Goal: Obtain resource: Obtain resource

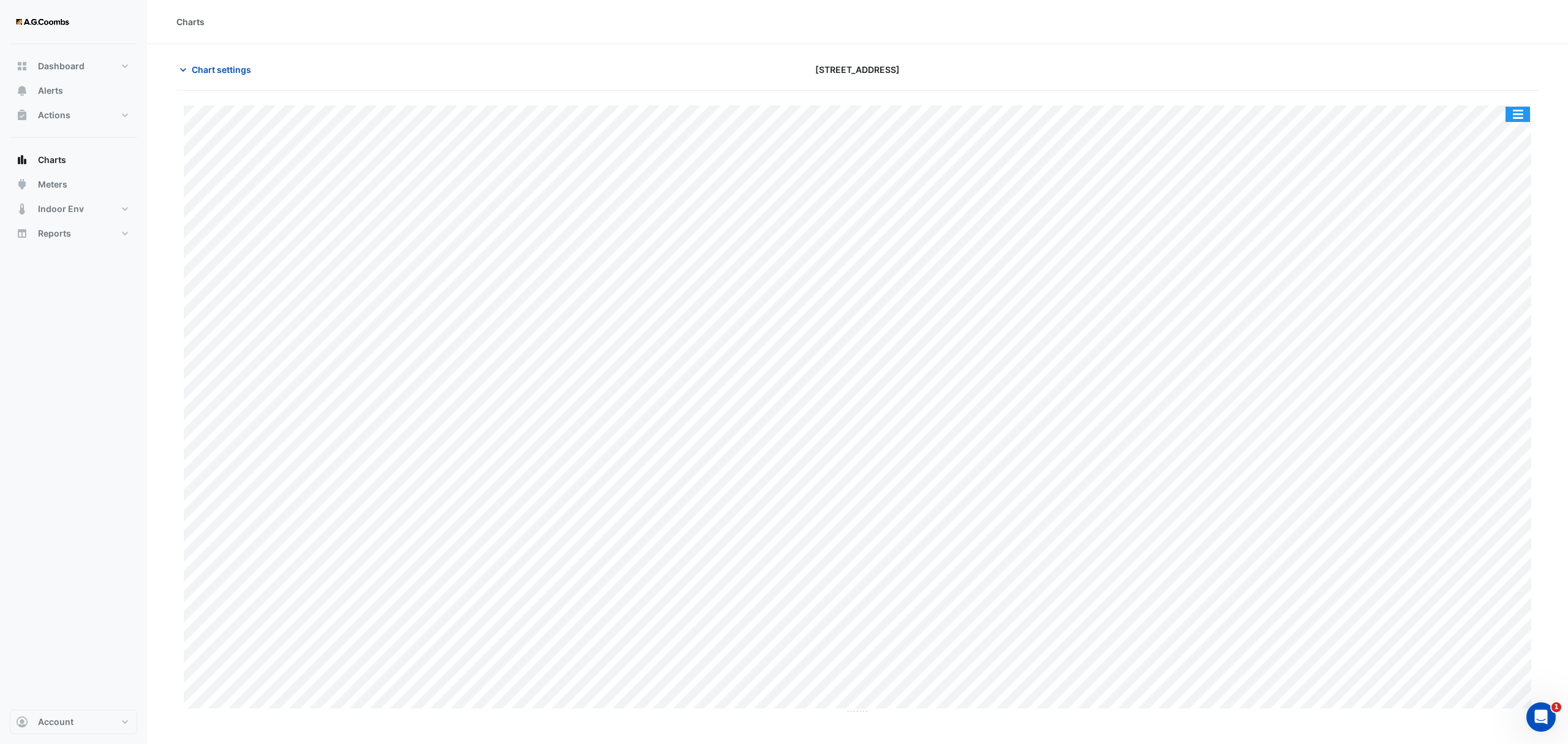
click at [1519, 116] on button "button" at bounding box center [1517, 114] width 25 height 15
click at [1502, 239] on div "Pivot Data Table" at bounding box center [1493, 246] width 73 height 29
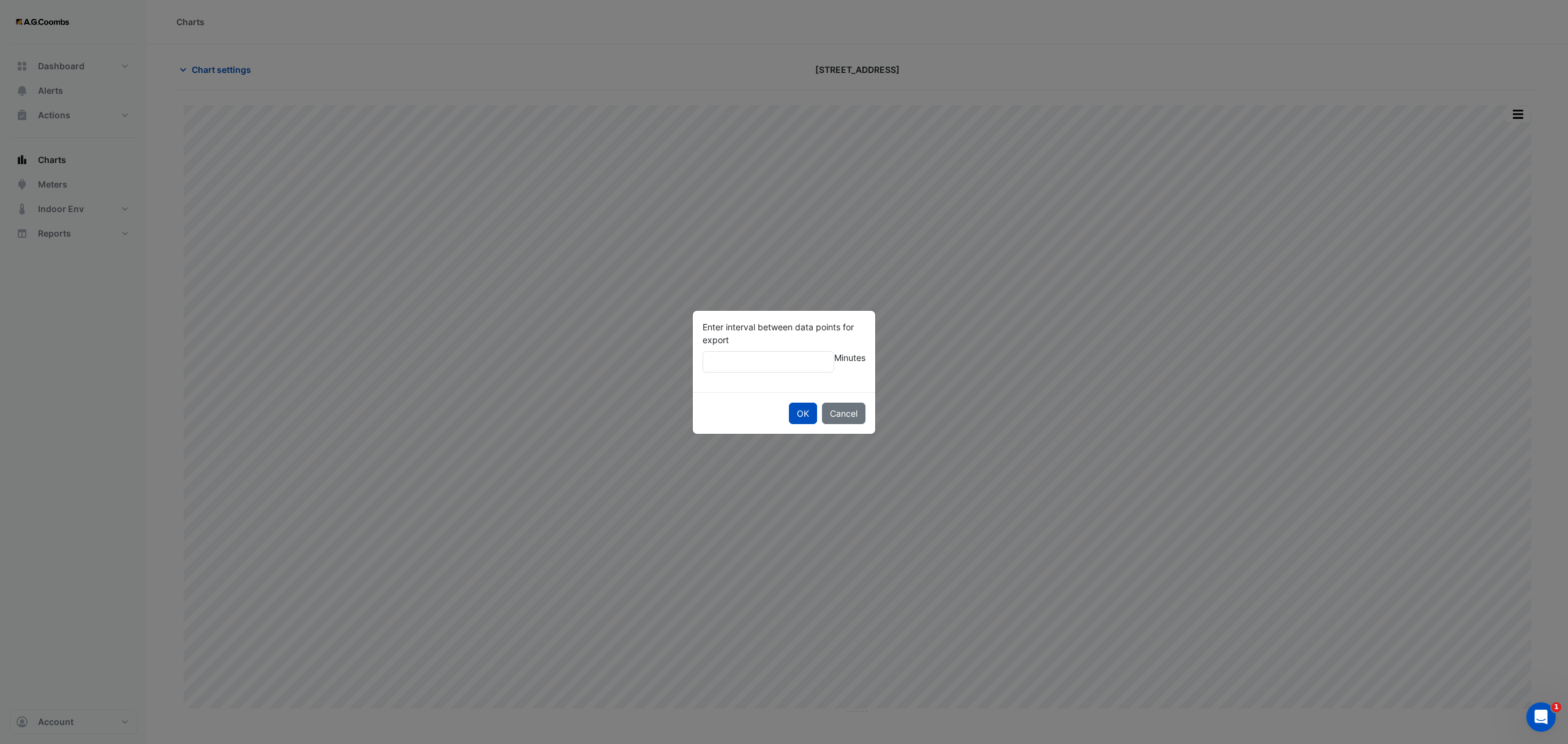
type input "**"
click at [789, 402] on button "OK" at bounding box center [803, 413] width 28 height 21
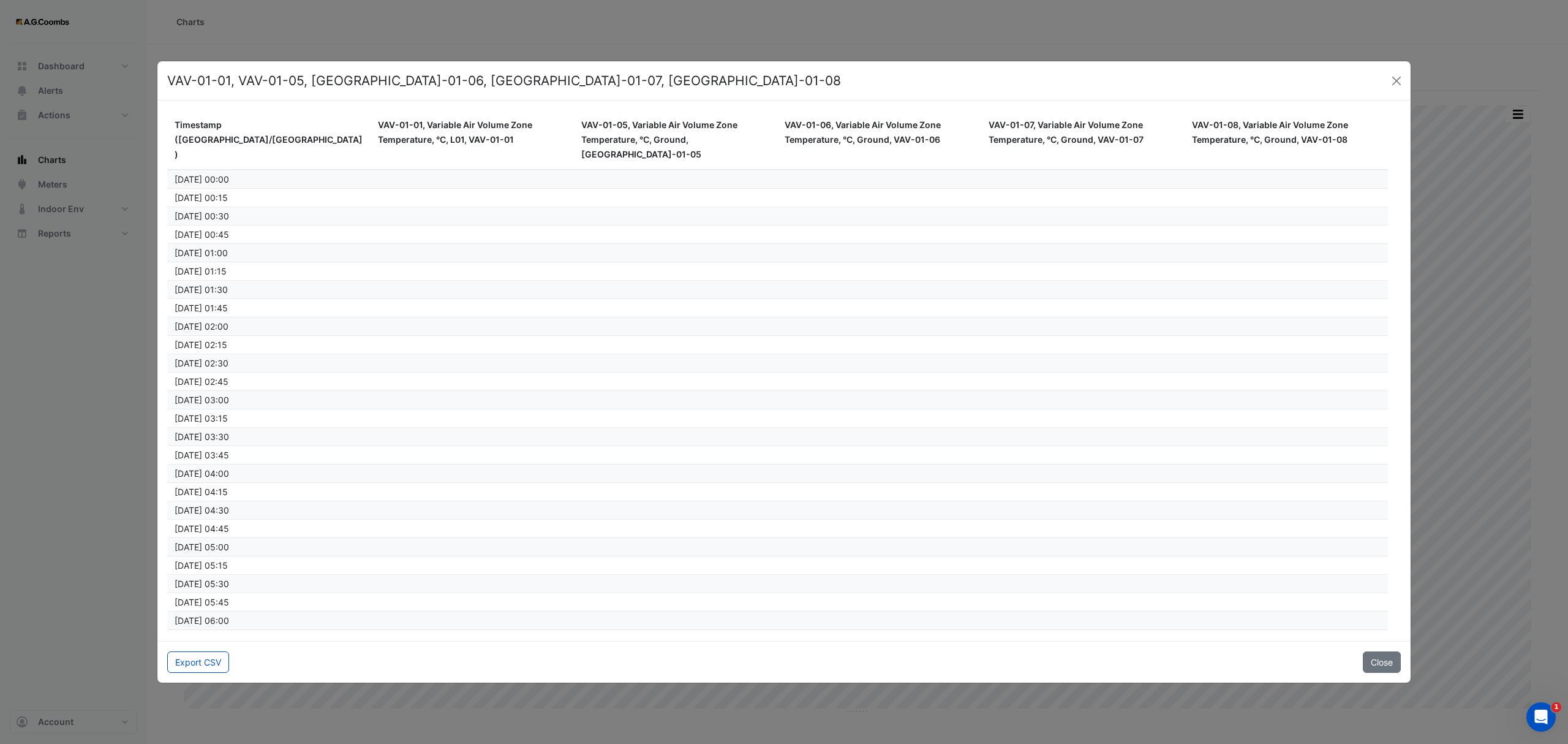
click at [199, 663] on button "Export CSV" at bounding box center [198, 662] width 62 height 21
click at [1404, 81] on button "Close" at bounding box center [1396, 80] width 18 height 18
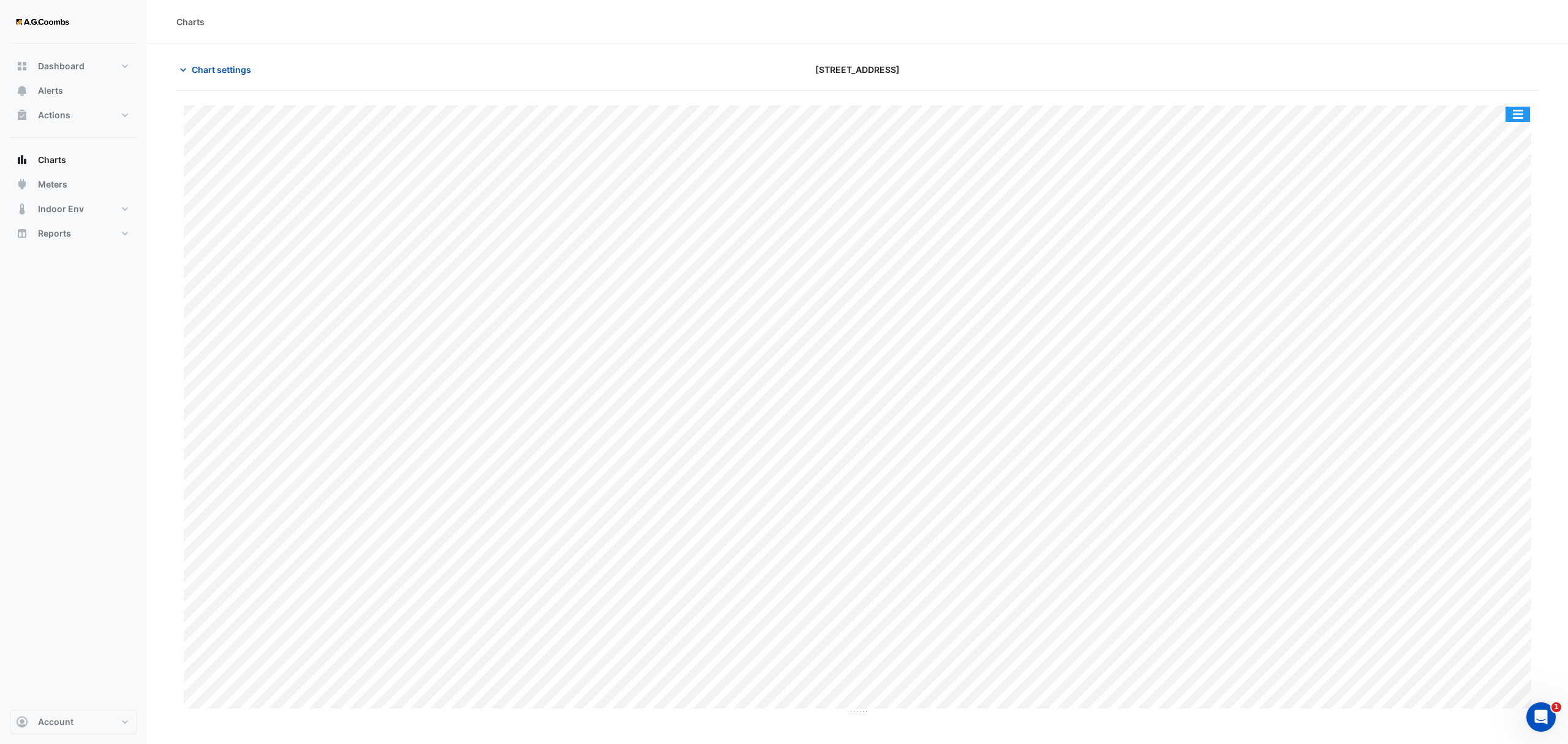
click at [1520, 121] on button "button" at bounding box center [1517, 114] width 25 height 15
click at [1477, 250] on div "Pivot Data Table" at bounding box center [1493, 246] width 73 height 29
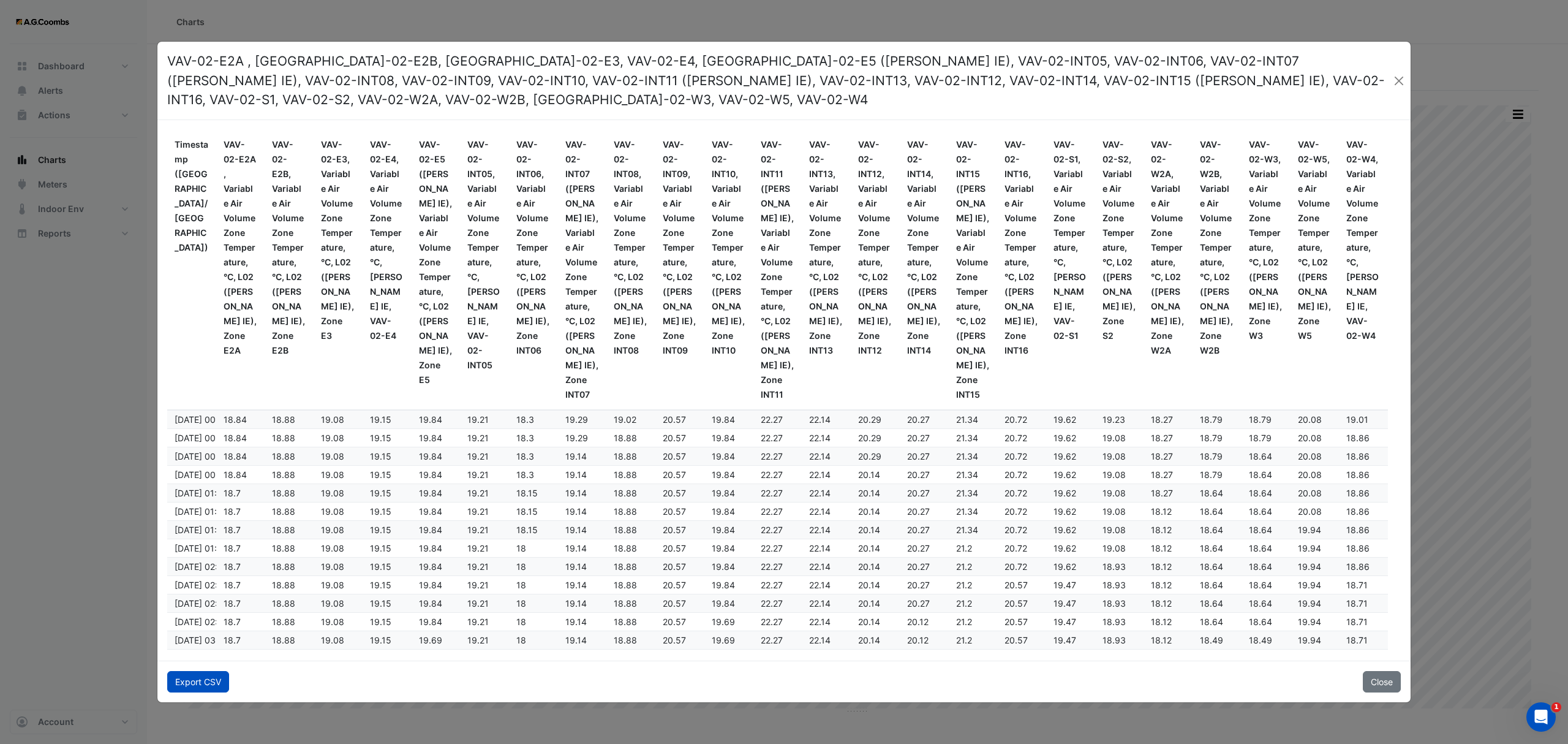
click at [191, 674] on button "Export CSV" at bounding box center [198, 682] width 62 height 21
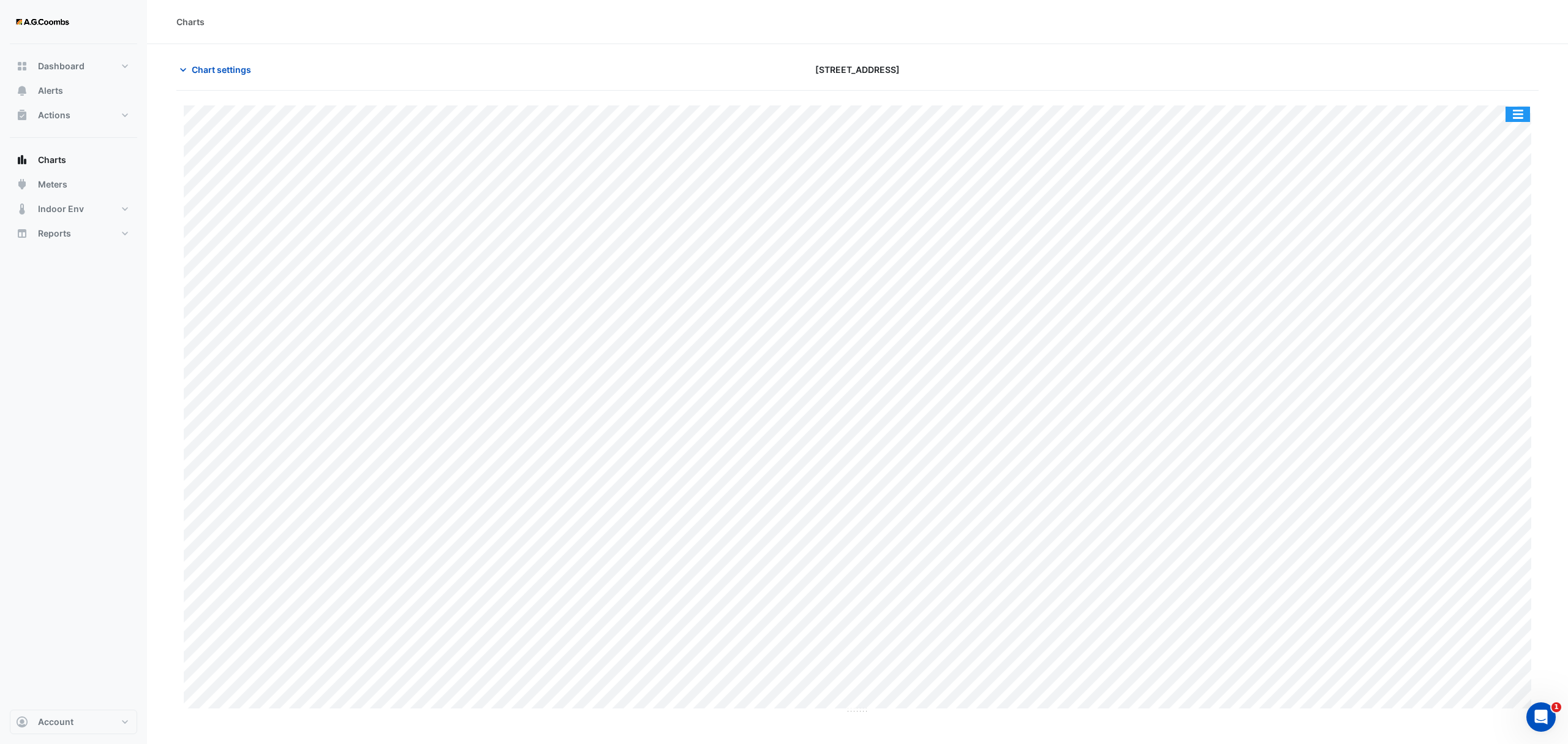
click at [1512, 110] on button "button" at bounding box center [1517, 114] width 25 height 15
click at [1482, 237] on div "Pivot Data Table" at bounding box center [1493, 246] width 73 height 29
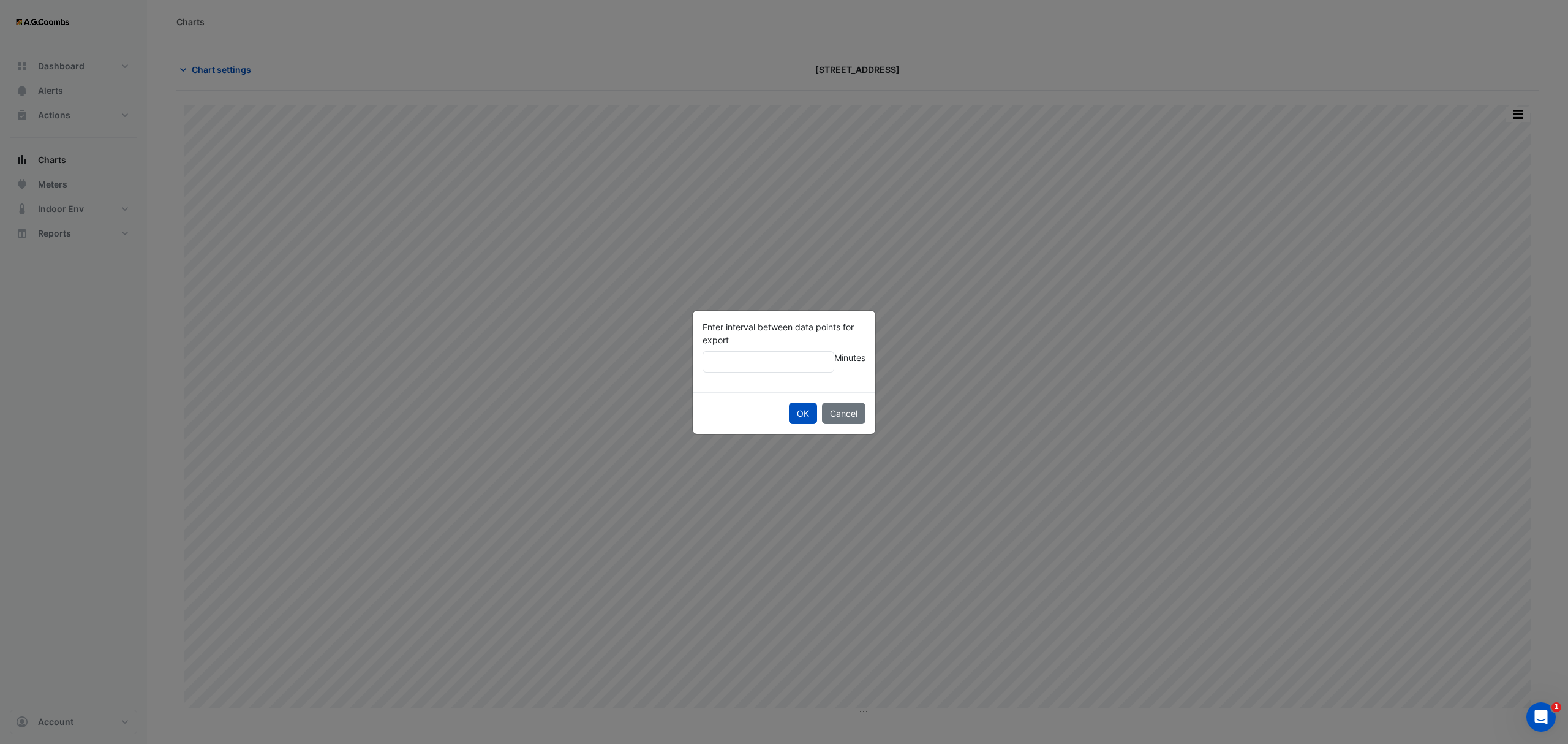
type input "**"
click at [789, 402] on button "OK" at bounding box center [803, 413] width 28 height 21
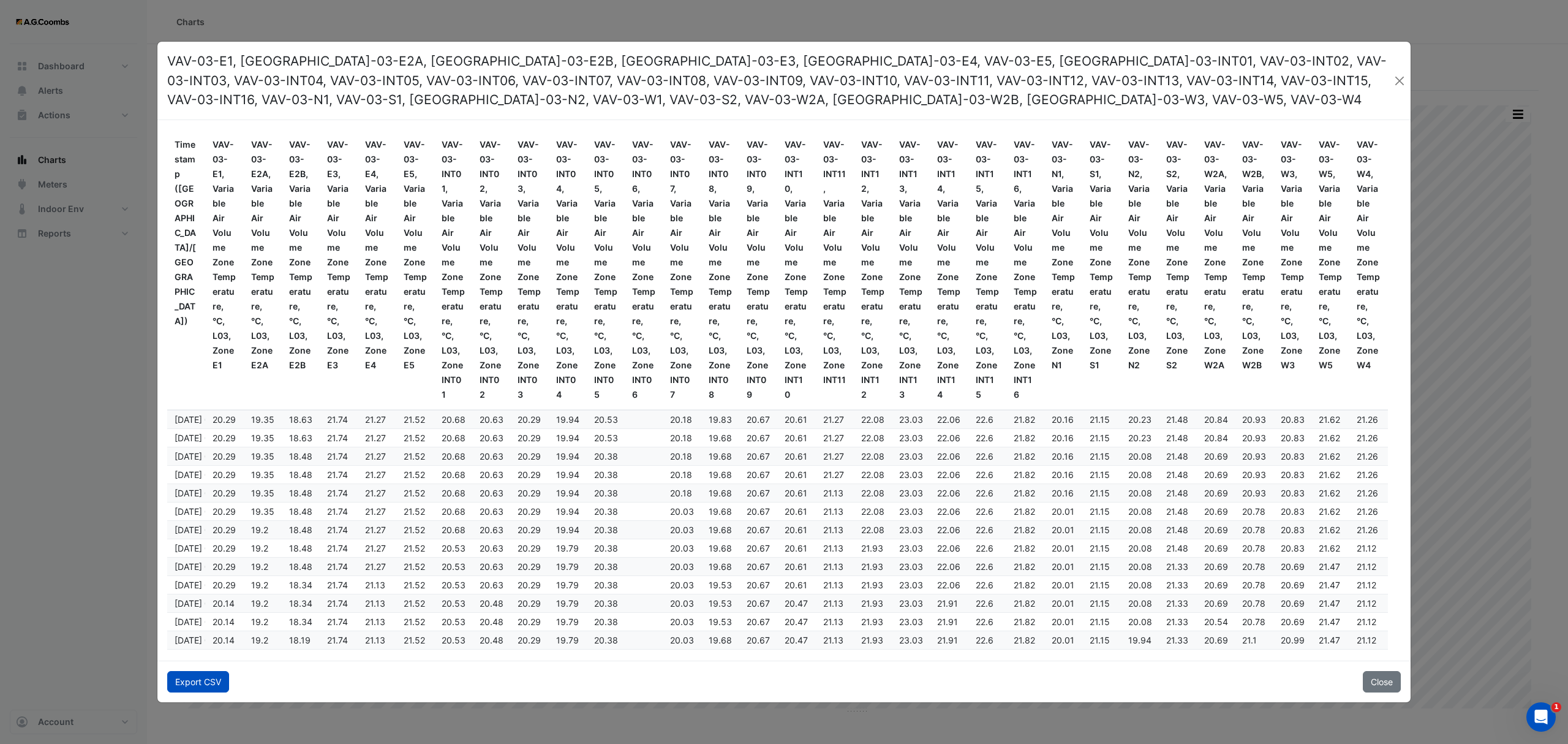
click at [206, 681] on button "Export CSV" at bounding box center [198, 682] width 62 height 21
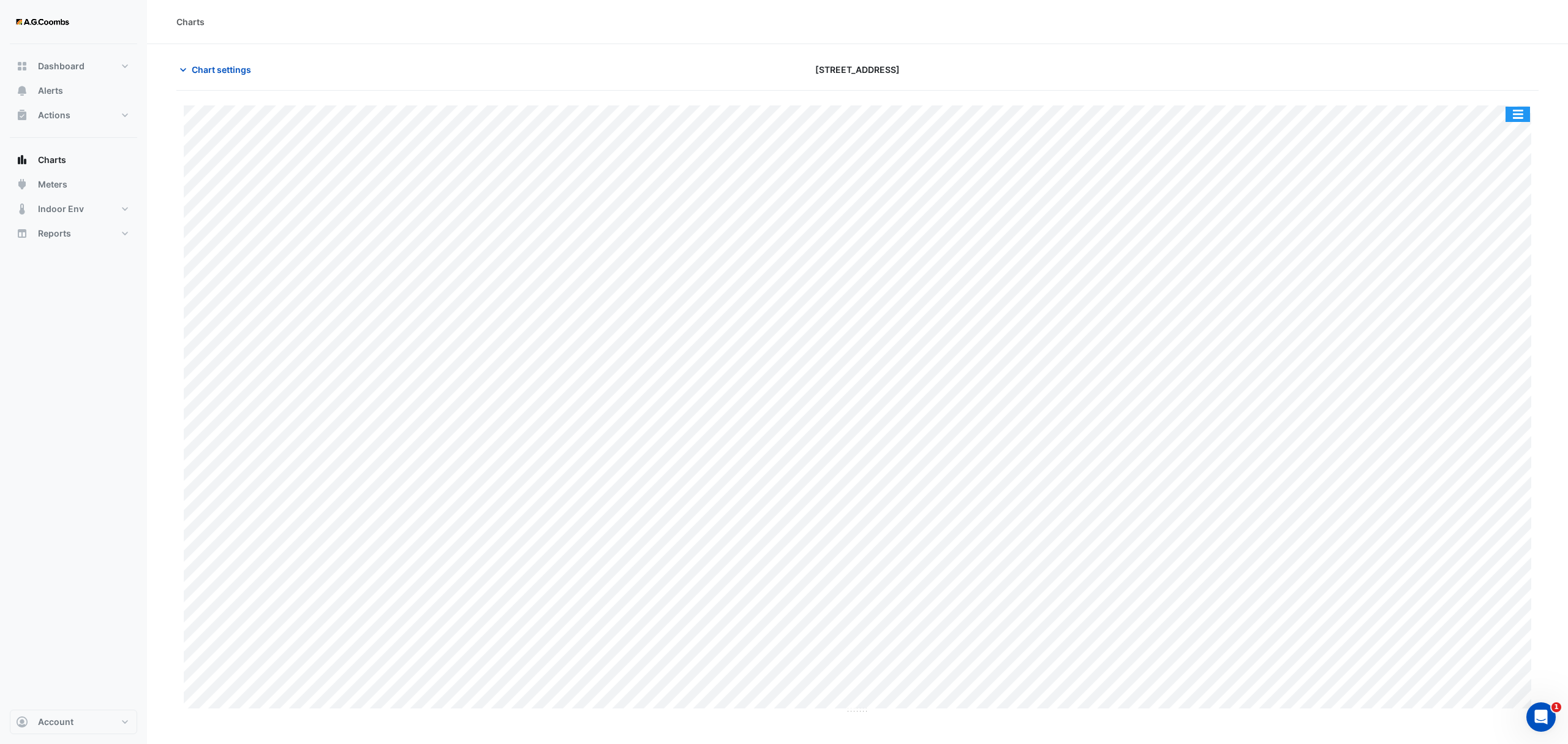
click at [1517, 115] on button "button" at bounding box center [1517, 114] width 25 height 15
click at [1493, 247] on div "Pivot Data Table" at bounding box center [1493, 246] width 73 height 29
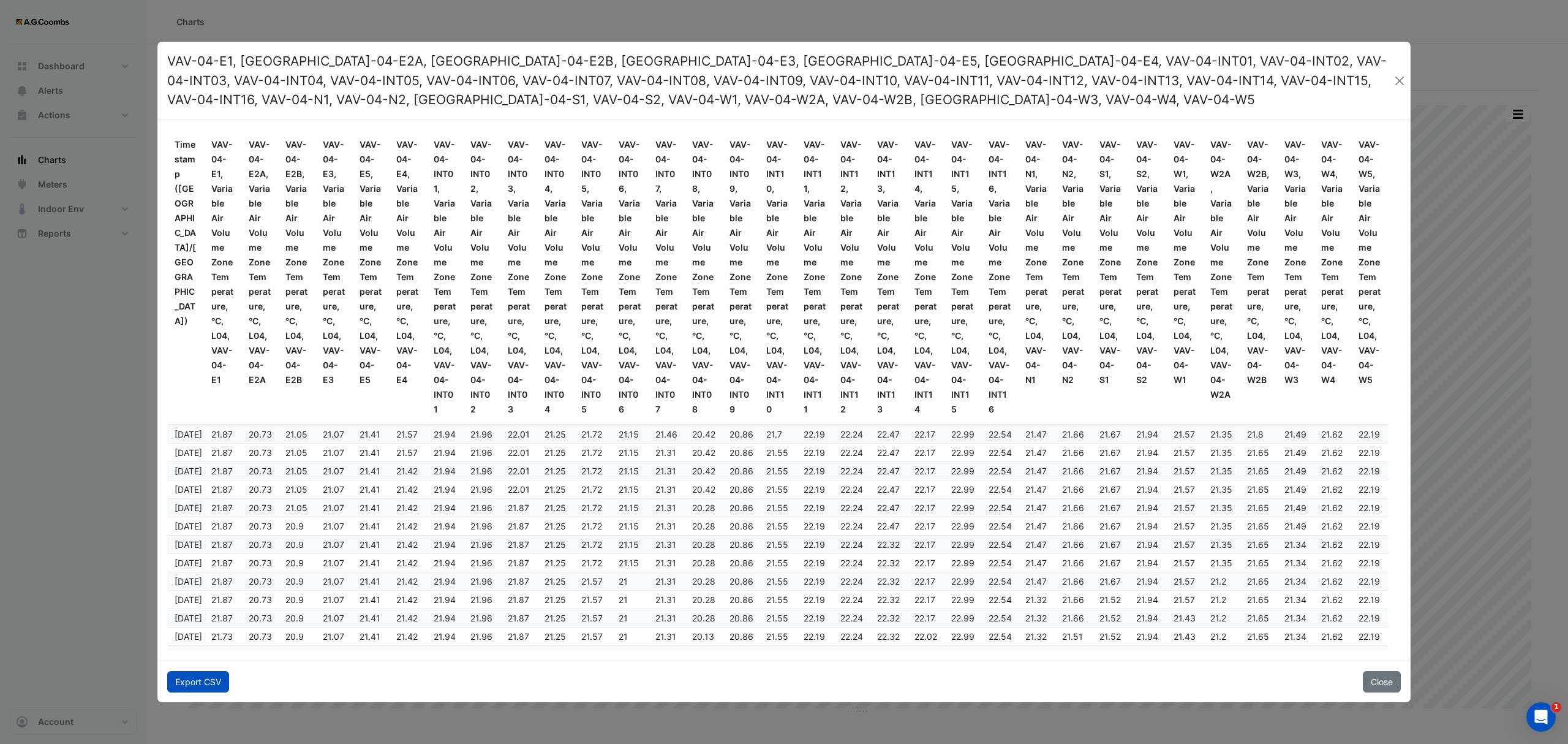
drag, startPoint x: 202, startPoint y: 687, endPoint x: 224, endPoint y: 699, distance: 25.1
click at [202, 687] on button "Export CSV" at bounding box center [198, 682] width 62 height 21
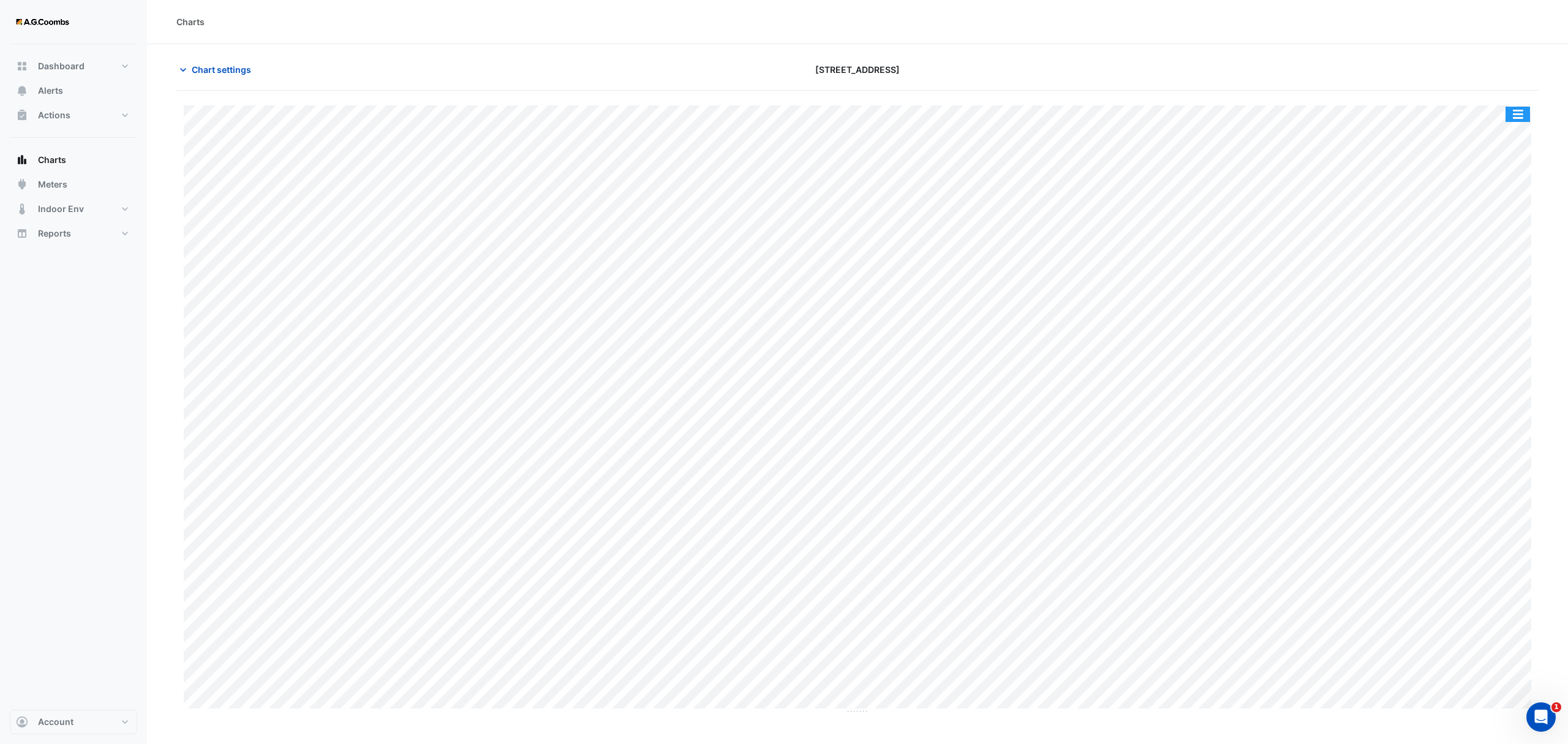
click at [1520, 108] on button "button" at bounding box center [1517, 114] width 25 height 15
click at [1508, 253] on div "Pivot Data Table" at bounding box center [1493, 246] width 73 height 29
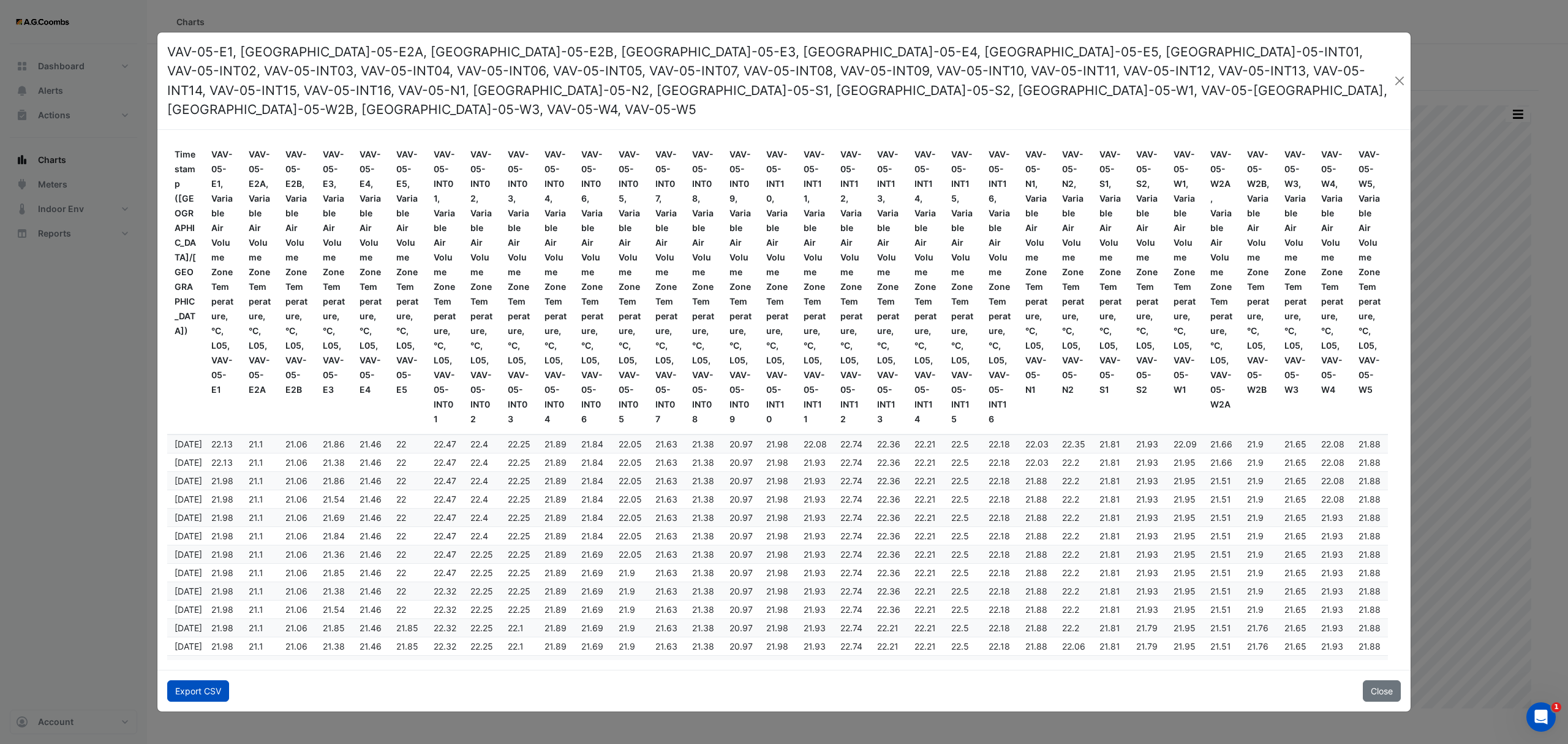
click at [204, 680] on button "Export CSV" at bounding box center [198, 691] width 62 height 21
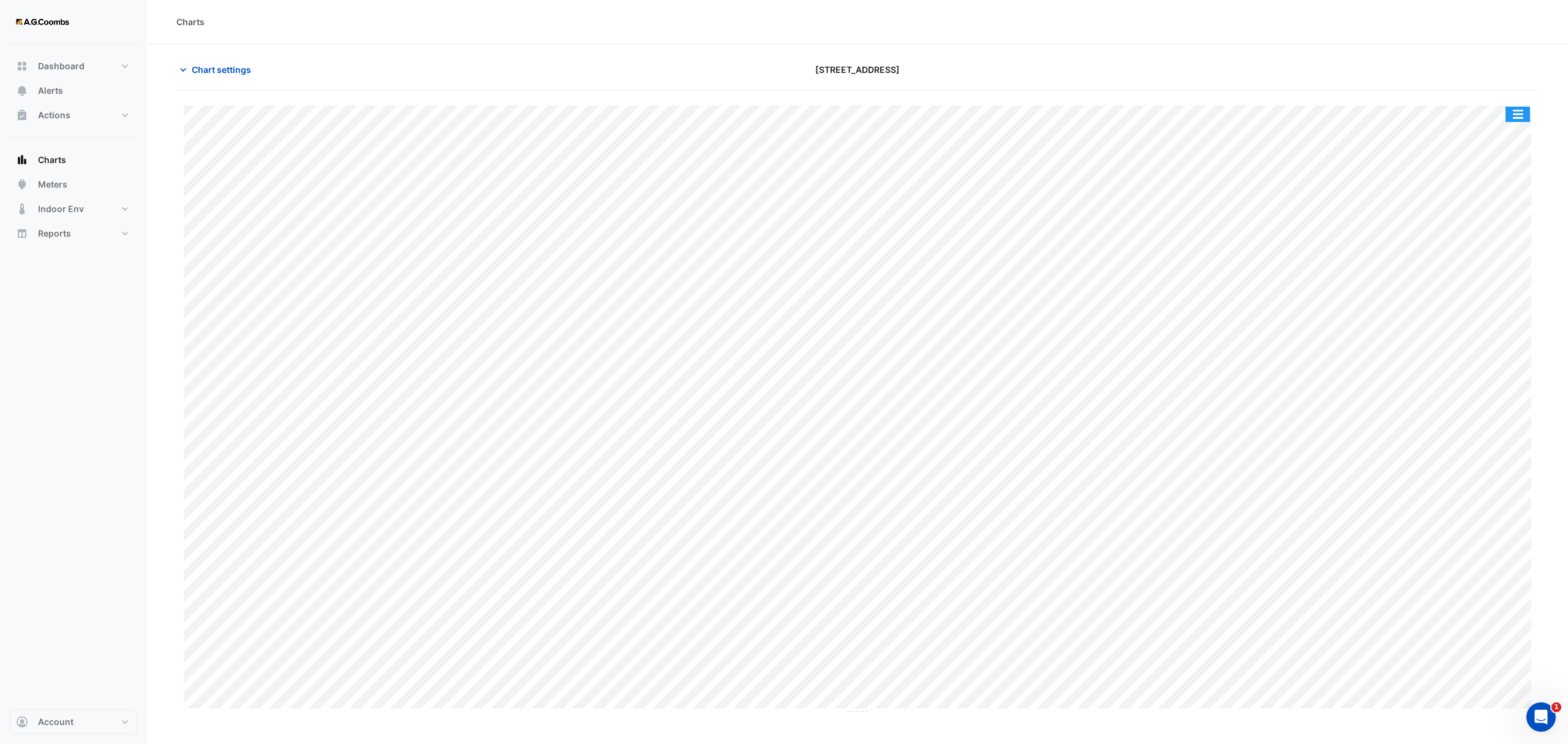
click at [1513, 118] on button "button" at bounding box center [1517, 114] width 25 height 15
click at [1488, 245] on div "Pivot Data Table" at bounding box center [1493, 246] width 73 height 29
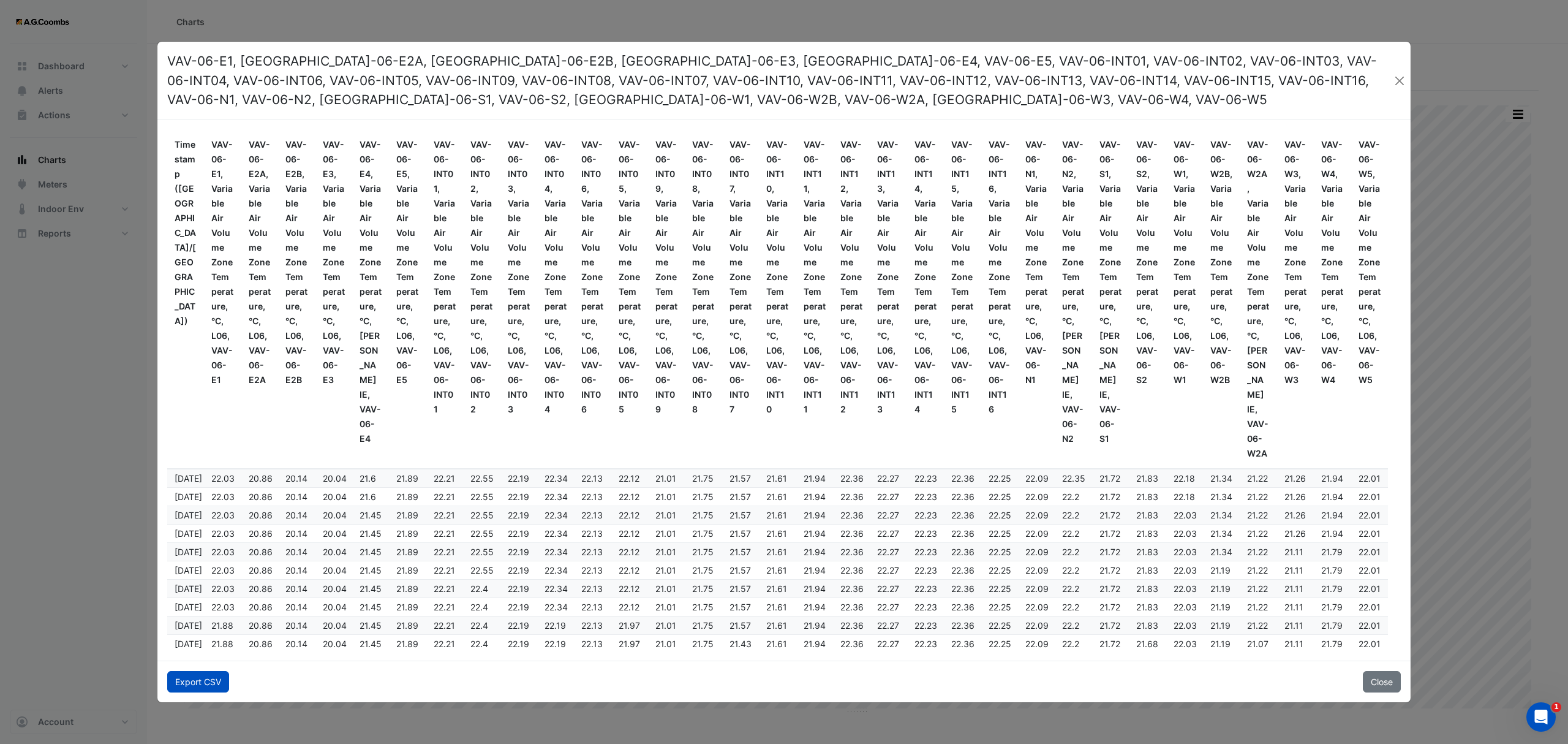
click at [202, 680] on button "Export CSV" at bounding box center [198, 682] width 62 height 21
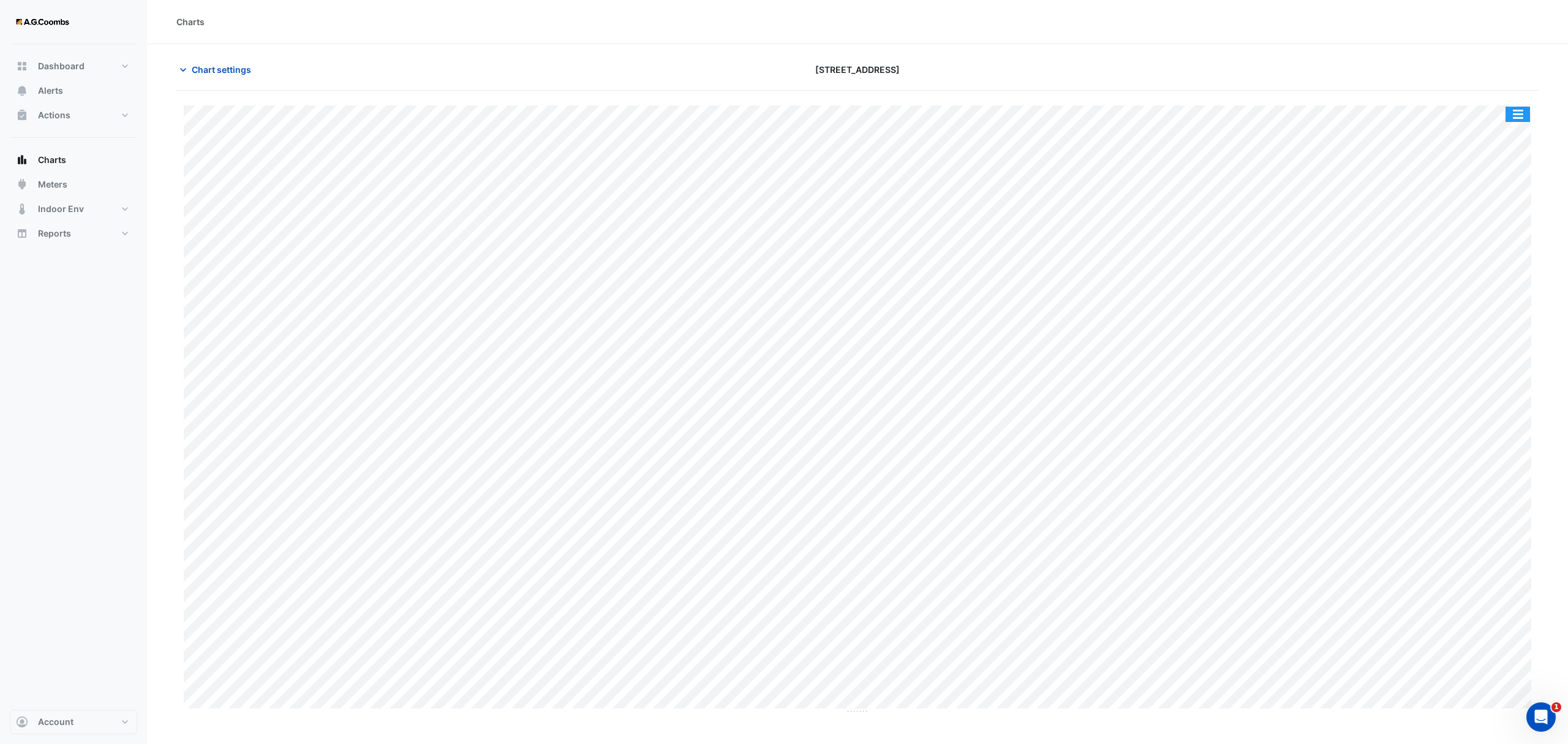
click at [1524, 114] on button "button" at bounding box center [1517, 114] width 25 height 15
click at [1511, 249] on div "Pivot Data Table" at bounding box center [1493, 246] width 73 height 29
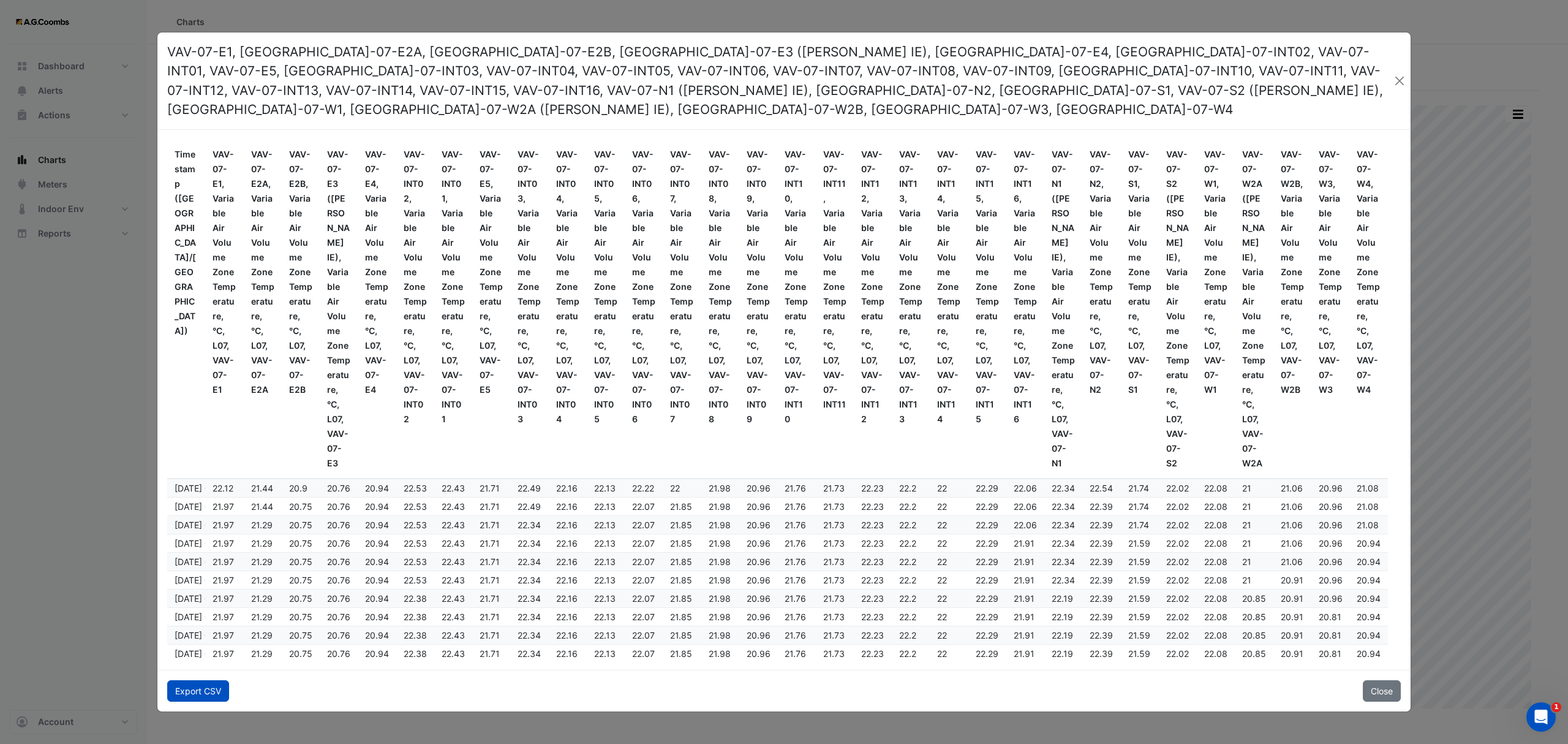
click at [184, 680] on button "Export CSV" at bounding box center [198, 691] width 62 height 21
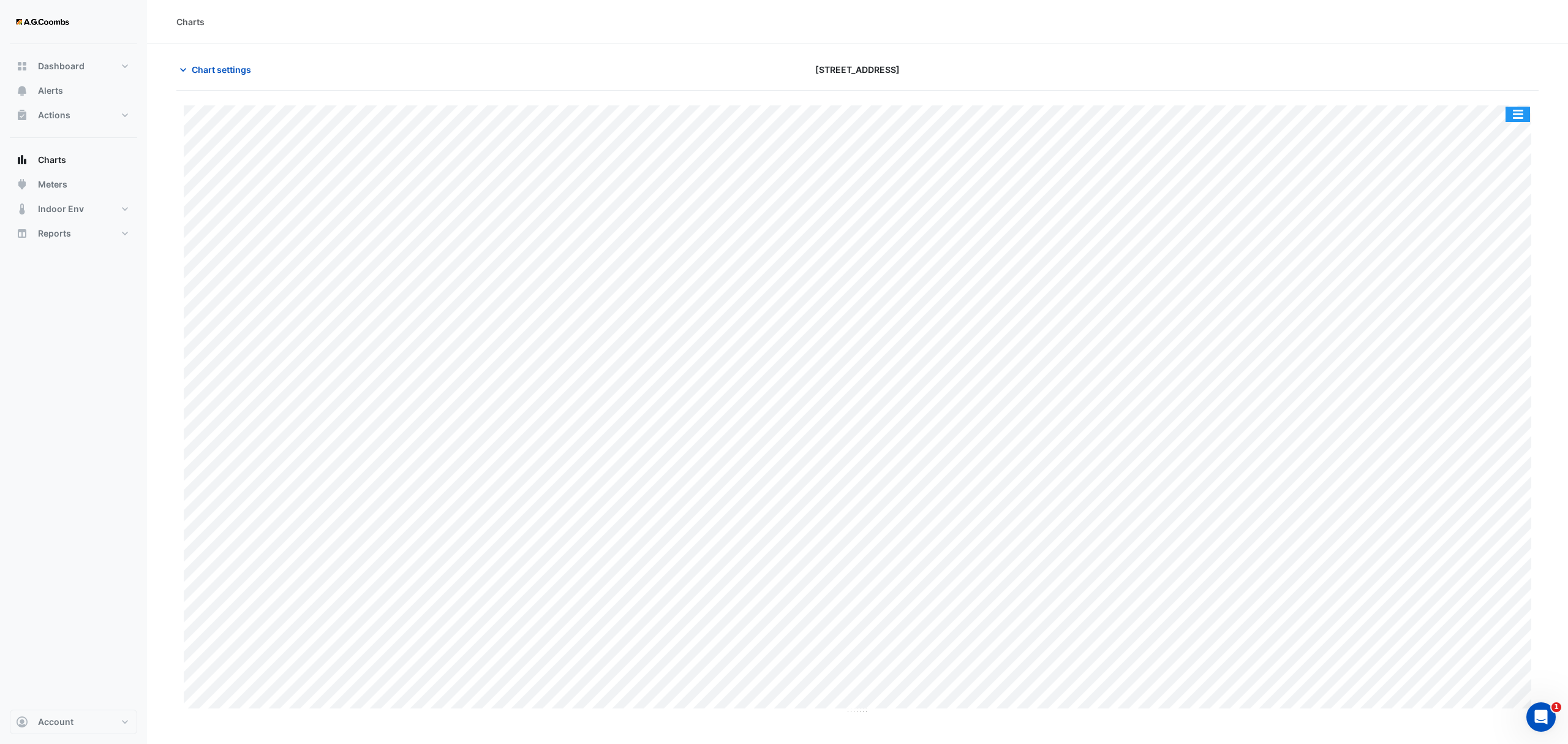
click at [1526, 112] on button "button" at bounding box center [1517, 114] width 25 height 15
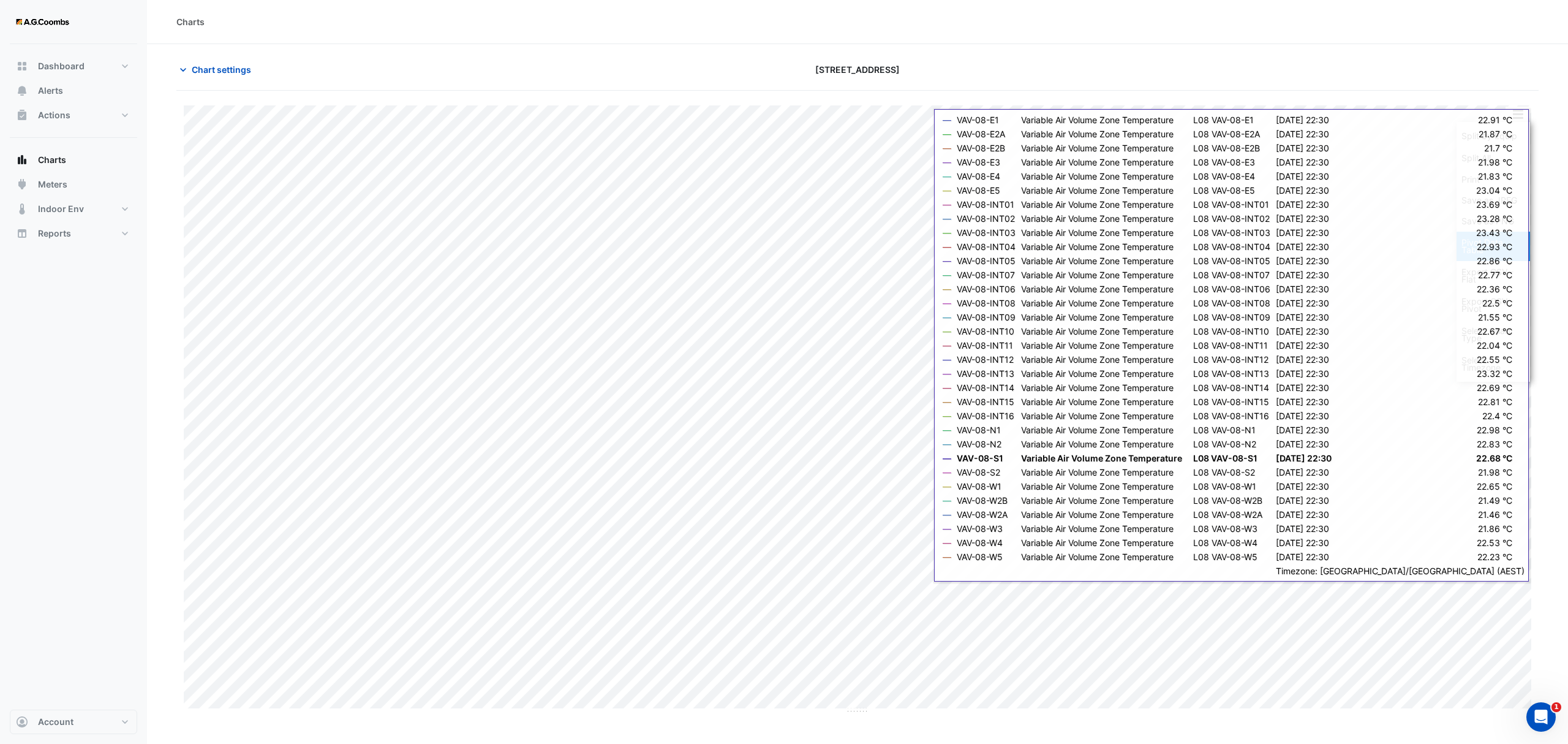
click at [1499, 255] on div "Pivot Data Table" at bounding box center [1493, 246] width 73 height 29
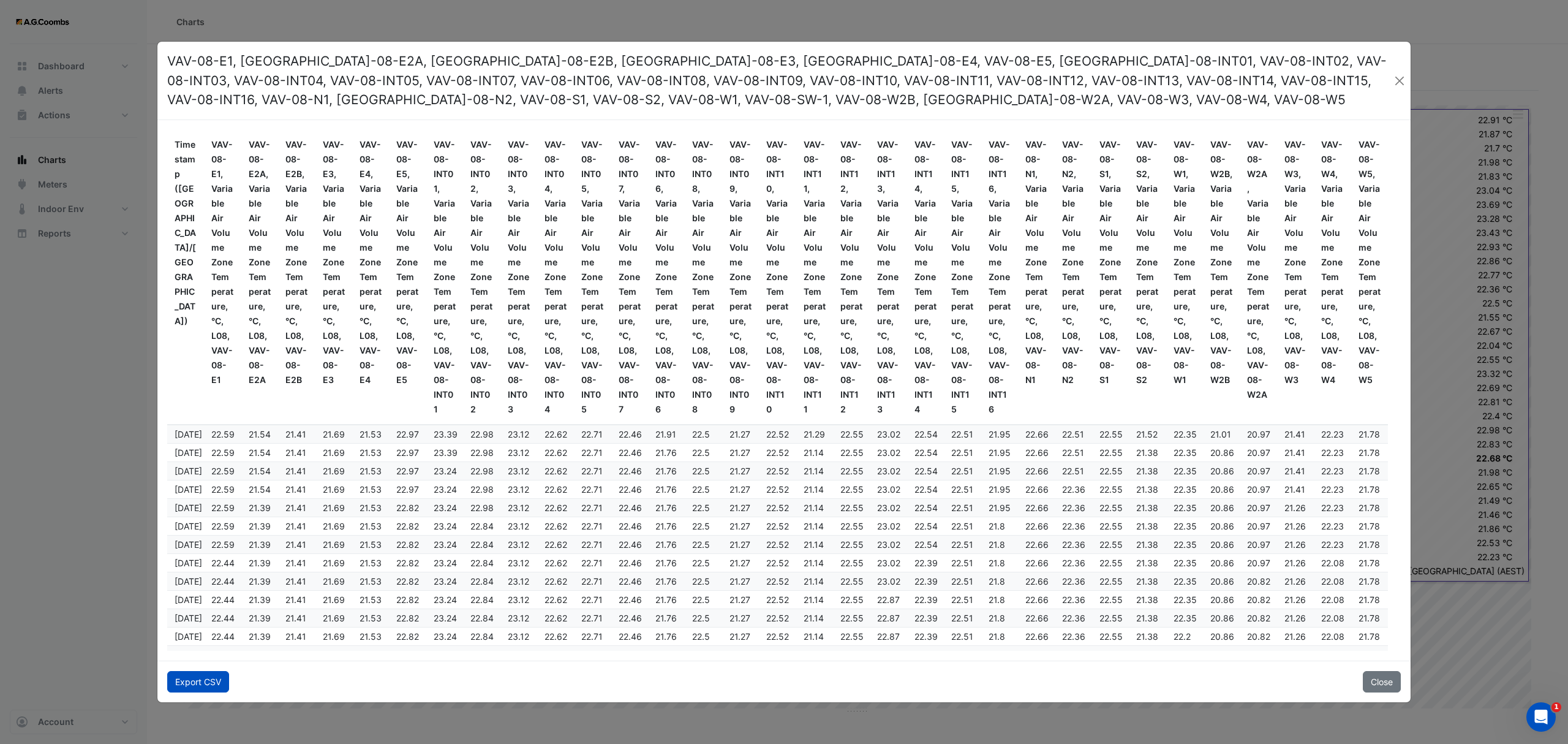
click at [186, 690] on button "Export CSV" at bounding box center [198, 682] width 62 height 21
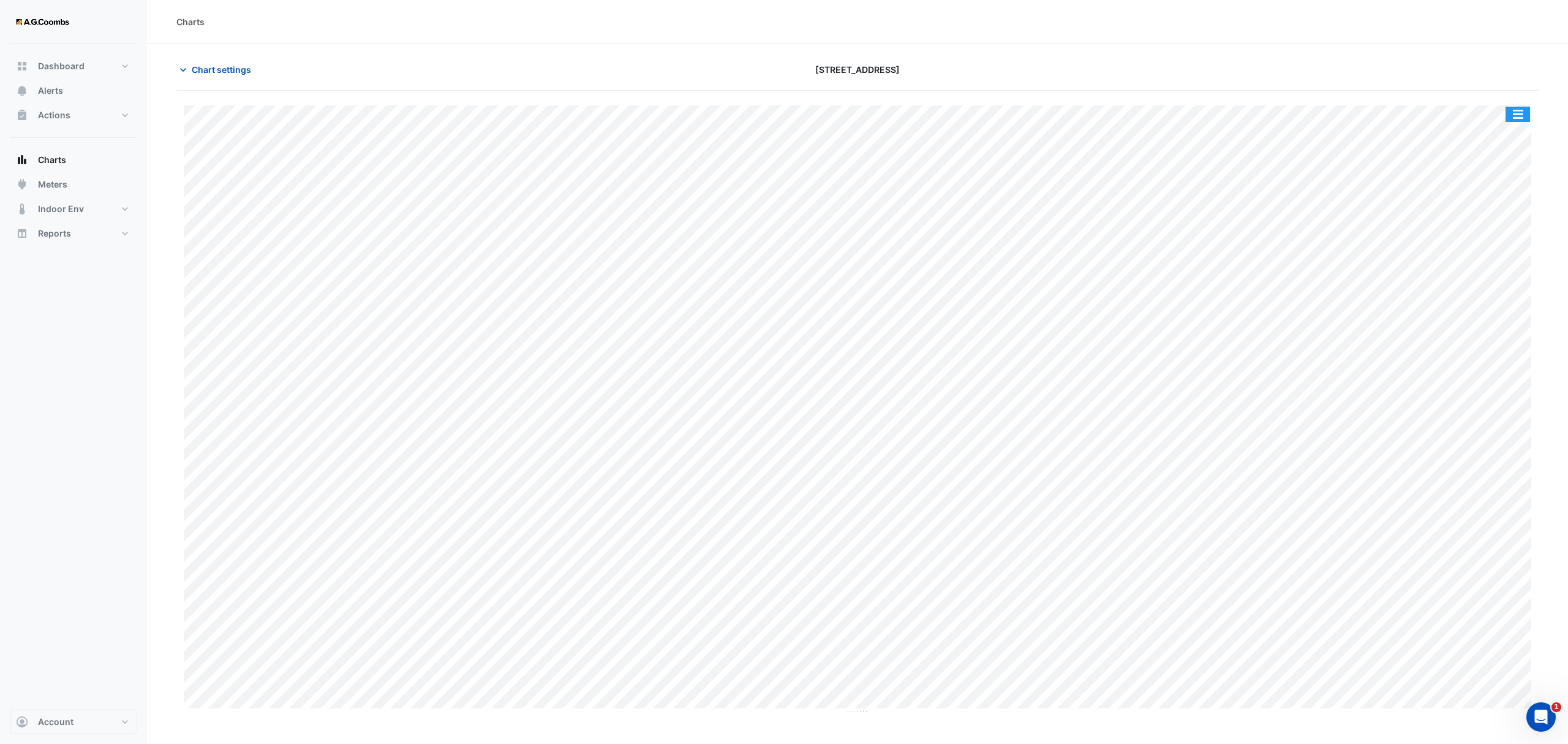
click at [1520, 113] on button "button" at bounding box center [1517, 114] width 25 height 15
click at [1514, 251] on div "Pivot Data Table" at bounding box center [1493, 246] width 73 height 29
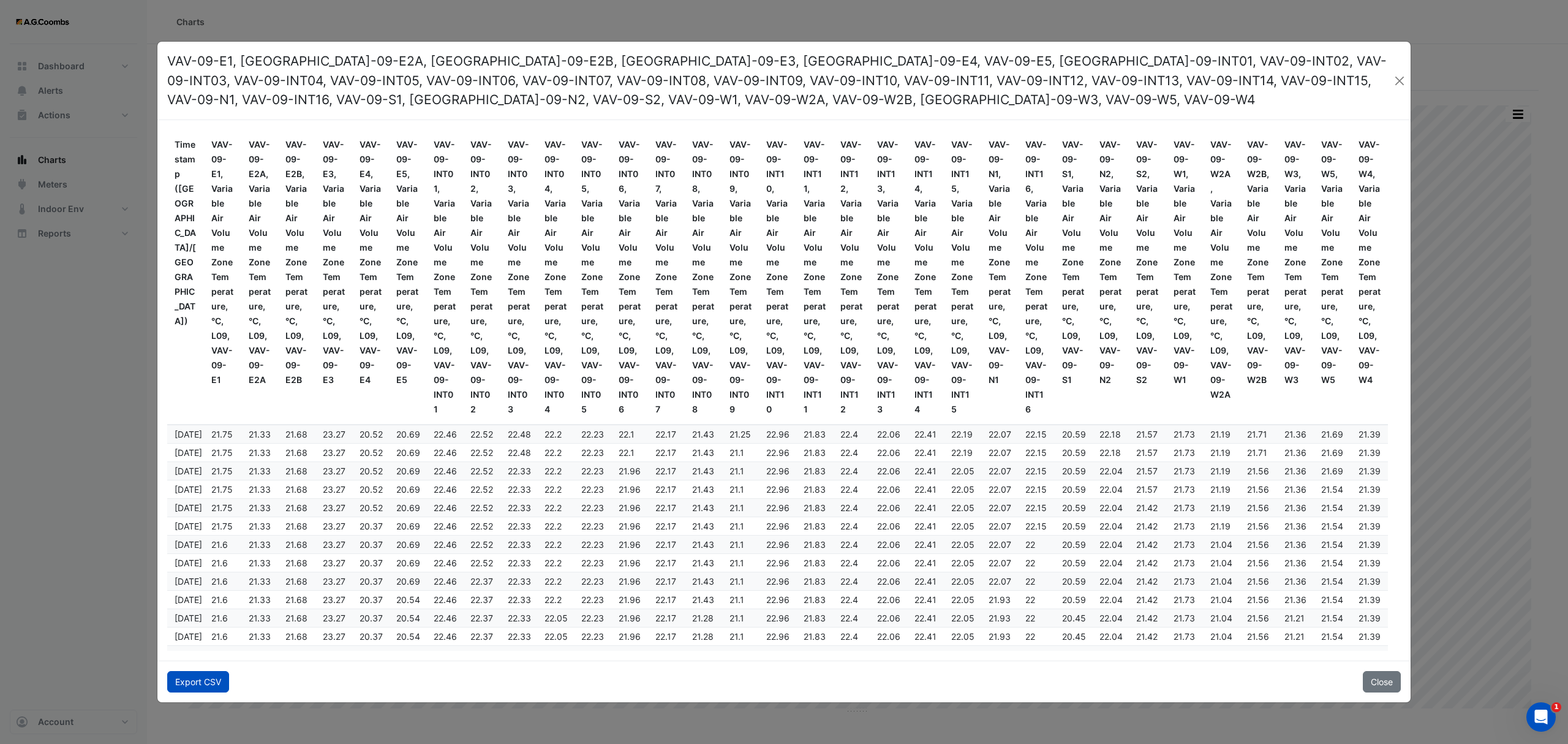
click at [203, 683] on button "Export CSV" at bounding box center [198, 682] width 62 height 21
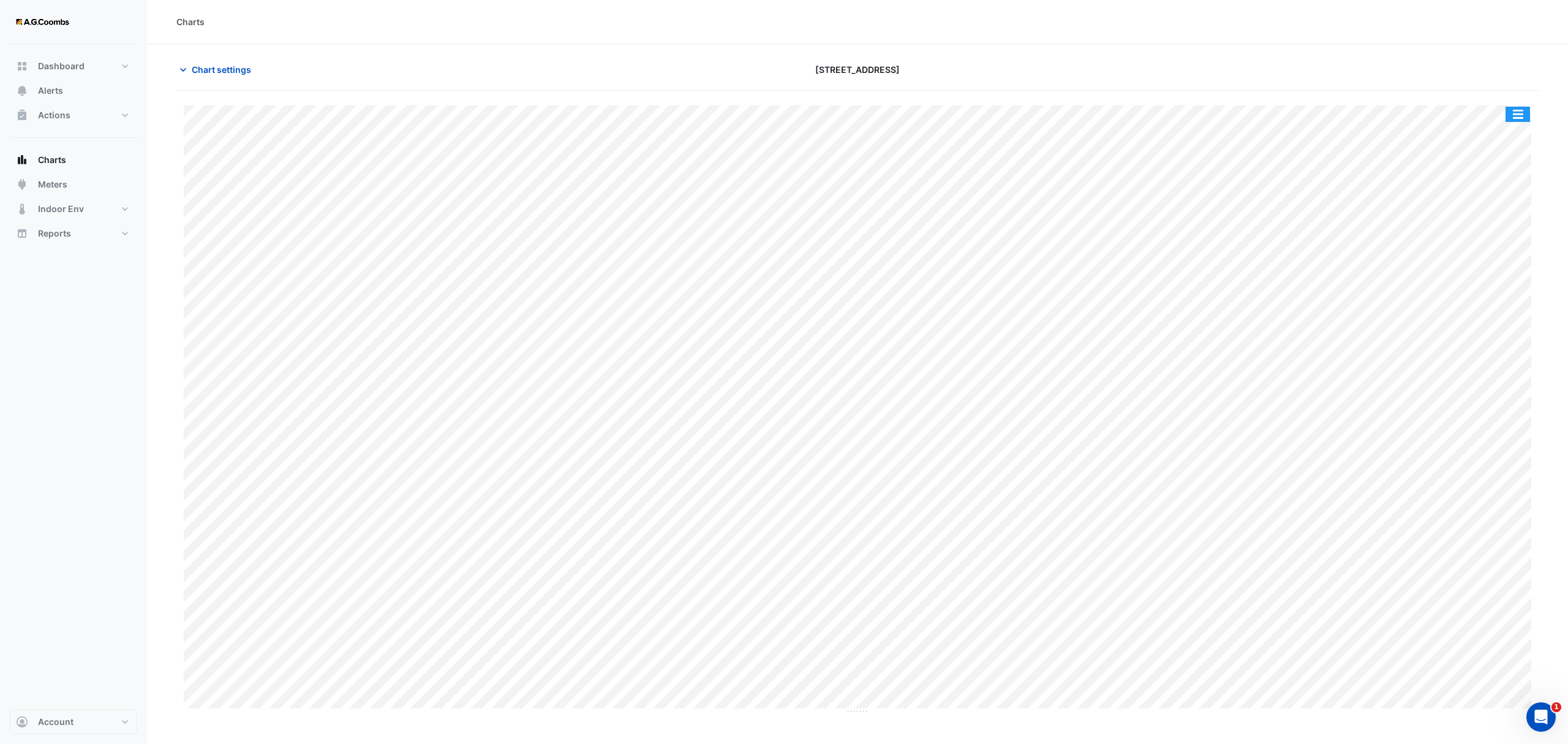
click at [1524, 112] on button "button" at bounding box center [1517, 114] width 25 height 15
click at [1503, 246] on div "Pivot Data Table" at bounding box center [1493, 246] width 73 height 29
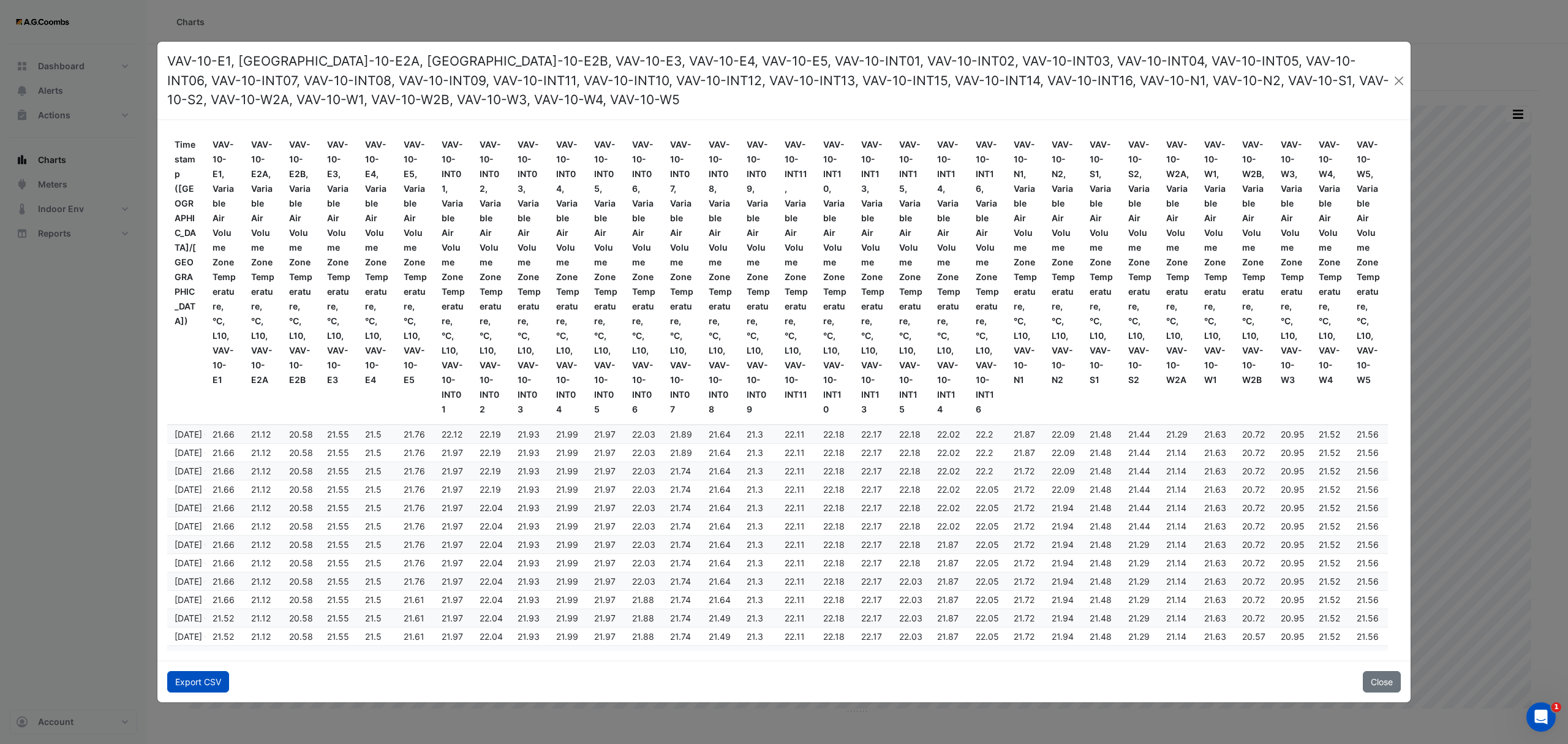
click at [190, 684] on button "Export CSV" at bounding box center [198, 682] width 62 height 21
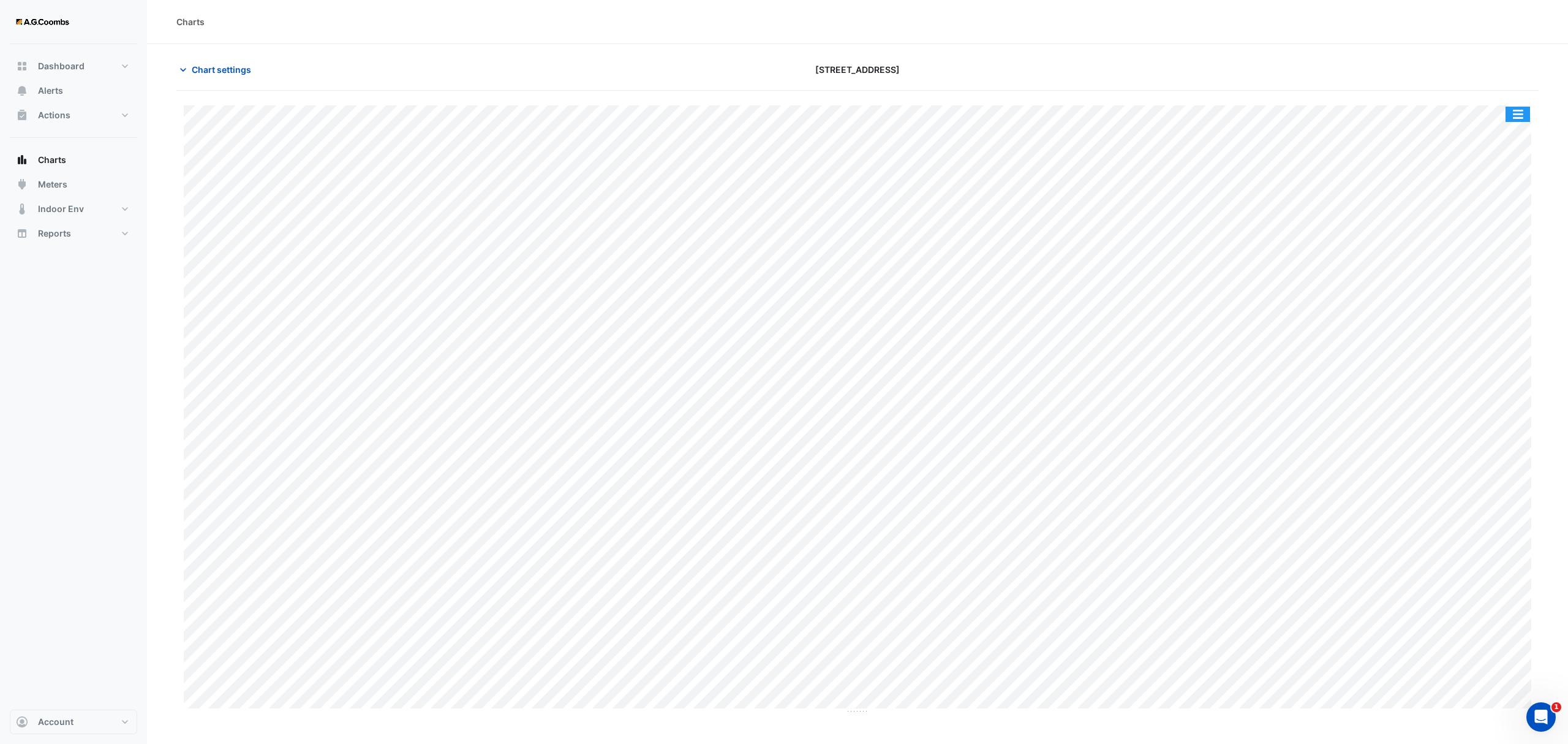
click at [1527, 116] on button "button" at bounding box center [1517, 114] width 25 height 15
click at [1507, 253] on div "Pivot Data Table" at bounding box center [1493, 246] width 73 height 29
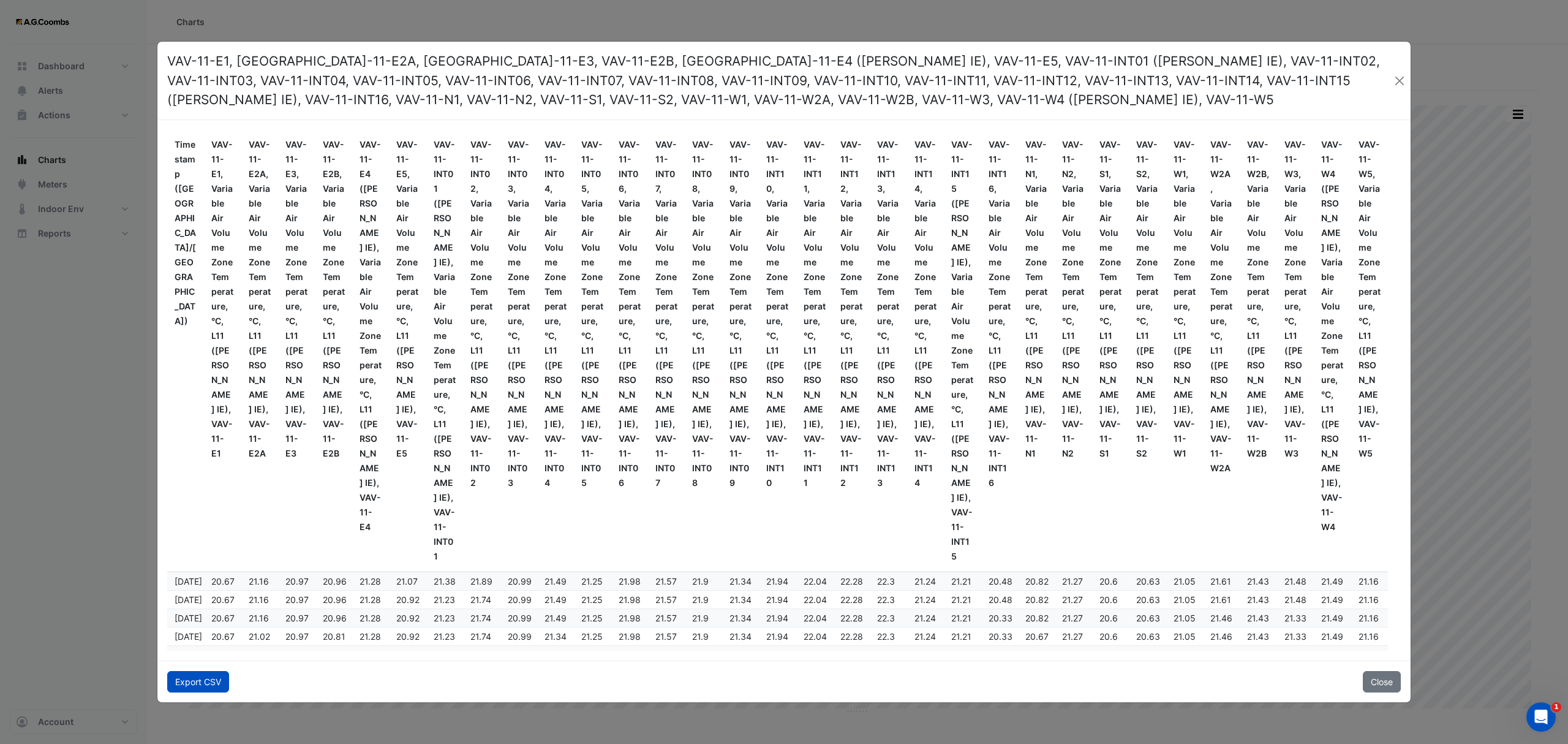
drag, startPoint x: 184, startPoint y: 687, endPoint x: 192, endPoint y: 693, distance: 10.0
click at [185, 687] on button "Export CSV" at bounding box center [198, 682] width 62 height 21
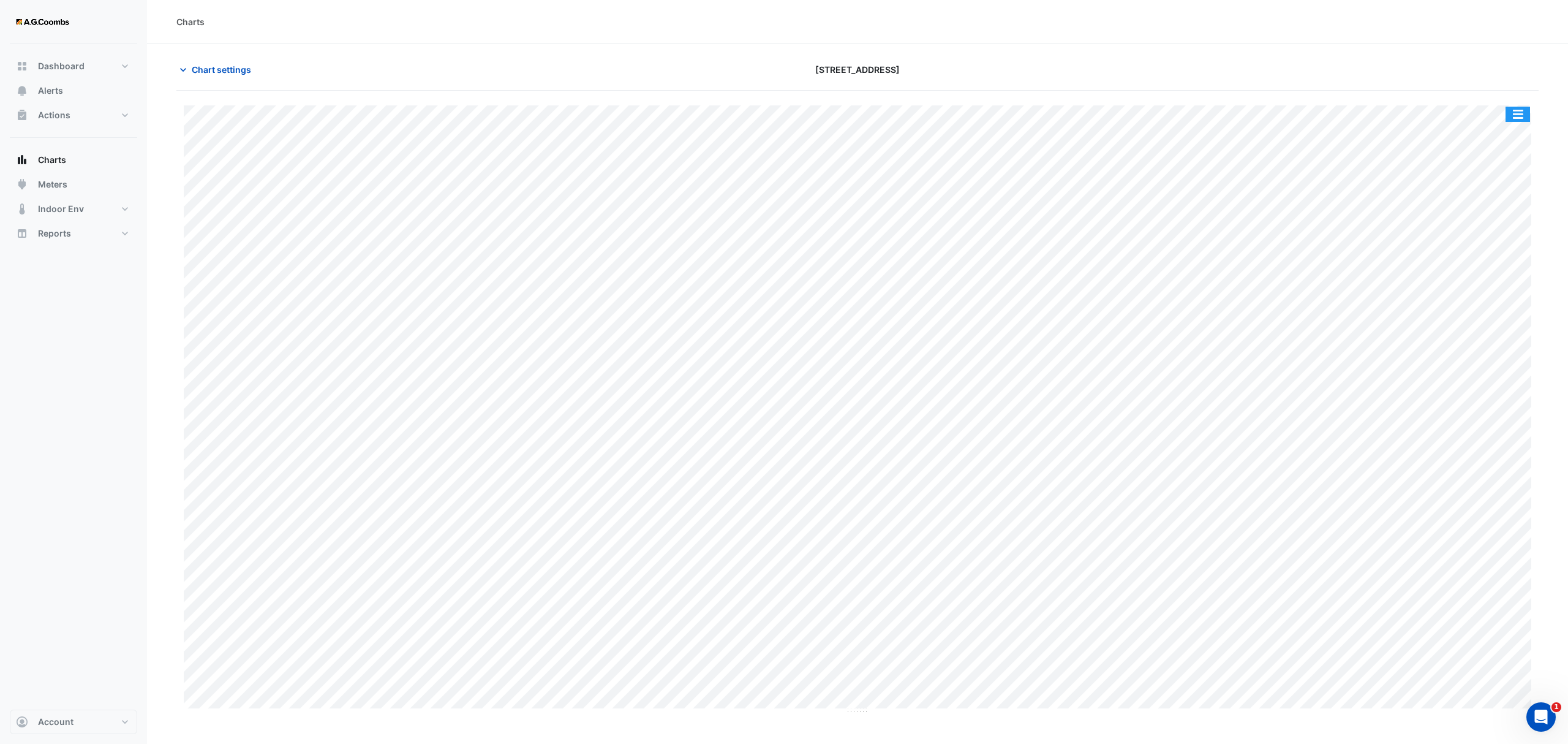
click at [1520, 121] on button "button" at bounding box center [1517, 114] width 25 height 15
click at [1480, 253] on div "Pivot Data Table" at bounding box center [1493, 246] width 73 height 29
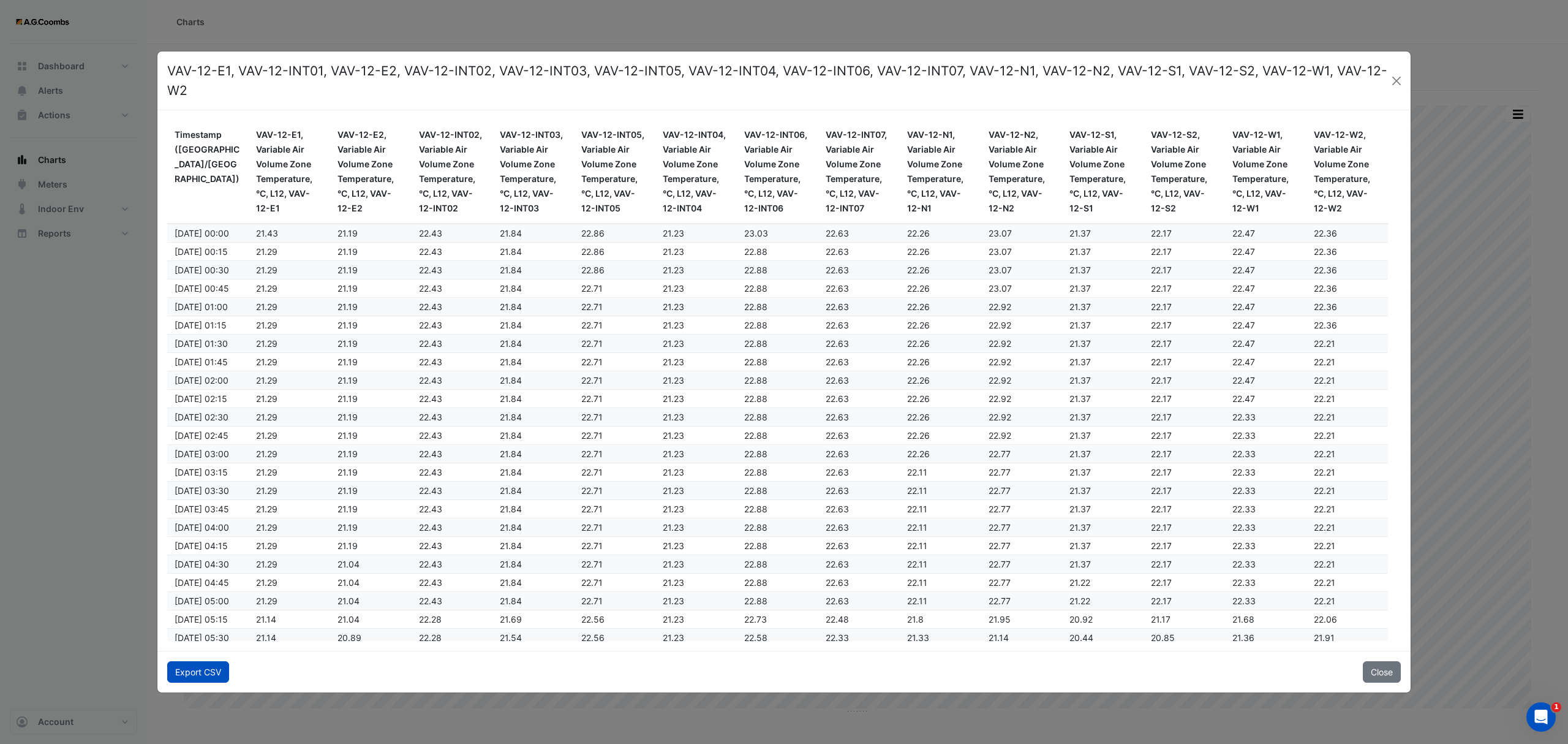
click at [208, 674] on button "Export CSV" at bounding box center [198, 672] width 62 height 21
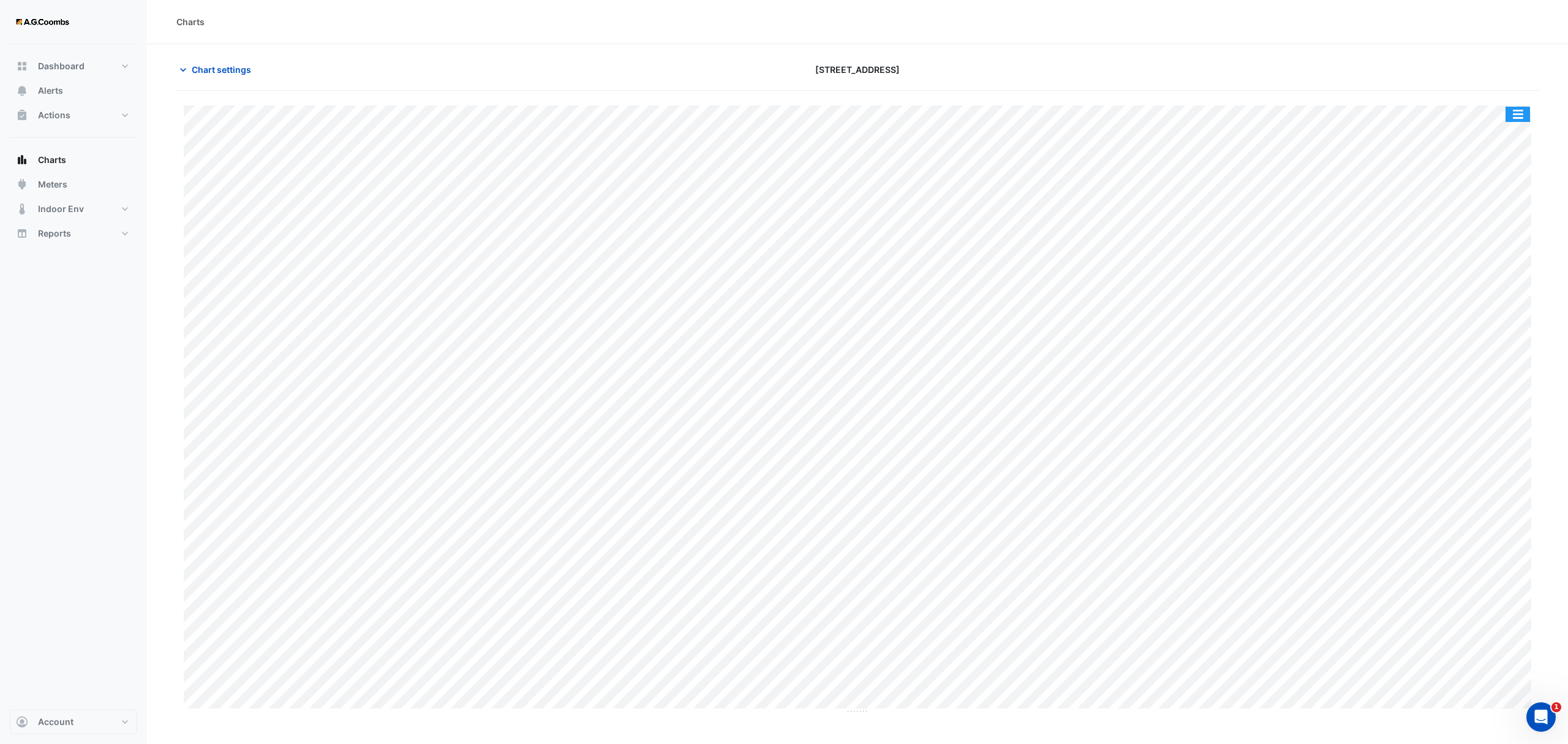
click at [1517, 122] on button "button" at bounding box center [1517, 114] width 25 height 15
click at [1482, 247] on div "Pivot Data Table" at bounding box center [1493, 246] width 73 height 29
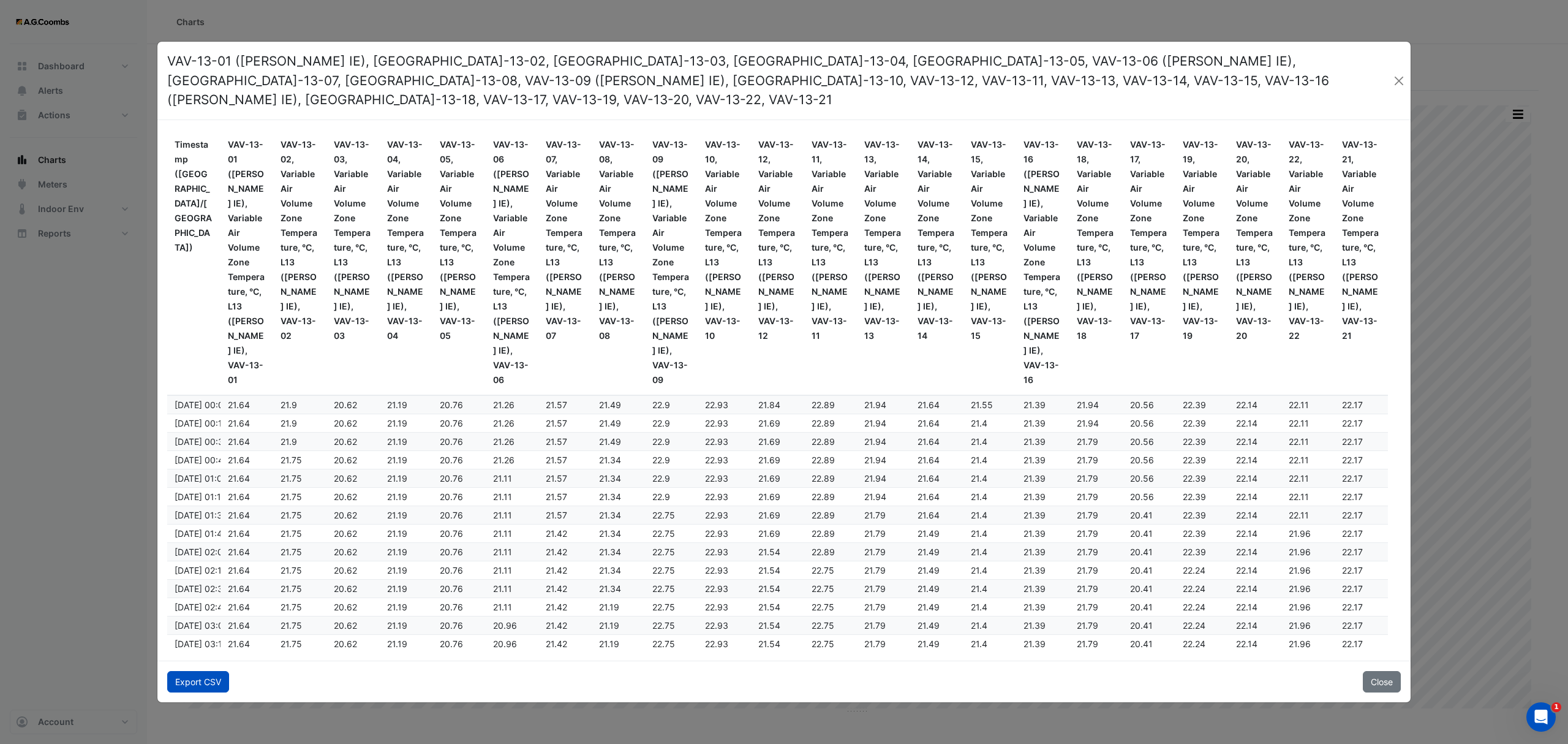
click at [181, 671] on button "Export CSV" at bounding box center [198, 682] width 62 height 21
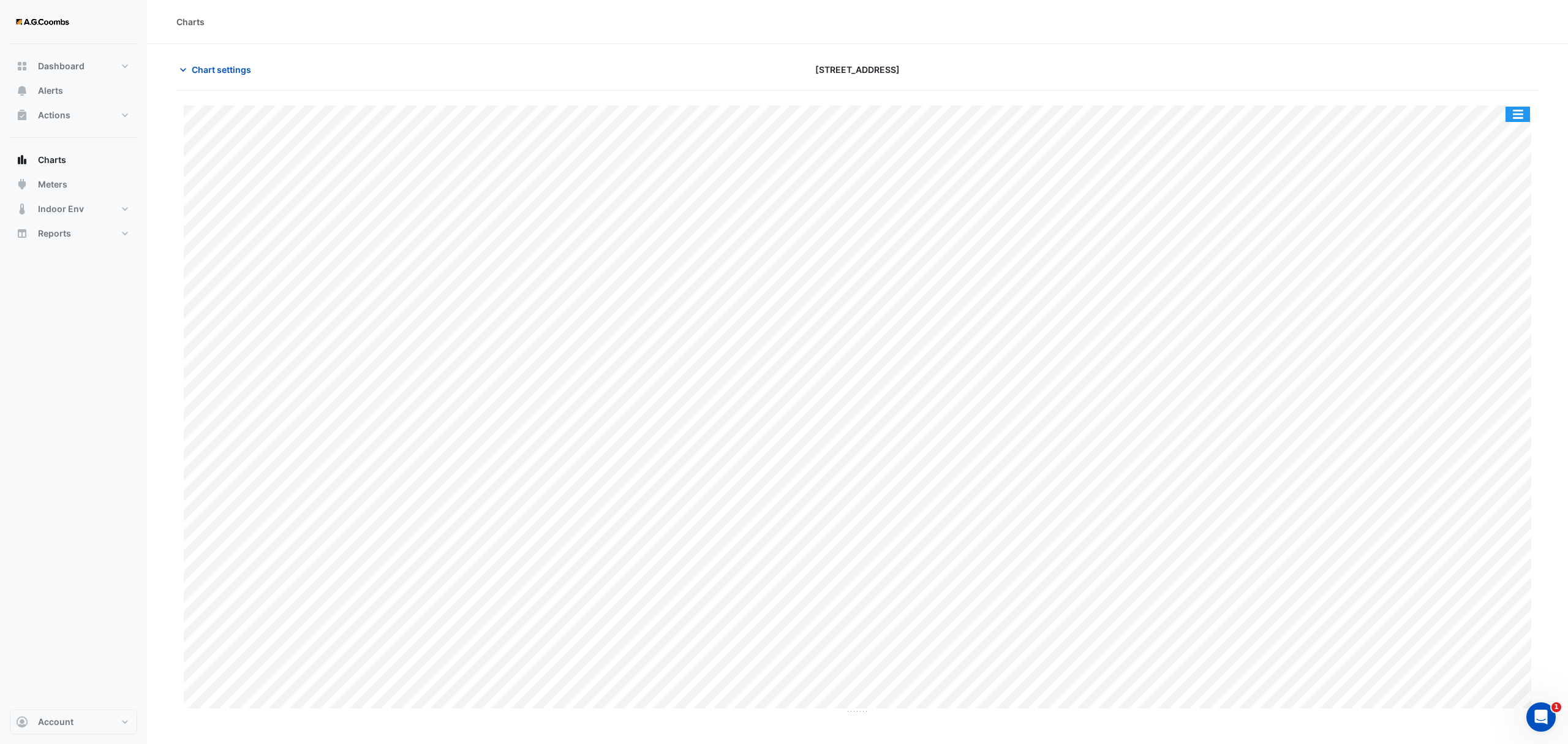
click at [1513, 118] on button "button" at bounding box center [1517, 114] width 25 height 15
click at [1487, 253] on div "Pivot Data Table" at bounding box center [1493, 246] width 73 height 29
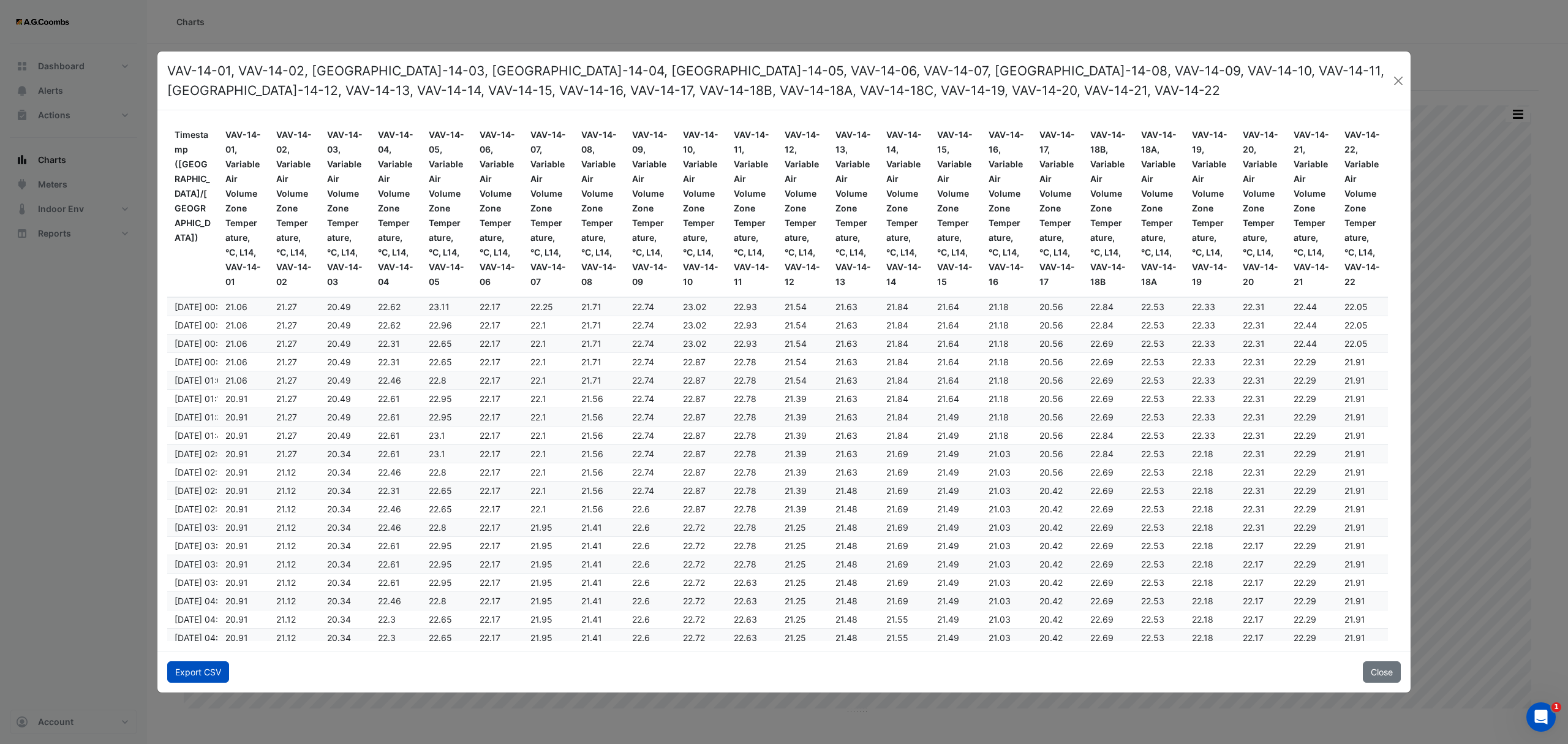
drag, startPoint x: 181, startPoint y: 670, endPoint x: 180, endPoint y: 677, distance: 7.1
click at [181, 669] on button "Export CSV" at bounding box center [198, 672] width 62 height 21
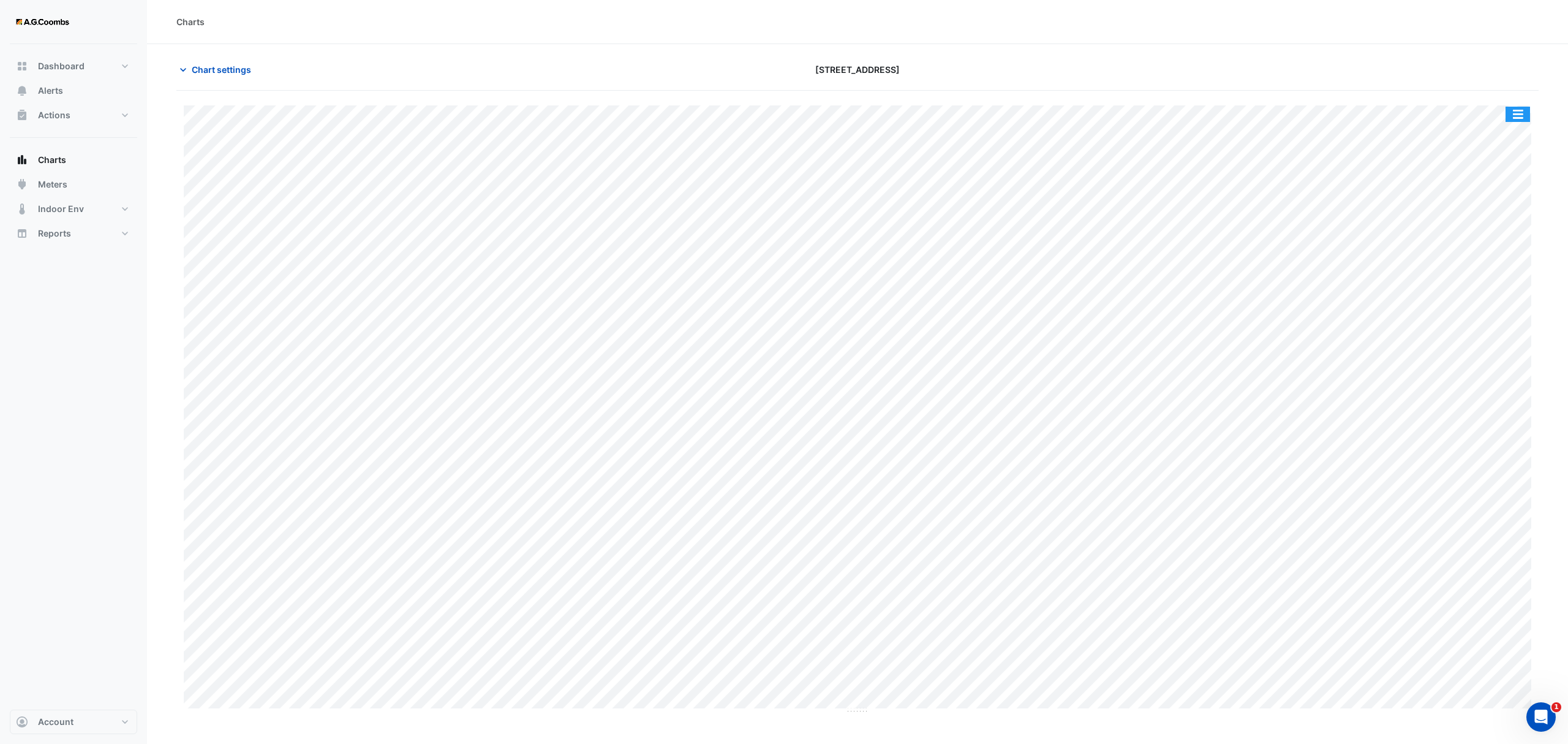
click at [1522, 119] on button "button" at bounding box center [1517, 114] width 25 height 15
click at [1499, 255] on div "Pivot Data Table" at bounding box center [1493, 246] width 73 height 29
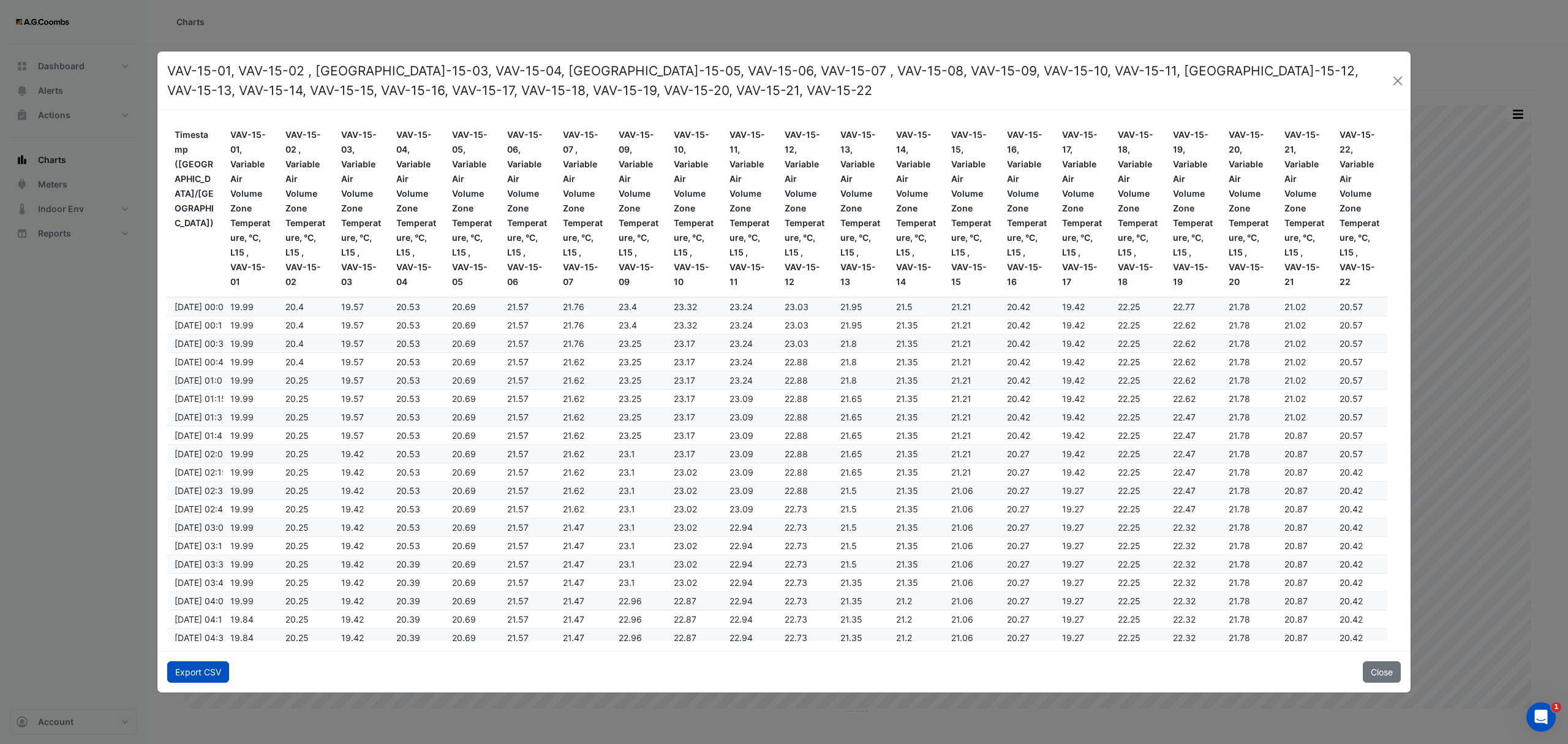
click at [202, 665] on button "Export CSV" at bounding box center [198, 672] width 62 height 21
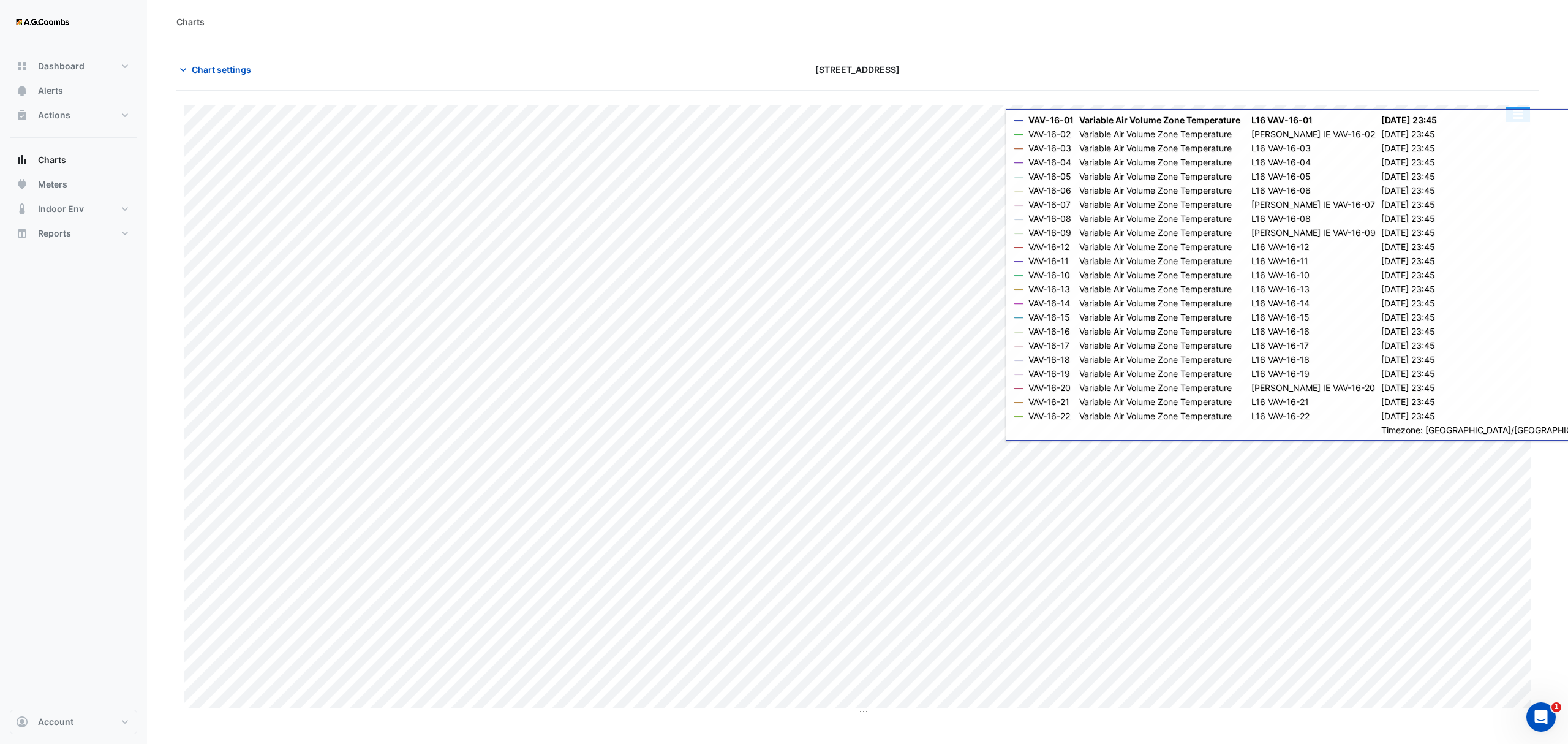
click at [1511, 116] on button "button" at bounding box center [1517, 114] width 25 height 15
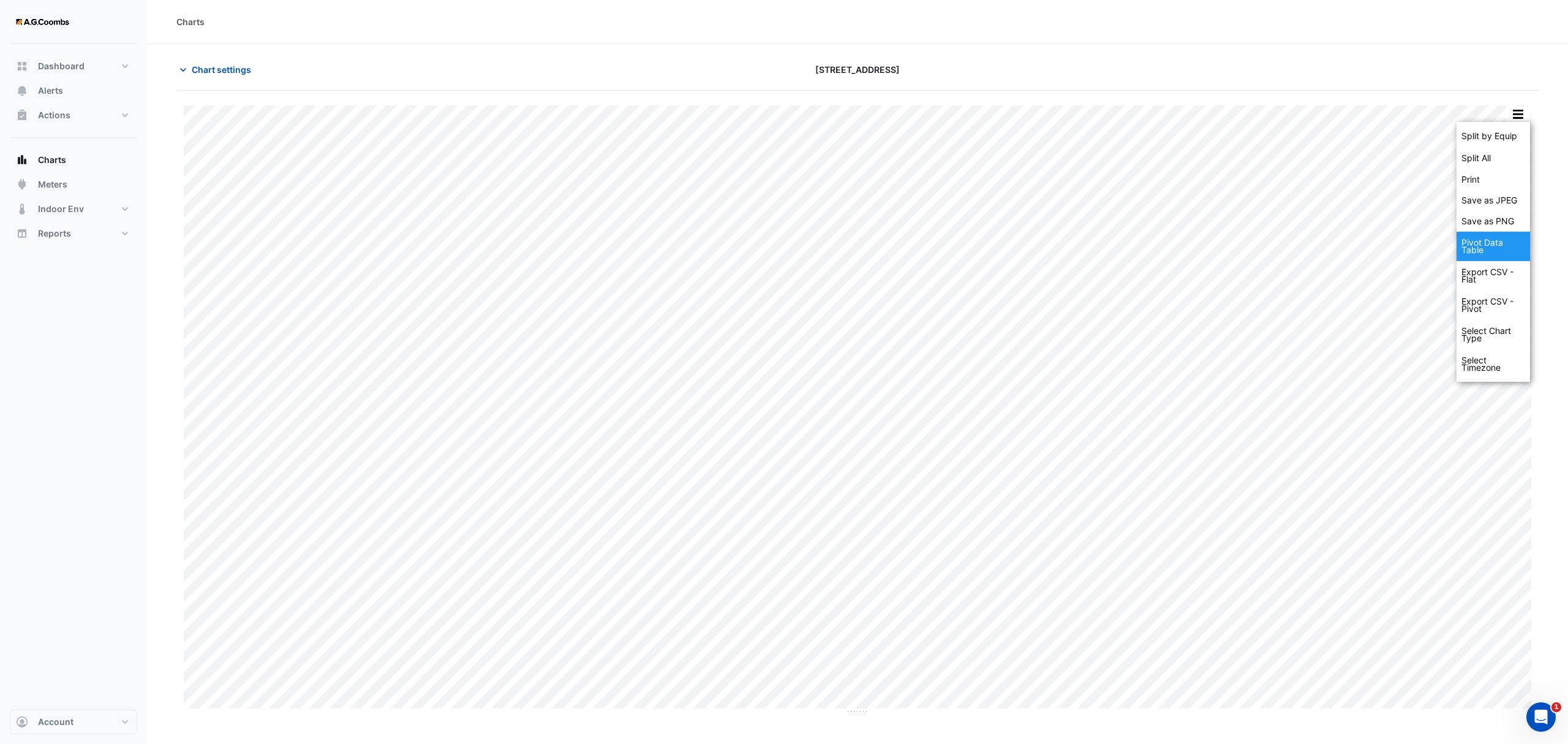
click at [1510, 255] on div "Pivot Data Table" at bounding box center [1493, 246] width 73 height 29
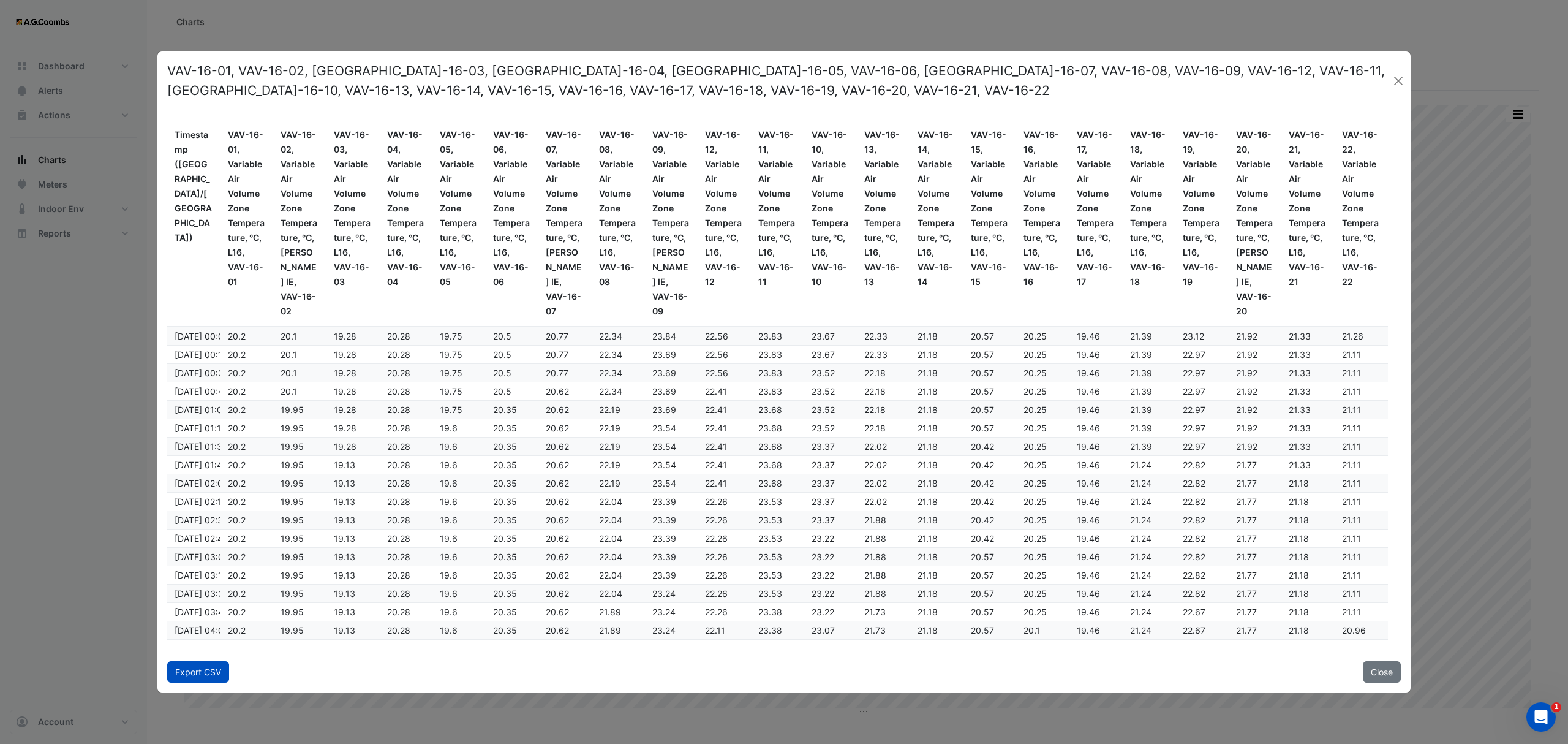
click at [219, 672] on button "Export CSV" at bounding box center [198, 672] width 62 height 21
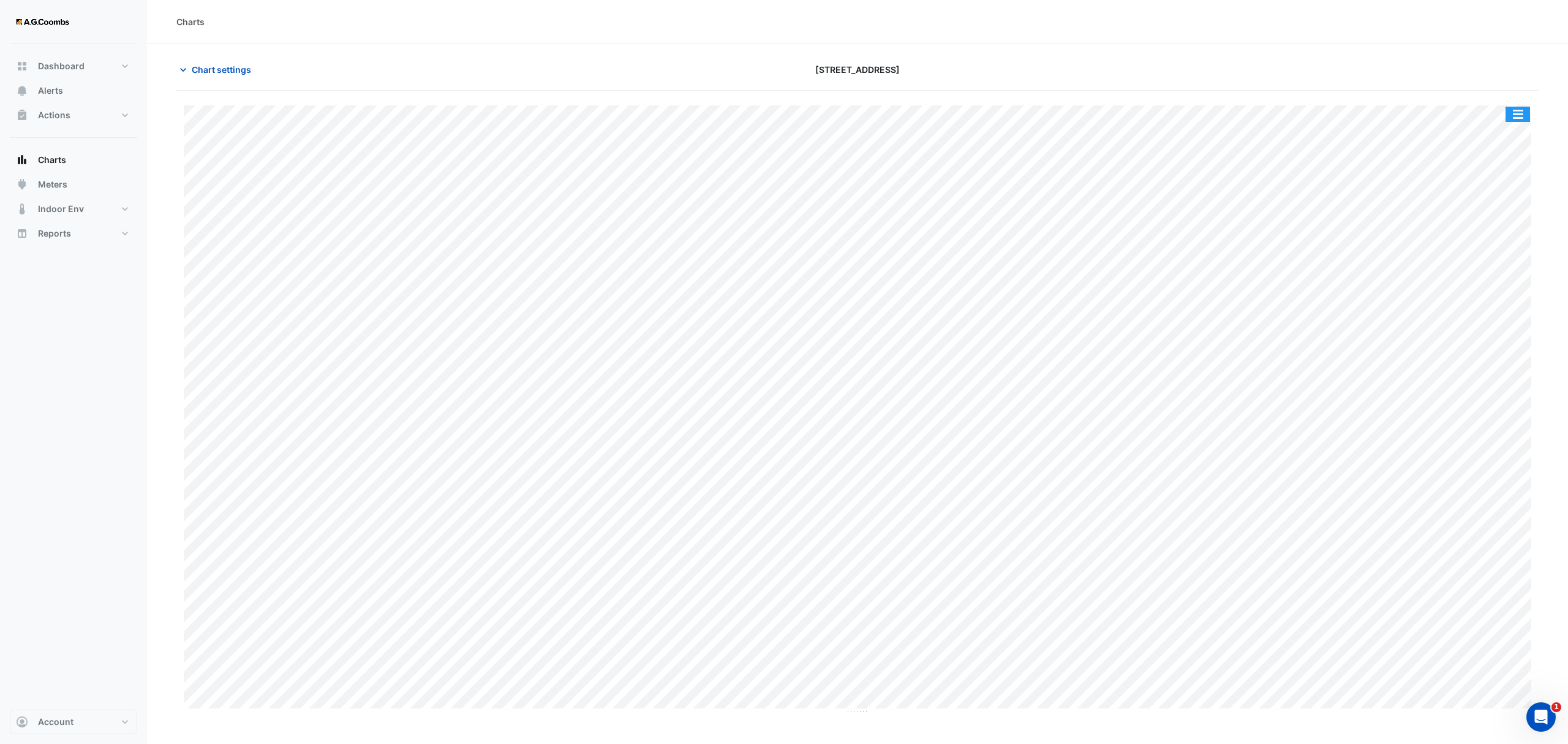
click at [1522, 115] on button "button" at bounding box center [1517, 114] width 25 height 15
click at [1498, 249] on div "Pivot Data Table" at bounding box center [1493, 246] width 73 height 29
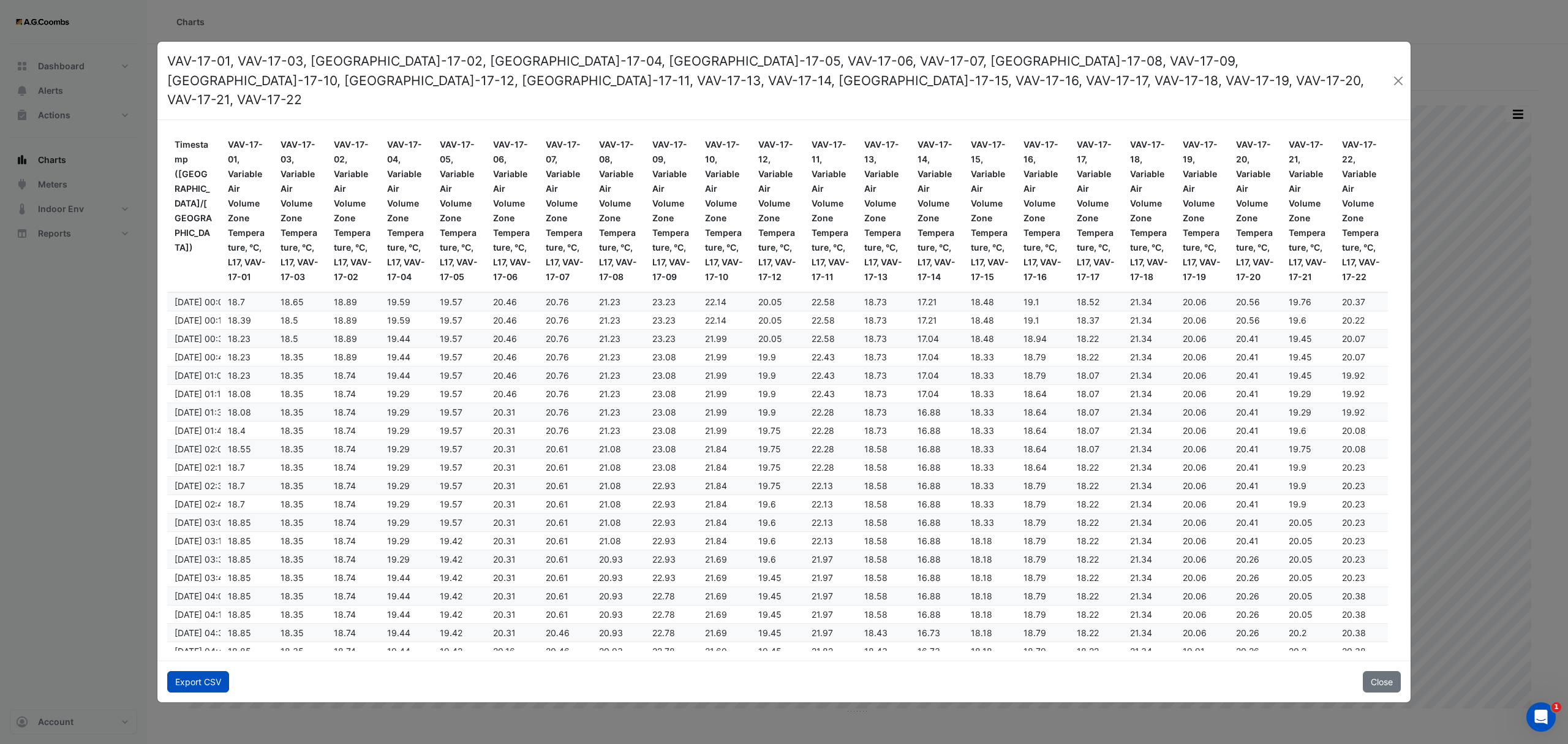
click at [192, 672] on button "Export CSV" at bounding box center [198, 682] width 62 height 21
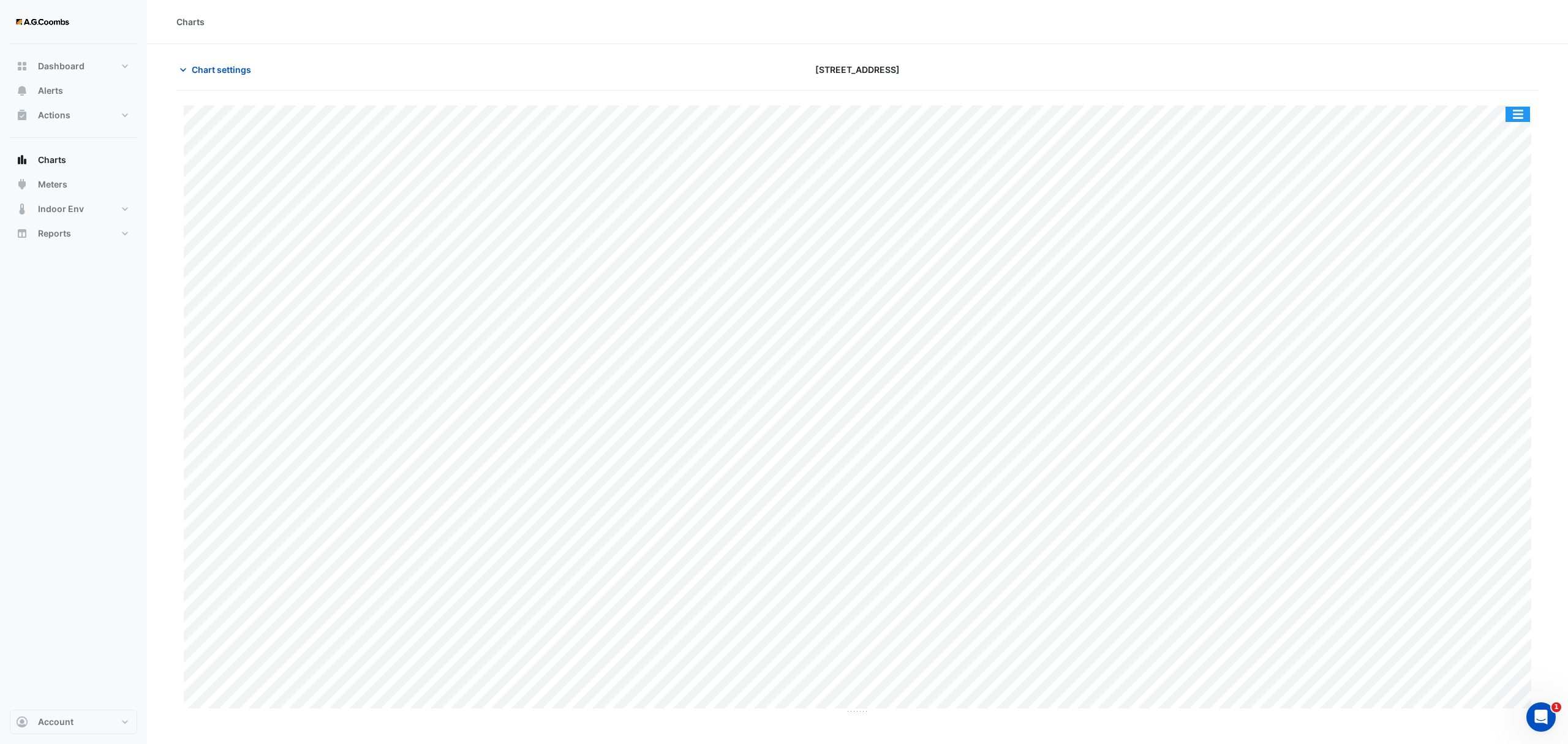
click at [1525, 122] on div "Split by Equip Split All Print Save as JPEG Save as PNG Pivot Data Table Export…" at bounding box center [1517, 114] width 25 height 17
click at [1519, 114] on button "button" at bounding box center [1517, 114] width 25 height 15
click at [1508, 253] on div "Pivot Data Table" at bounding box center [1493, 246] width 73 height 29
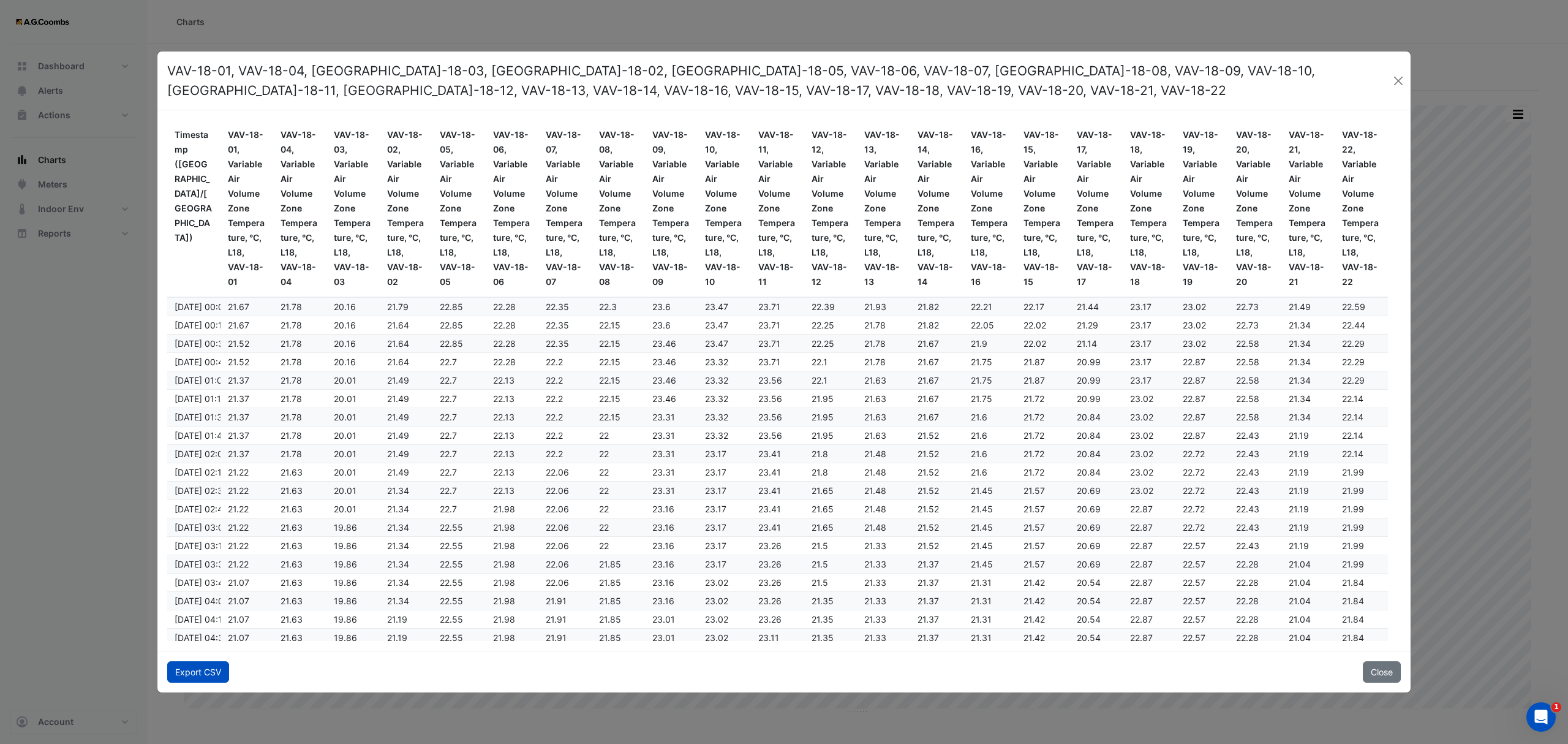
click at [208, 666] on button "Export CSV" at bounding box center [198, 672] width 62 height 21
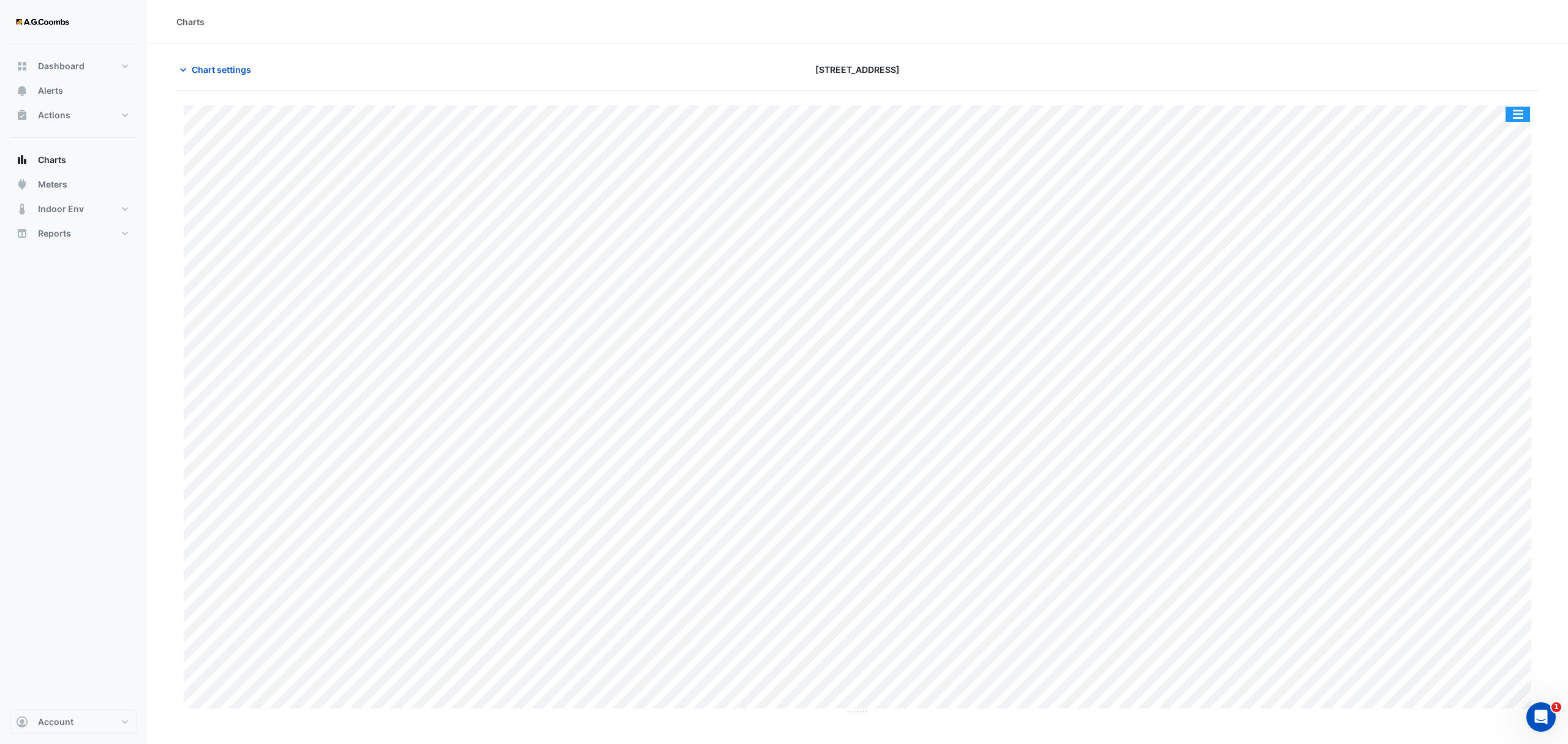
click at [1519, 116] on button "button" at bounding box center [1517, 114] width 25 height 15
click at [1510, 251] on div "Pivot Data Table" at bounding box center [1493, 246] width 73 height 29
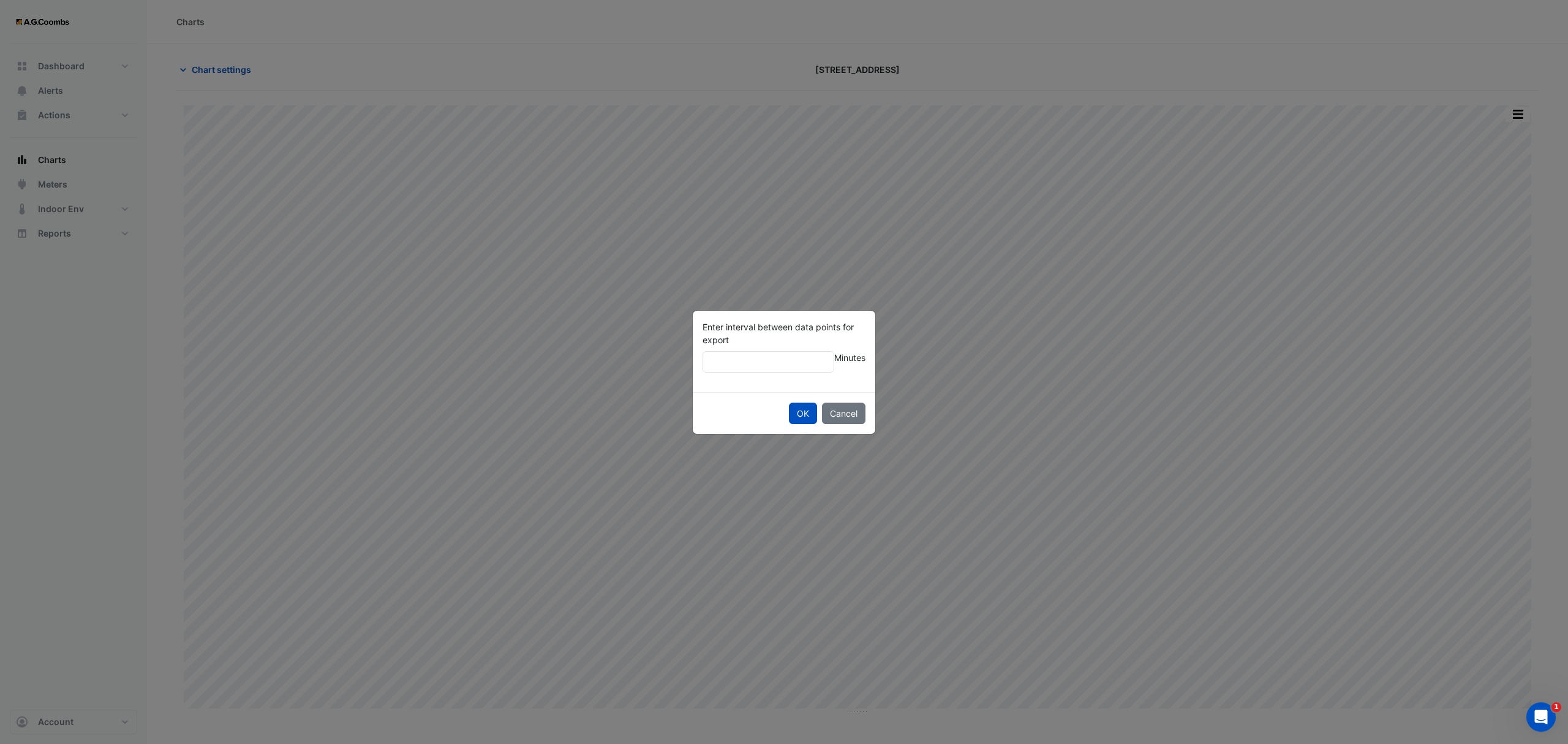
type input "**"
click at [789, 402] on button "OK" at bounding box center [803, 413] width 28 height 21
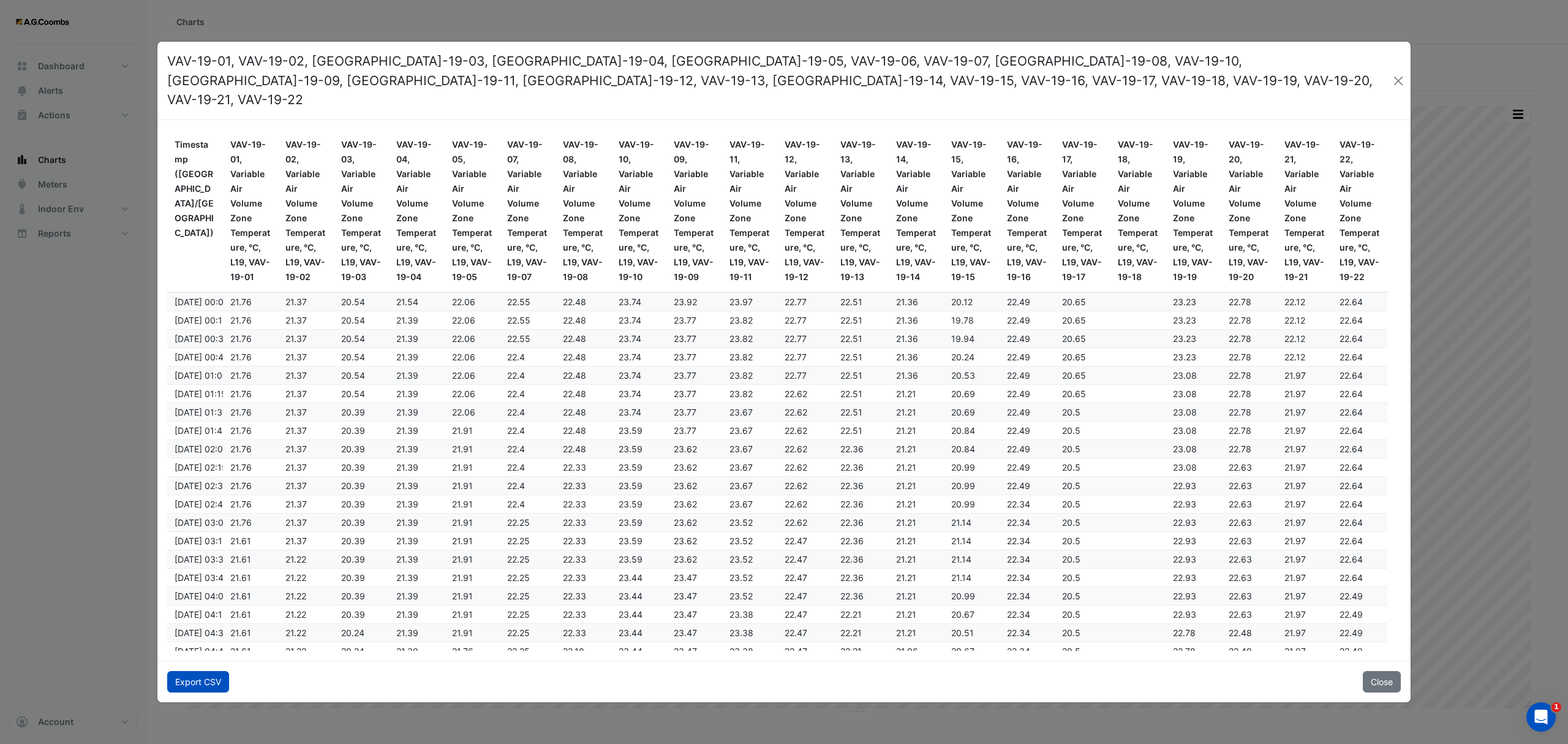
click at [186, 671] on button "Export CSV" at bounding box center [198, 682] width 62 height 21
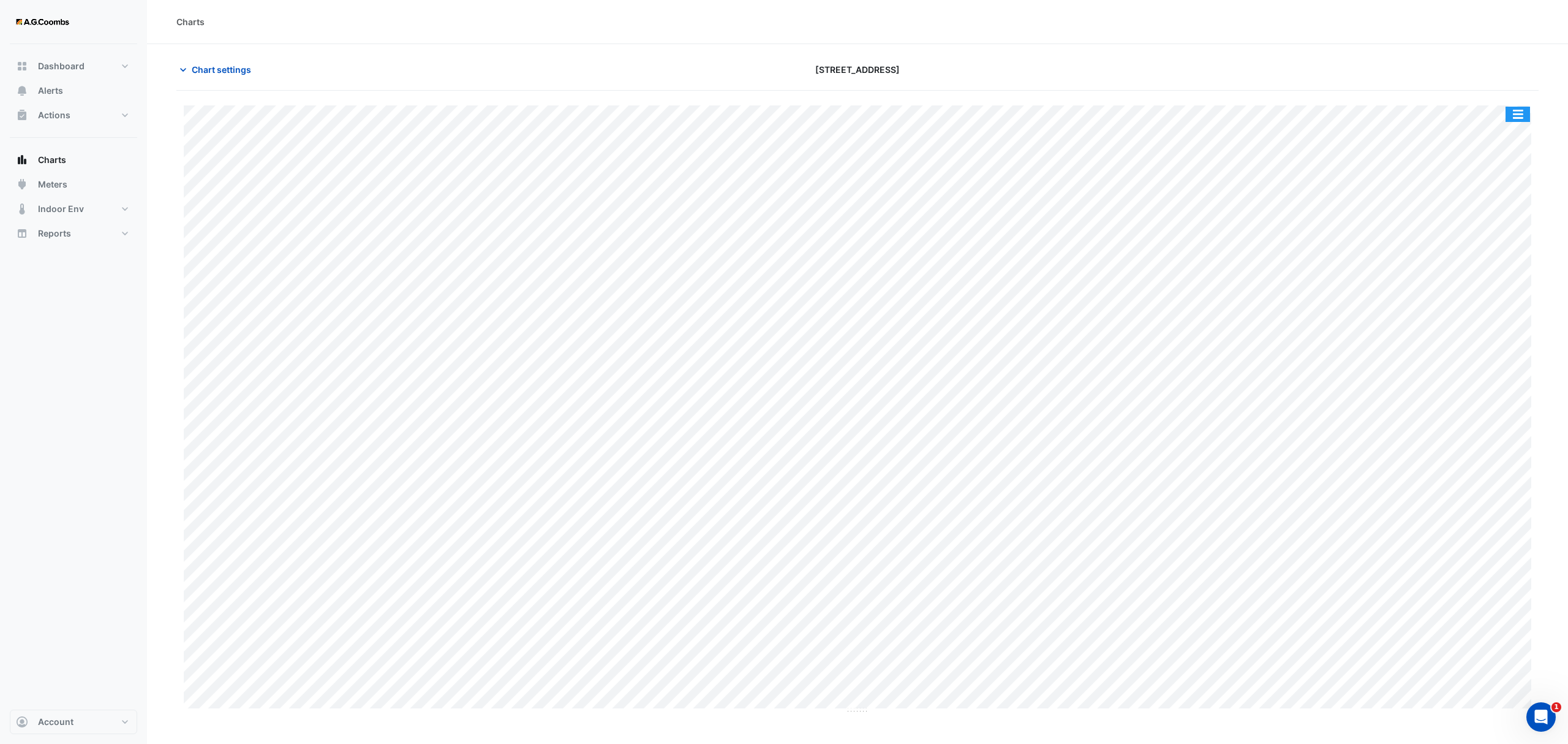
click at [1519, 112] on button "button" at bounding box center [1517, 114] width 25 height 15
click at [1491, 249] on div "Pivot Data Table" at bounding box center [1493, 246] width 73 height 29
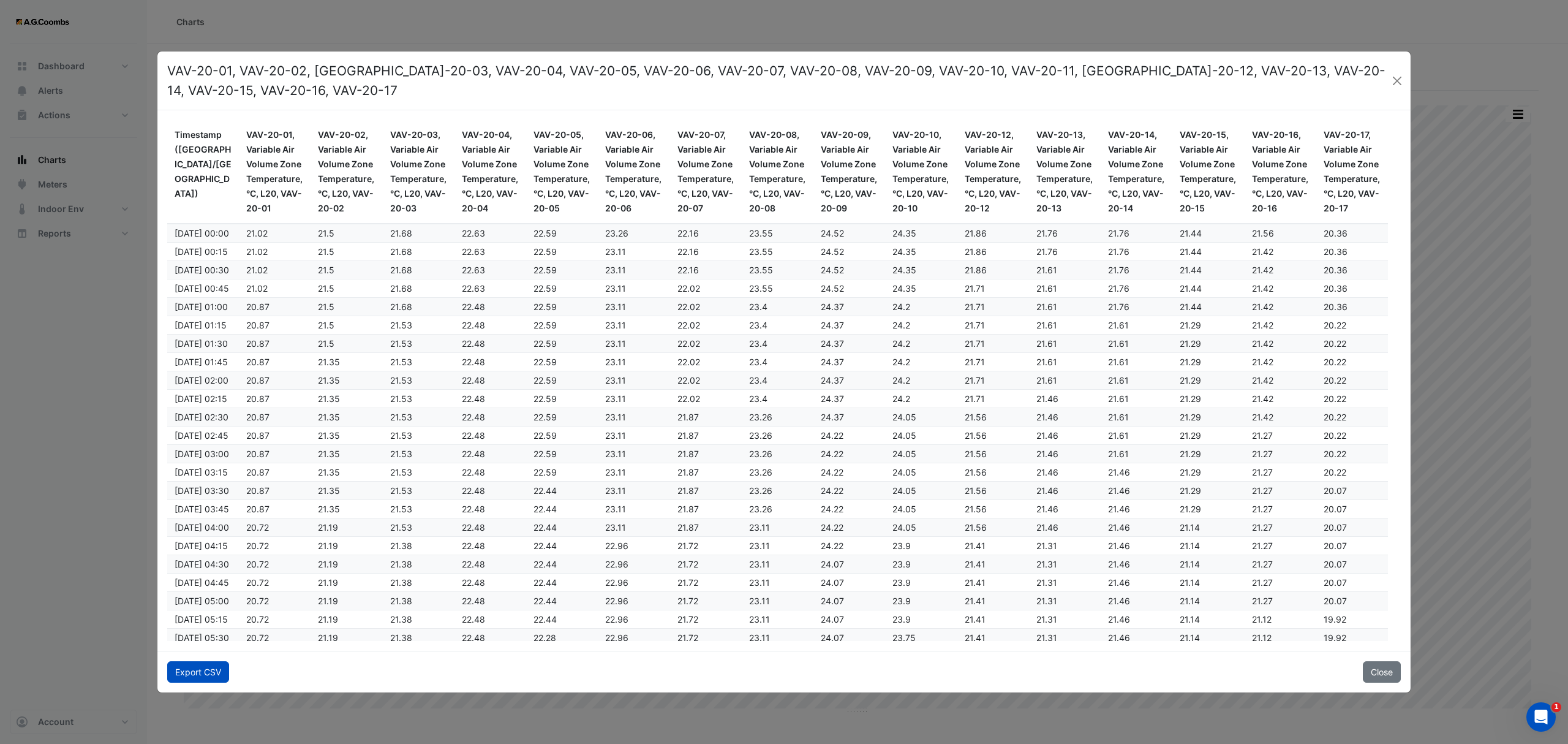
click at [207, 675] on button "Export CSV" at bounding box center [198, 672] width 62 height 21
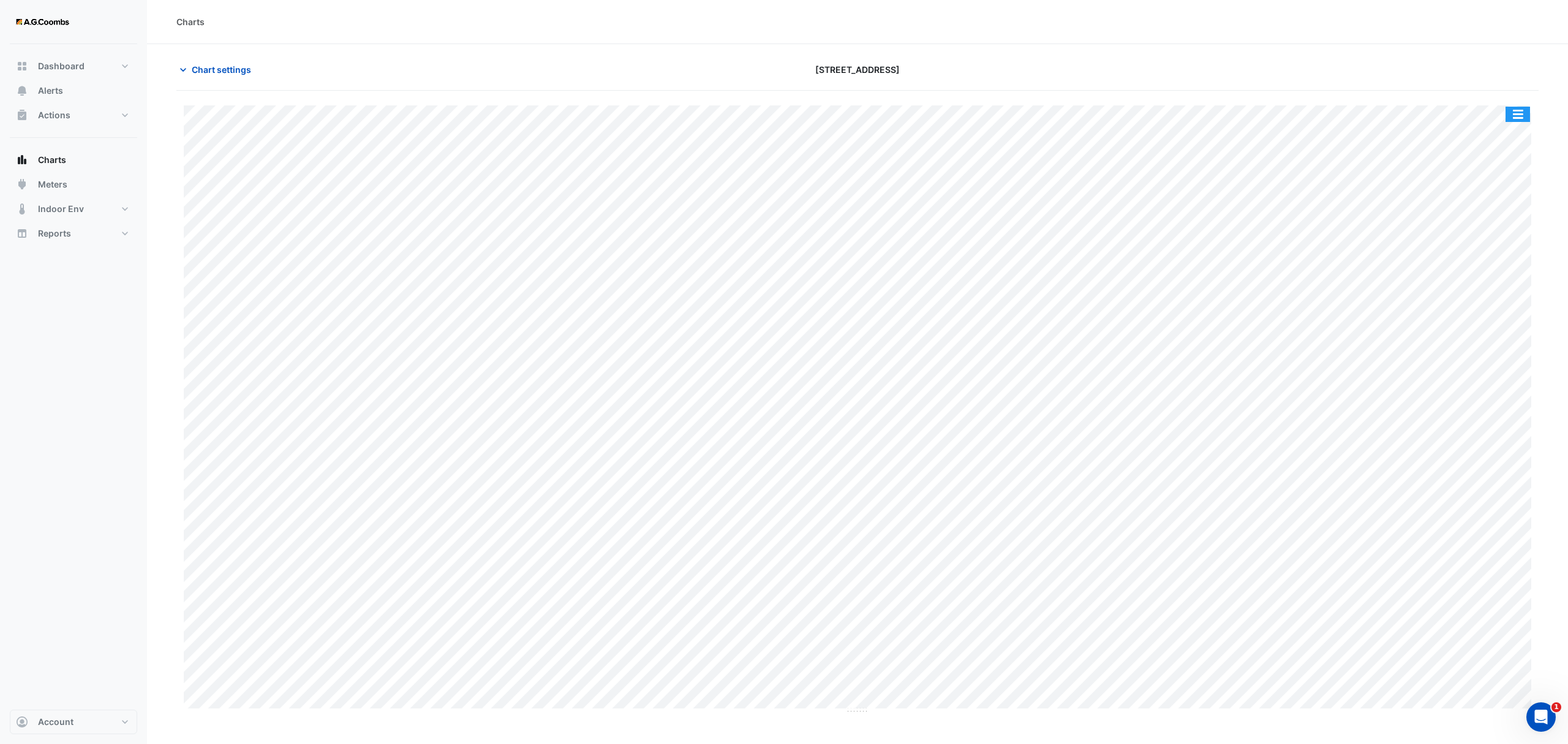
click at [1519, 110] on button "button" at bounding box center [1517, 114] width 25 height 15
click at [1504, 253] on div "Pivot Data Table" at bounding box center [1493, 246] width 73 height 29
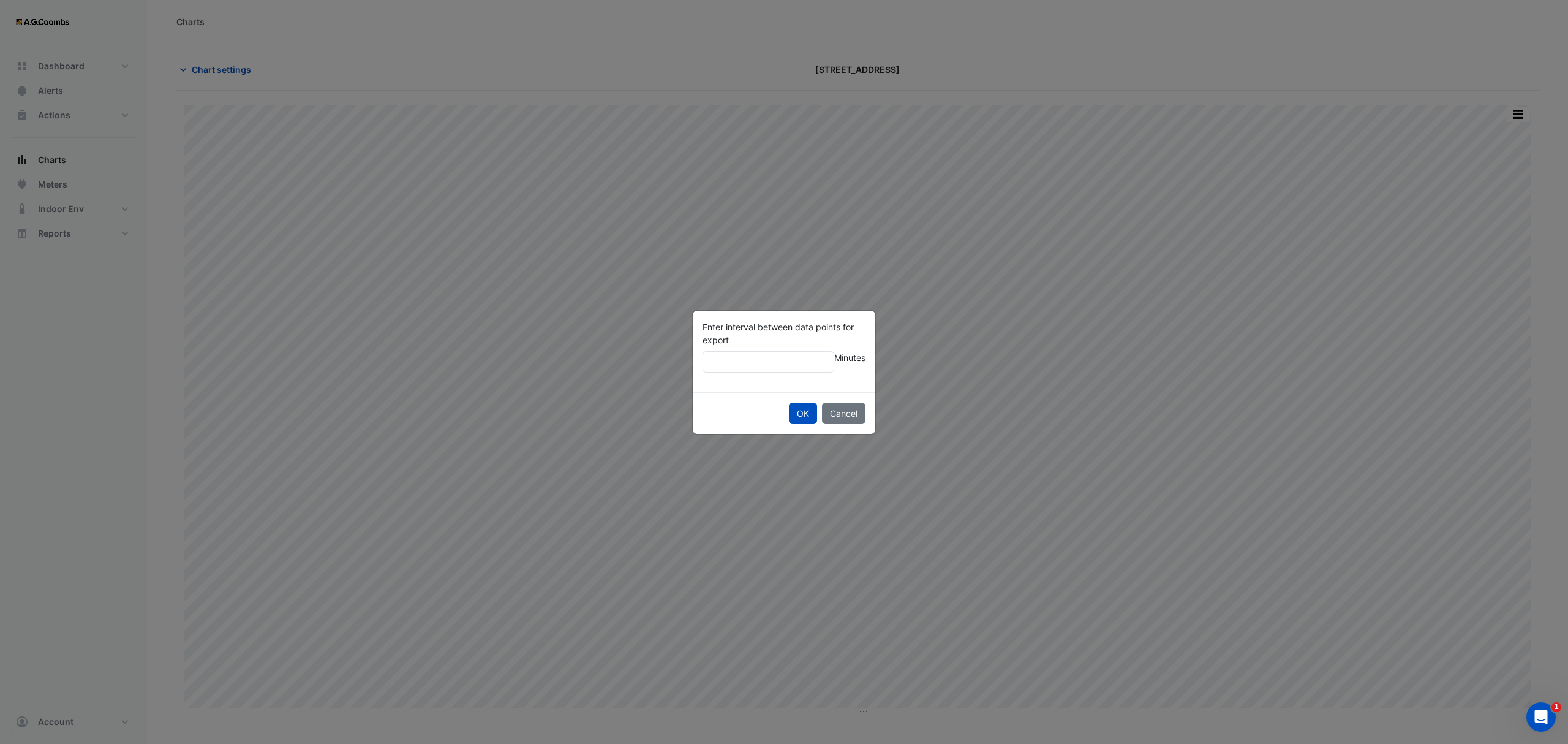
type input "**"
click at [789, 402] on button "OK" at bounding box center [803, 413] width 28 height 21
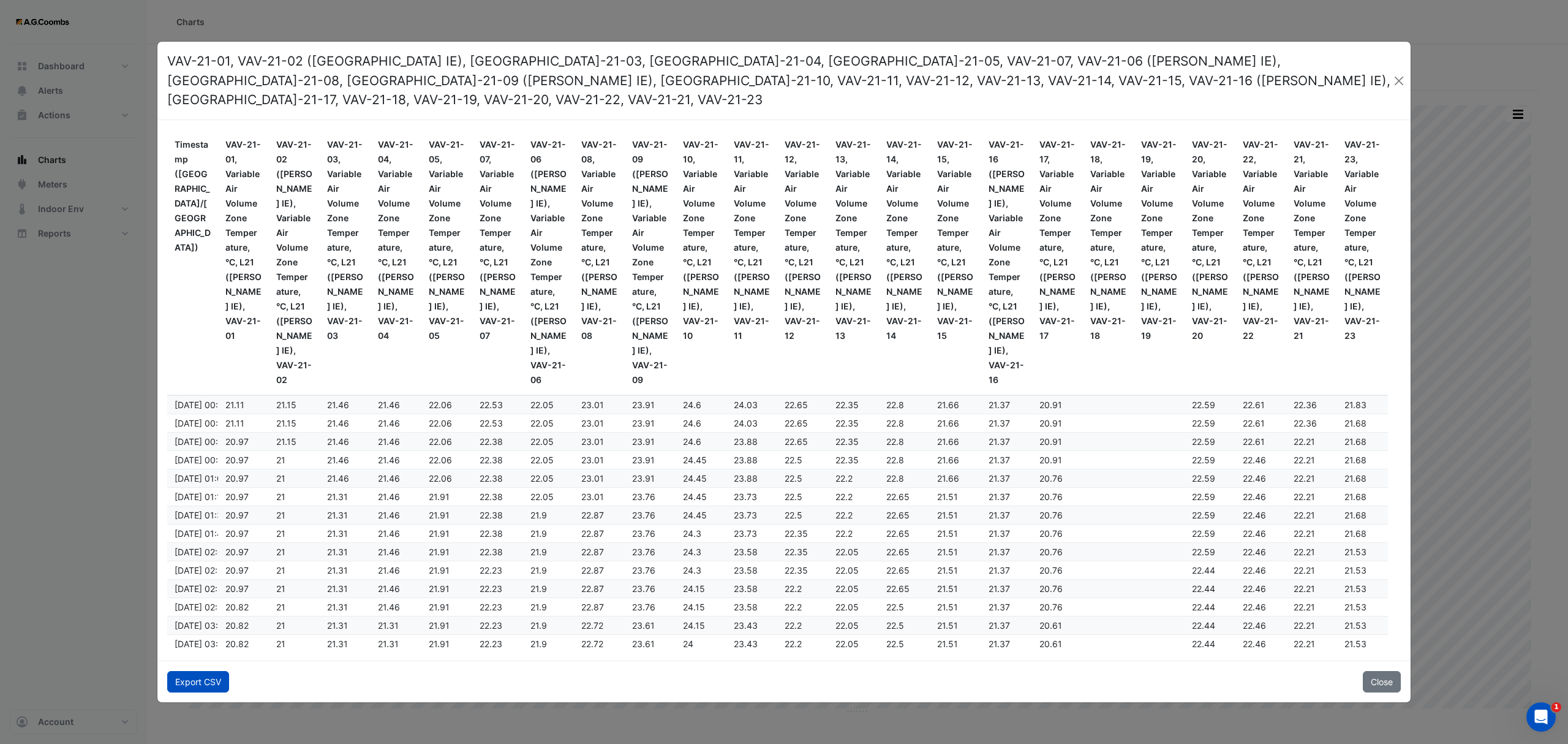
click at [207, 671] on button "Export CSV" at bounding box center [198, 682] width 62 height 21
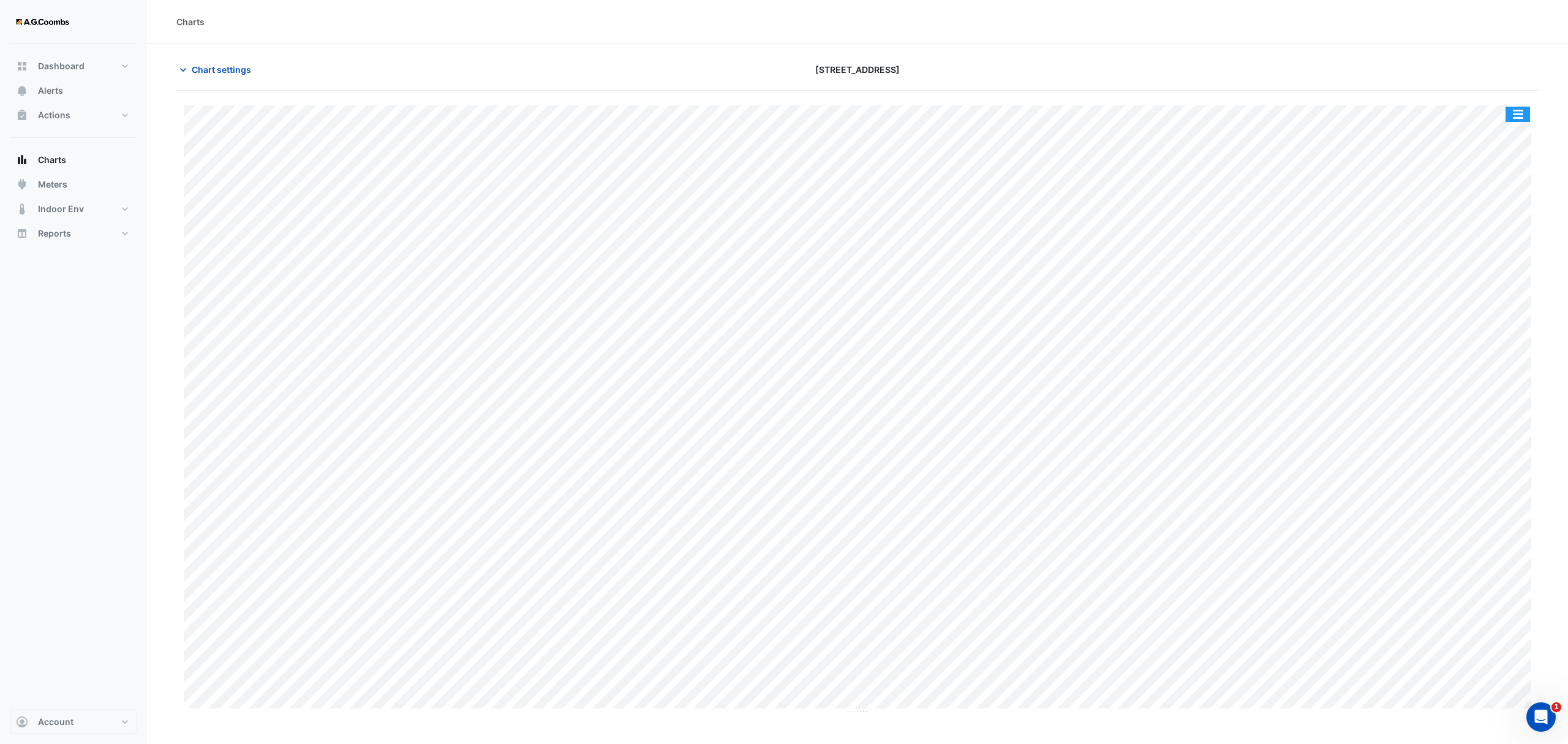
click at [1513, 113] on button "button" at bounding box center [1517, 114] width 25 height 15
click at [1505, 253] on div "Pivot Data Table" at bounding box center [1493, 246] width 73 height 29
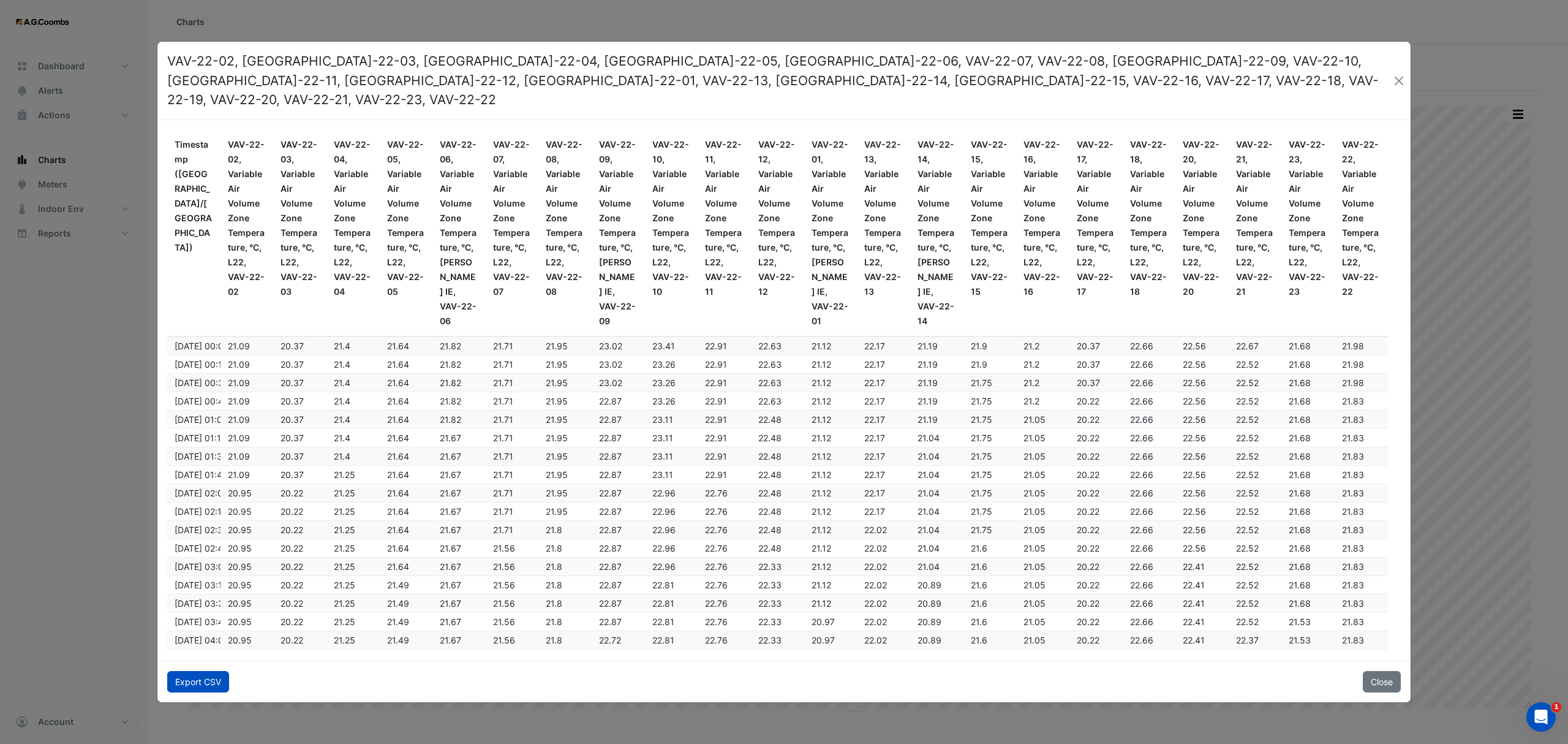
click at [180, 672] on button "Export CSV" at bounding box center [198, 682] width 62 height 21
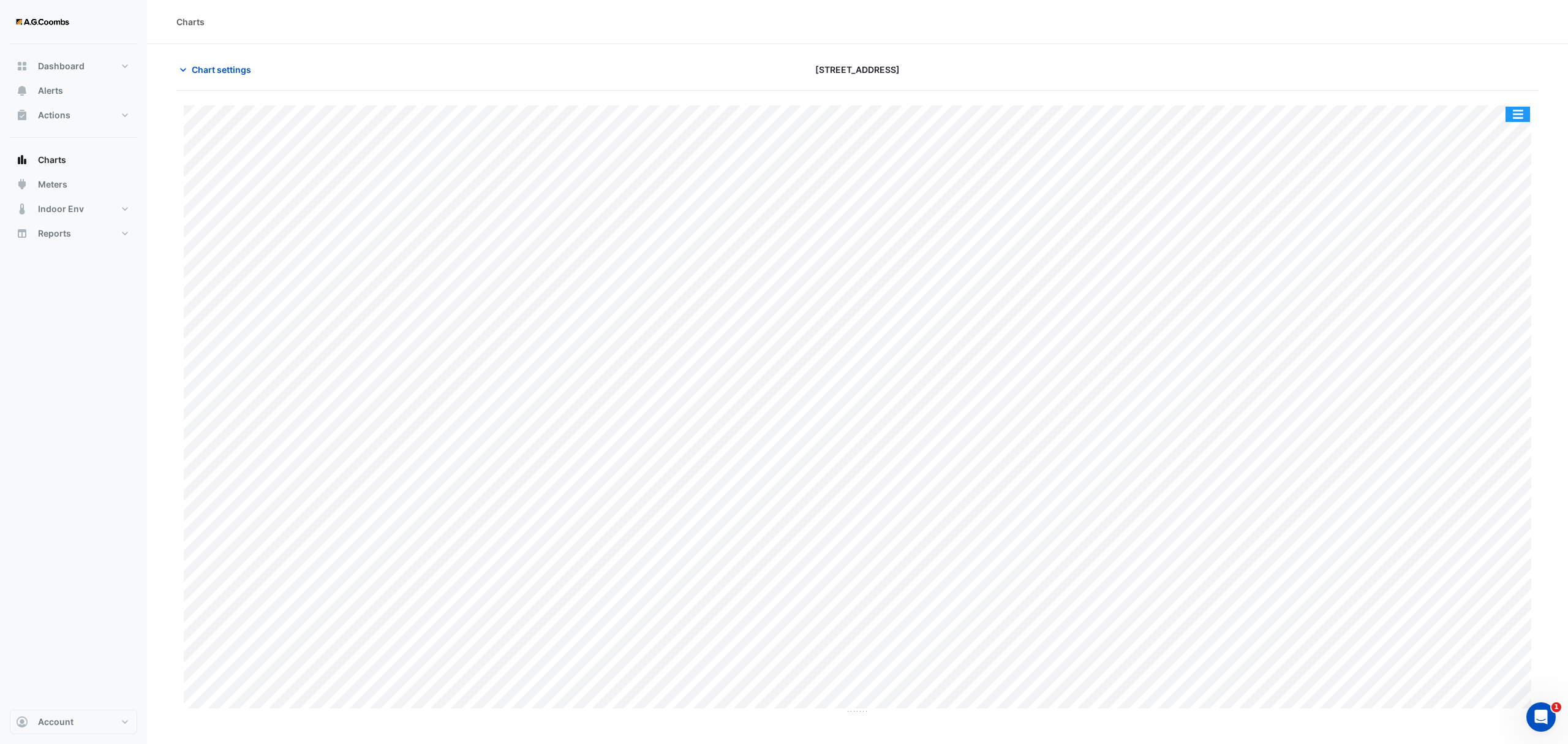
click at [1526, 116] on button "button" at bounding box center [1517, 114] width 25 height 15
click at [1503, 246] on div "Pivot Data Table" at bounding box center [1493, 246] width 73 height 29
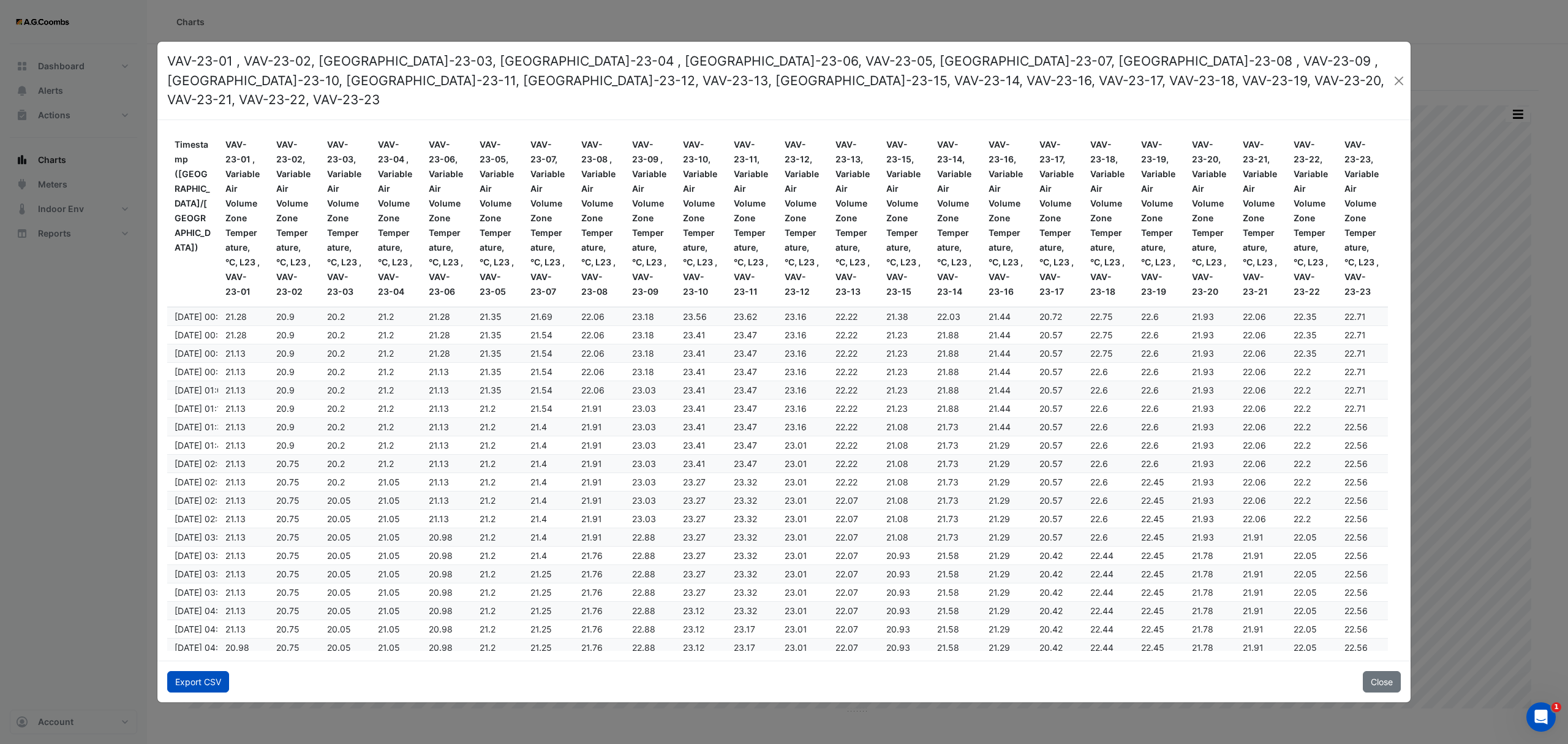
click at [196, 674] on button "Export CSV" at bounding box center [198, 682] width 62 height 21
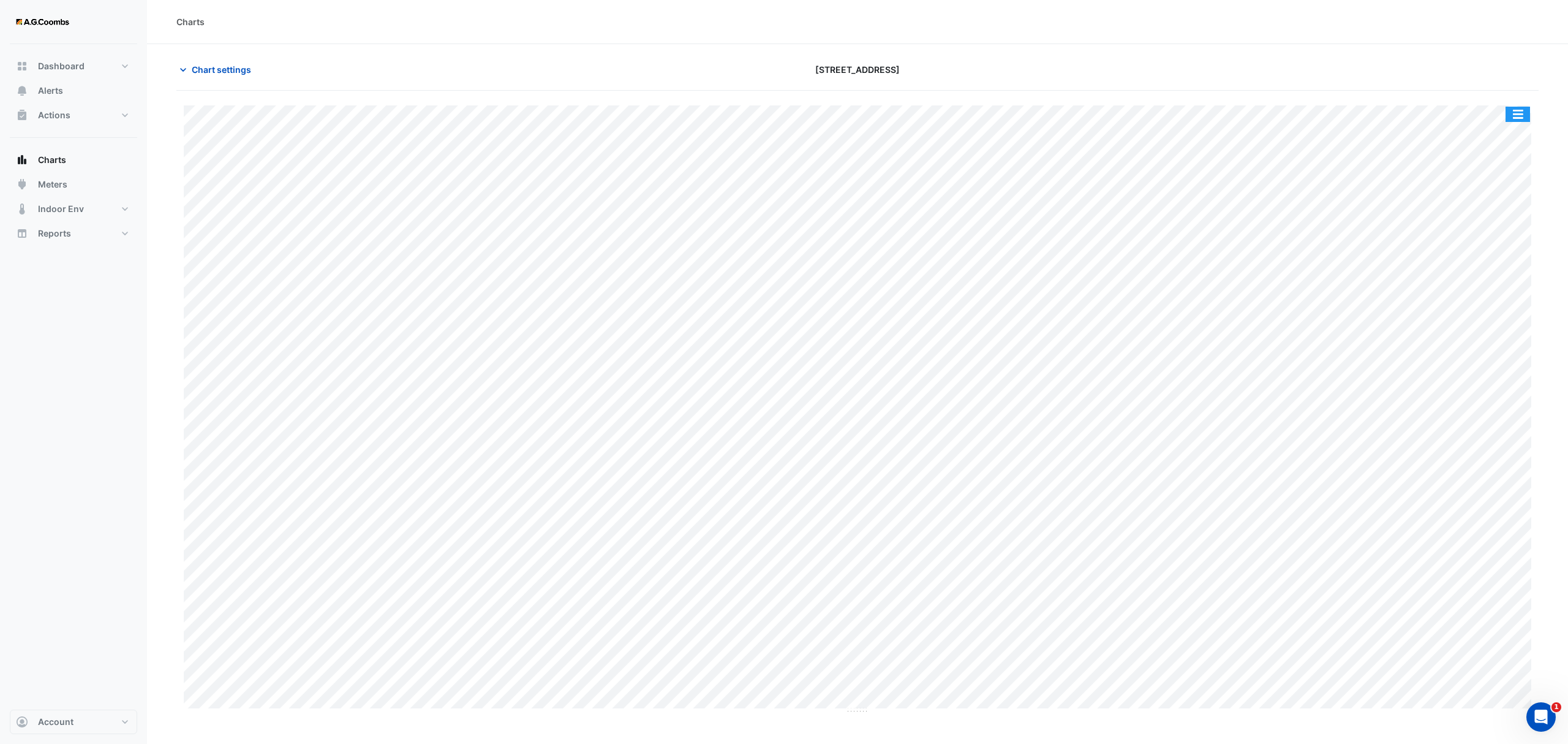
click at [1523, 109] on button "button" at bounding box center [1517, 114] width 25 height 15
click at [1480, 255] on div "Pivot Data Table" at bounding box center [1493, 246] width 73 height 29
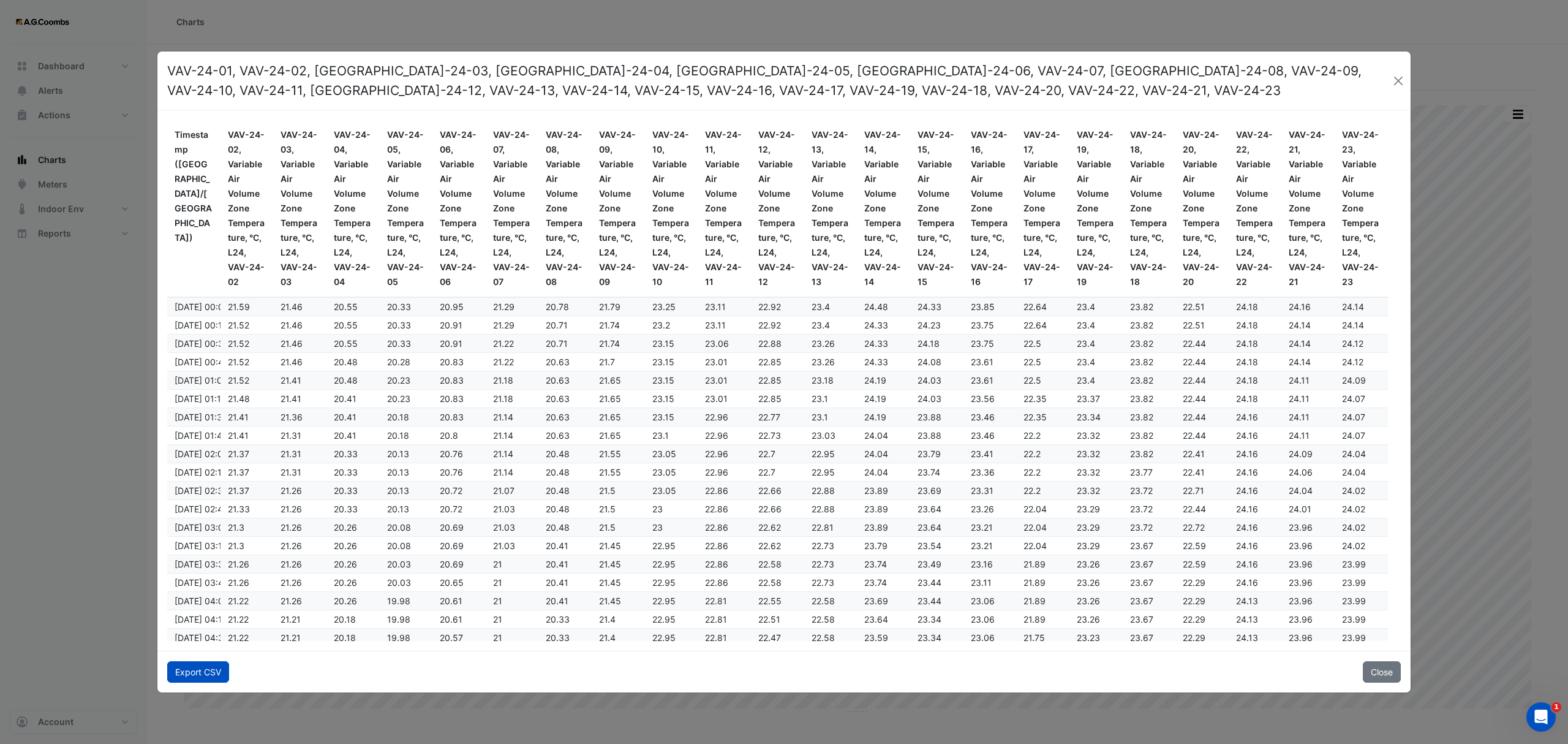
drag, startPoint x: 194, startPoint y: 674, endPoint x: 202, endPoint y: 690, distance: 17.9
click at [194, 674] on button "Export CSV" at bounding box center [198, 672] width 62 height 21
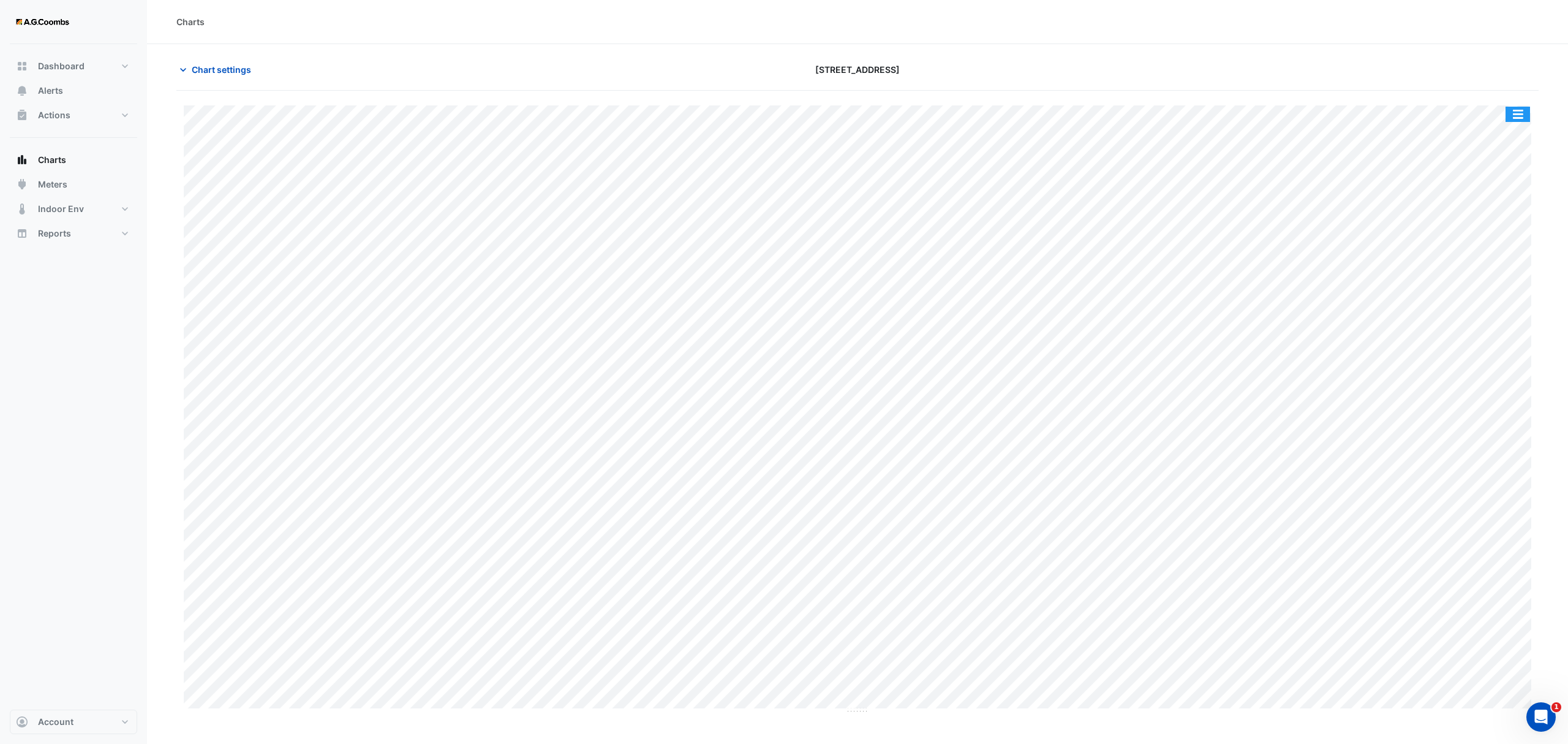
click at [1519, 114] on button "button" at bounding box center [1517, 114] width 25 height 15
click at [1485, 249] on div "Pivot Data Table" at bounding box center [1493, 246] width 73 height 29
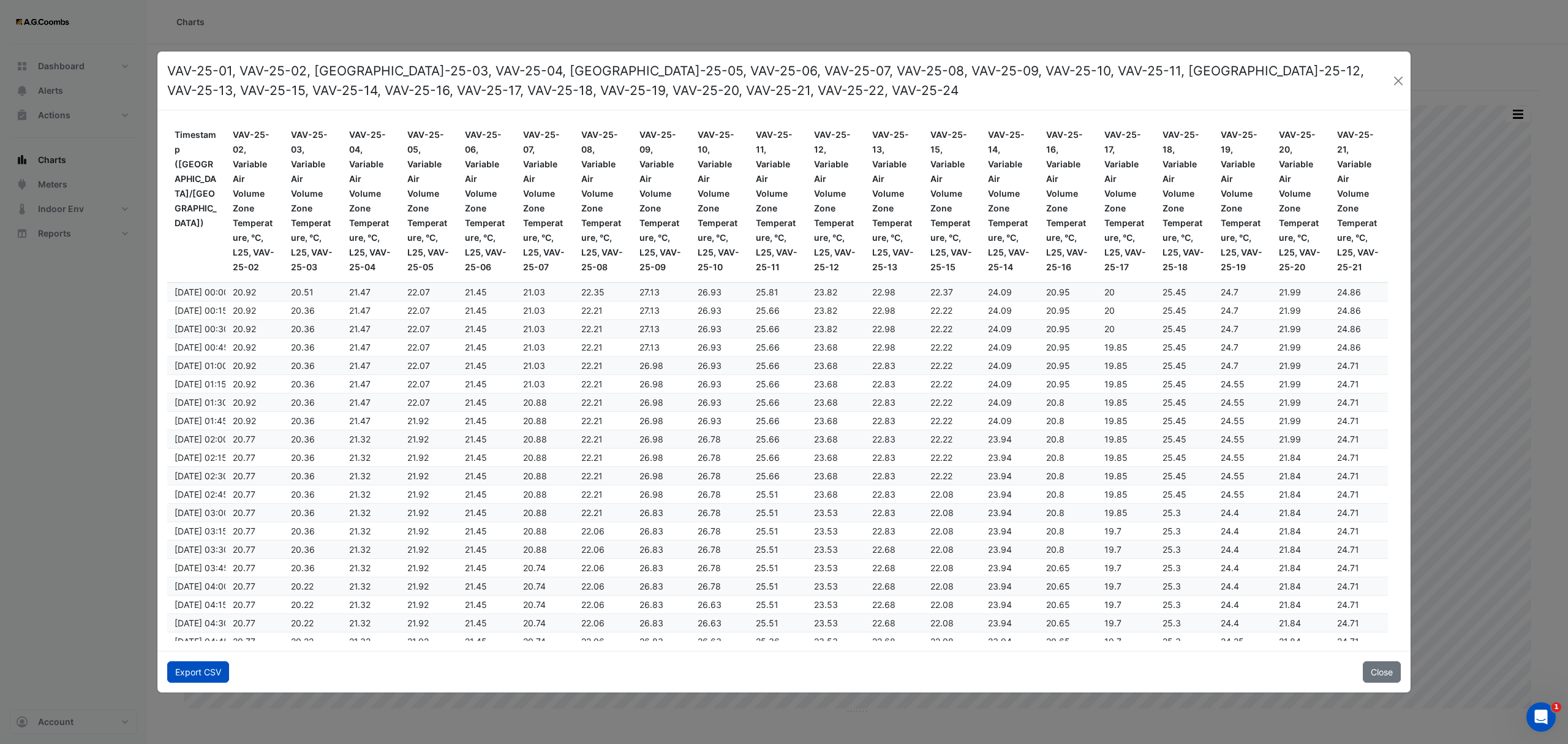
click at [187, 667] on button "Export CSV" at bounding box center [198, 672] width 62 height 21
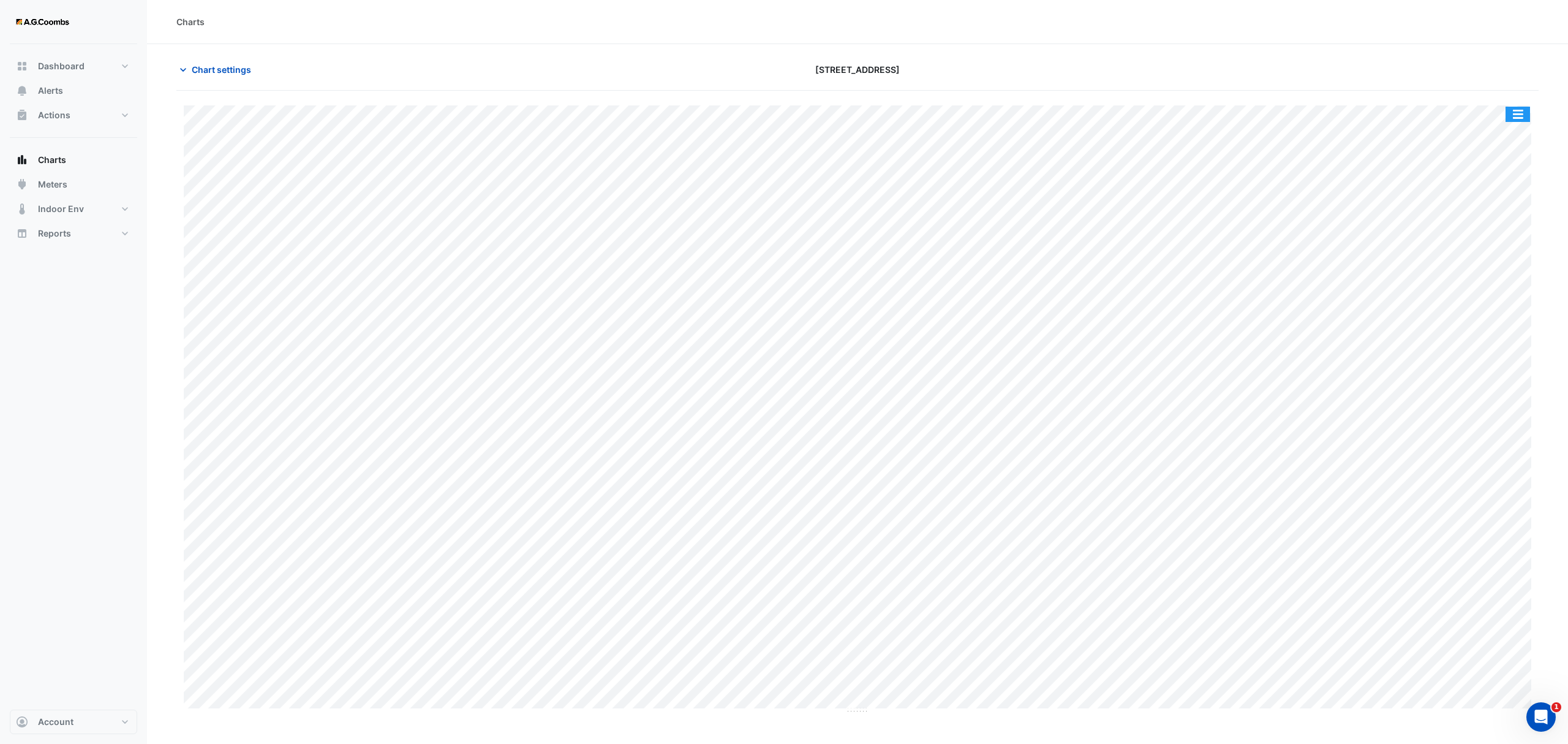
click at [1519, 116] on button "button" at bounding box center [1517, 114] width 25 height 15
click at [1485, 251] on div "Pivot Data Table" at bounding box center [1493, 246] width 73 height 29
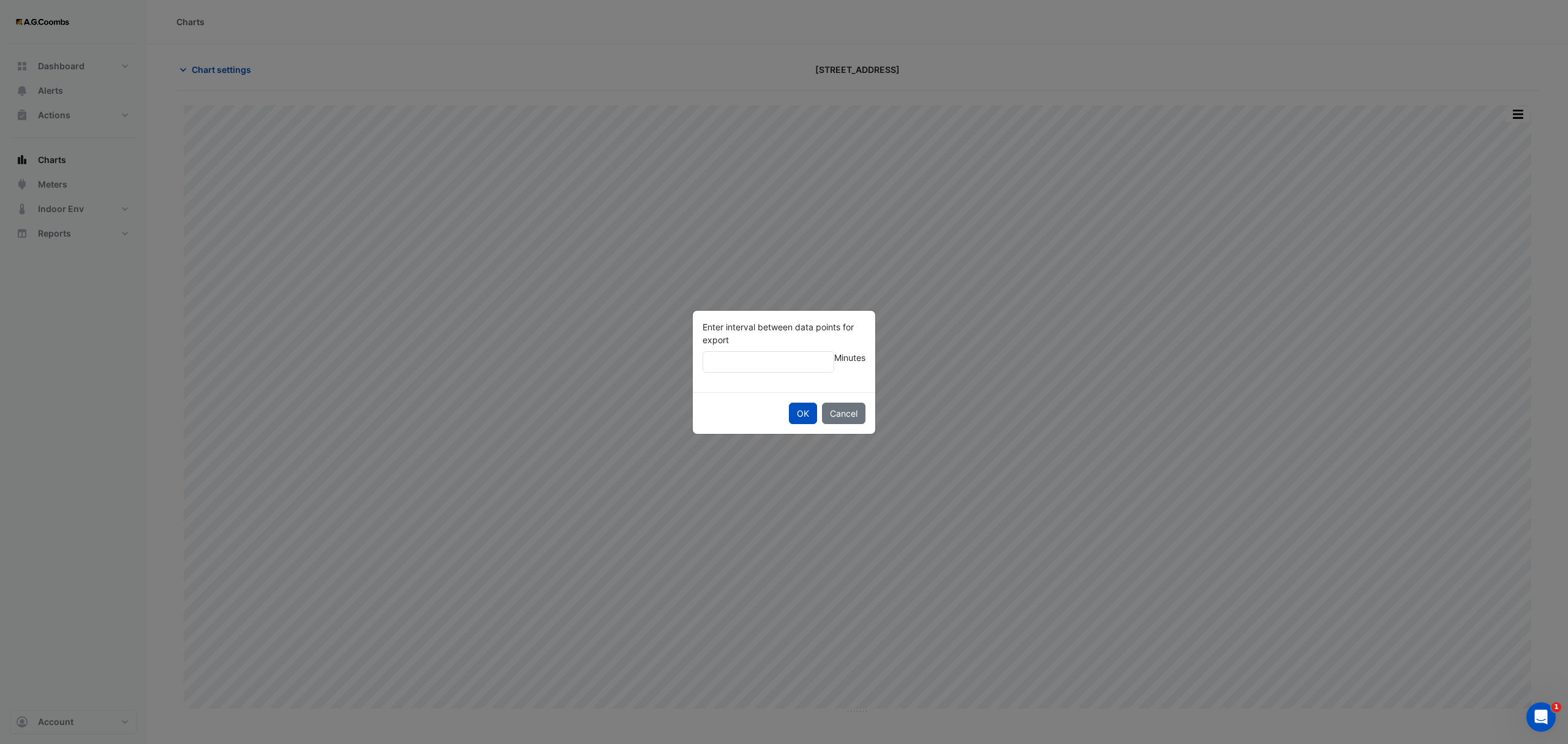
type input "**"
click at [789, 402] on button "OK" at bounding box center [803, 413] width 28 height 21
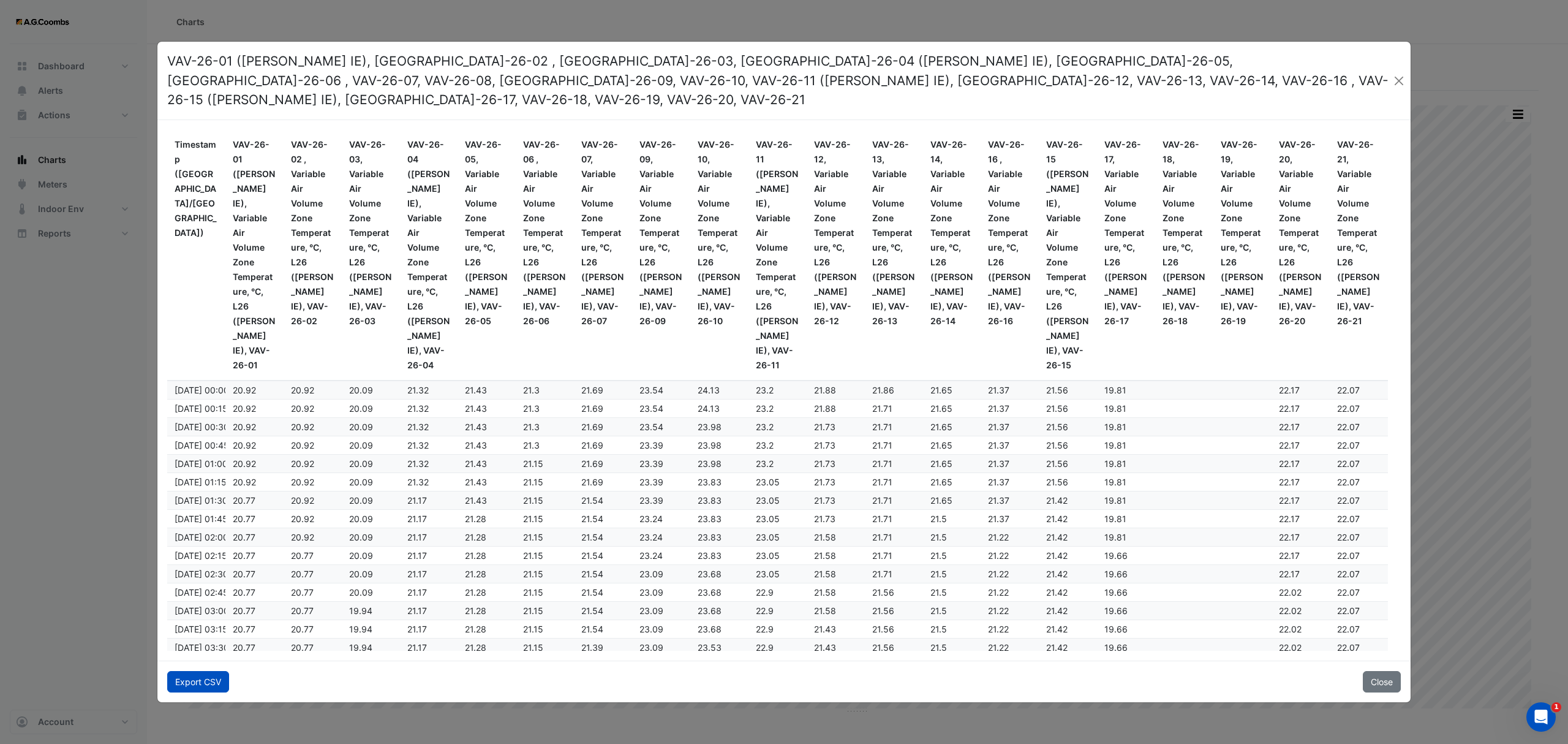
click at [194, 678] on button "Export CSV" at bounding box center [198, 682] width 62 height 21
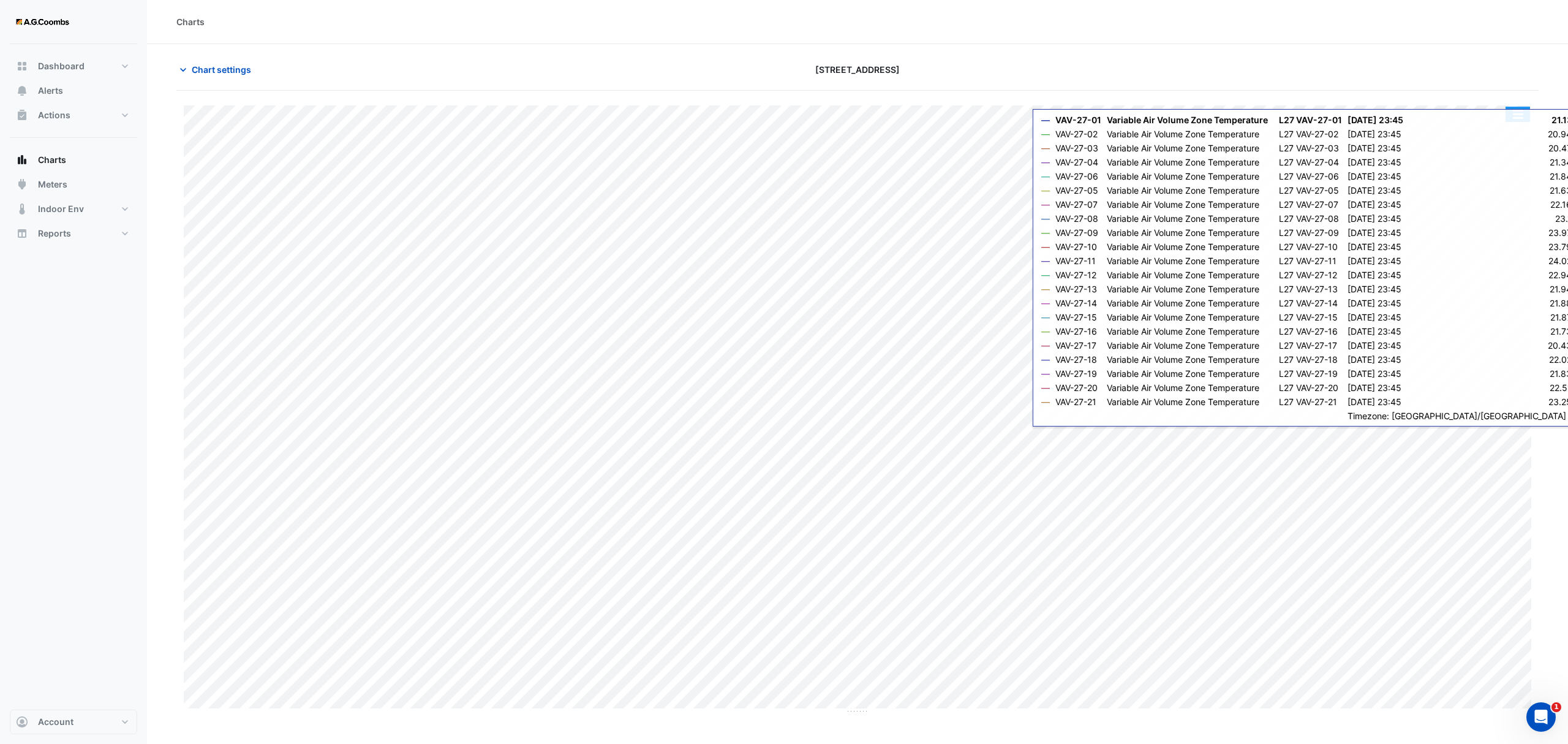
click at [1519, 116] on button "button" at bounding box center [1517, 114] width 25 height 15
click at [1505, 244] on div "Pivot Data Table" at bounding box center [1493, 246] width 73 height 29
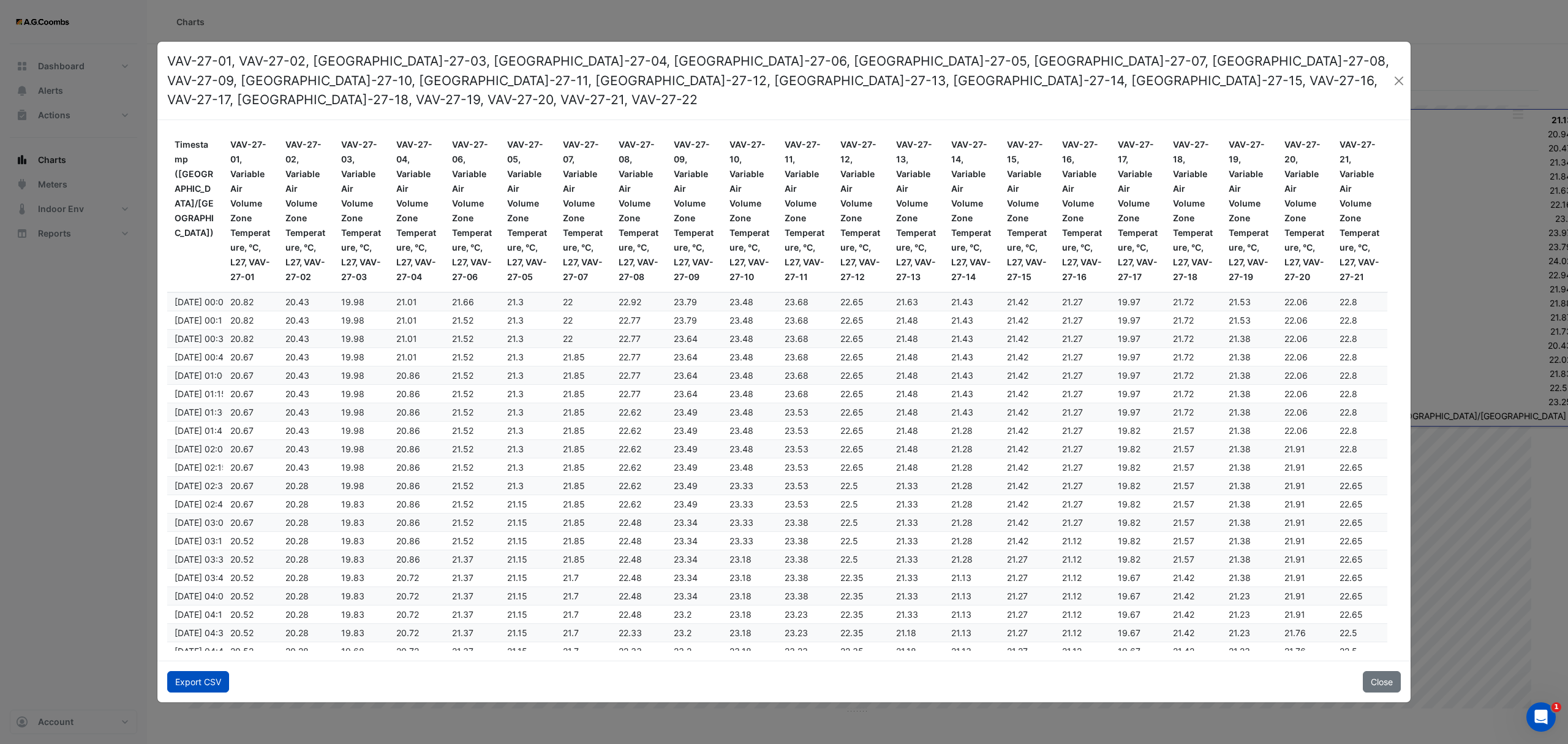
click at [187, 672] on button "Export CSV" at bounding box center [198, 682] width 62 height 21
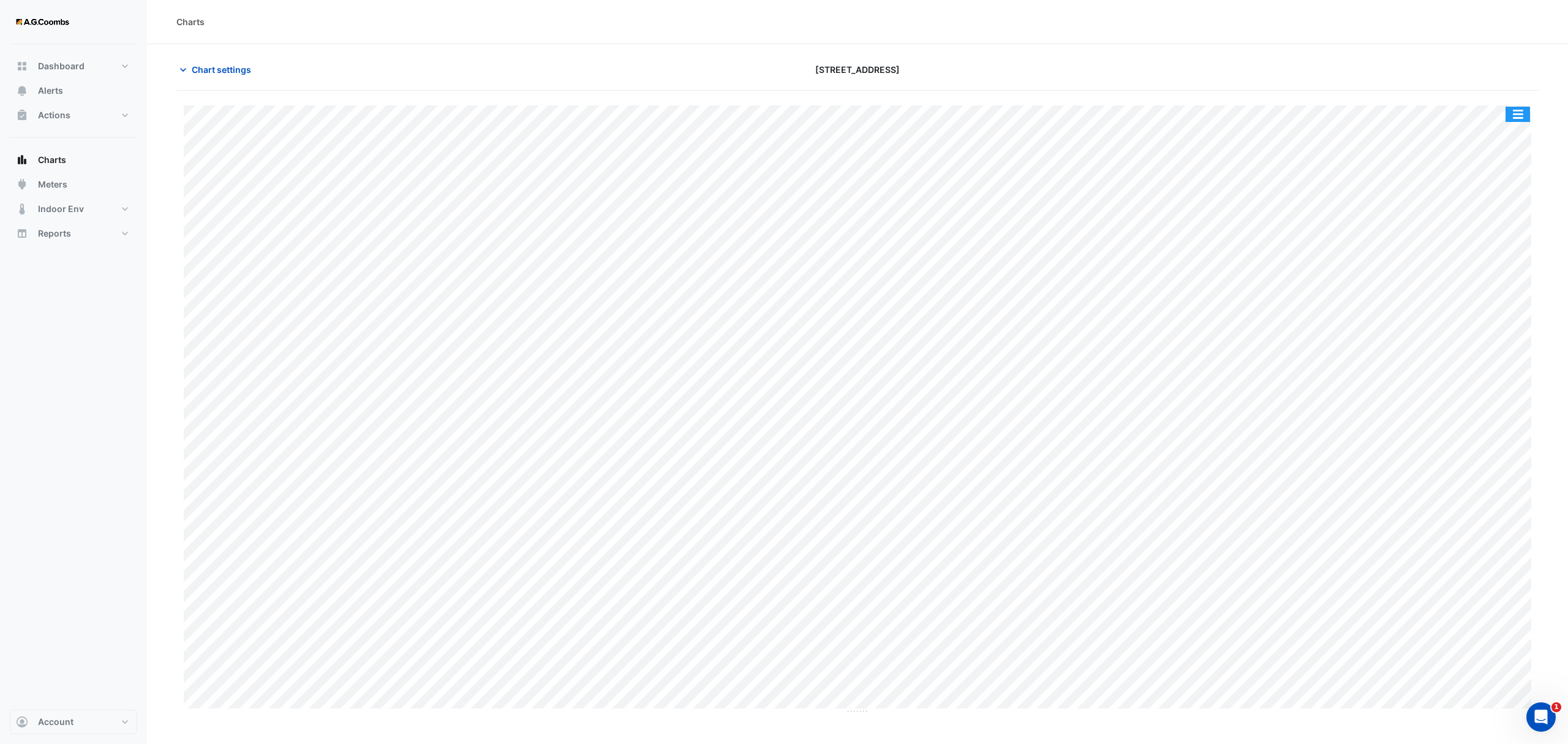
click at [1517, 118] on button "button" at bounding box center [1517, 114] width 25 height 15
click at [1484, 259] on div "Pivot Data Table" at bounding box center [1493, 246] width 73 height 29
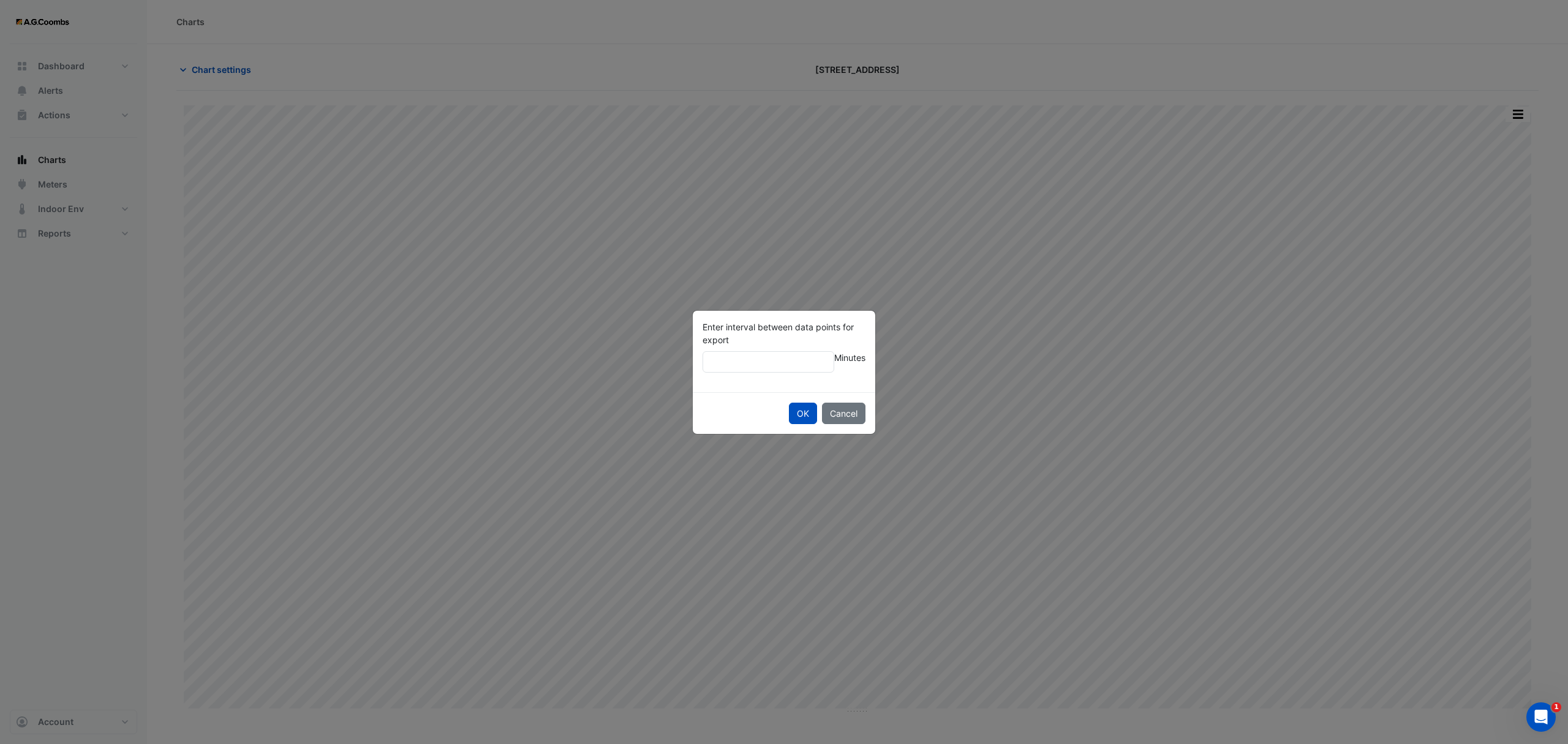
type input "**"
click at [789, 402] on button "OK" at bounding box center [803, 413] width 28 height 21
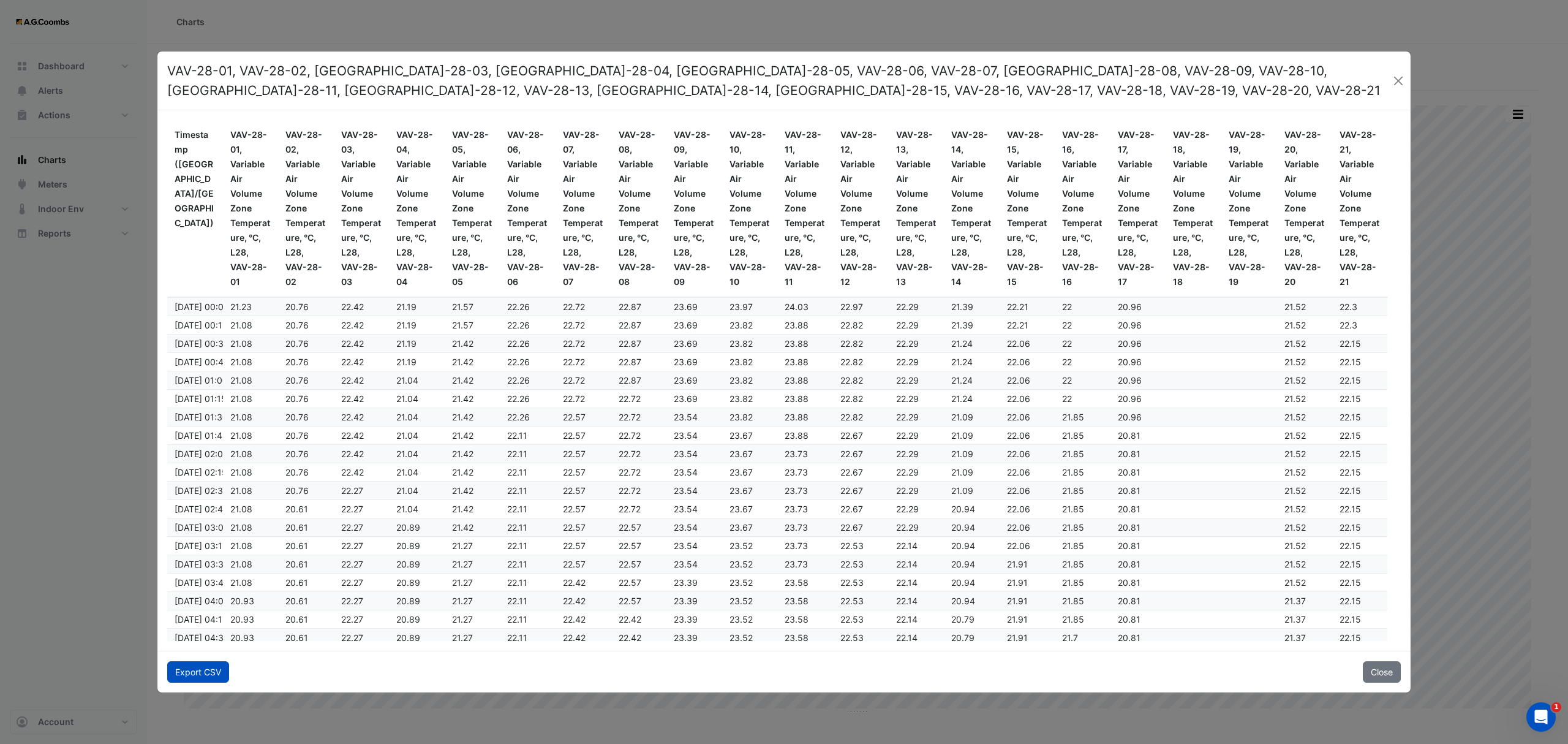
click at [197, 672] on button "Export CSV" at bounding box center [198, 672] width 62 height 21
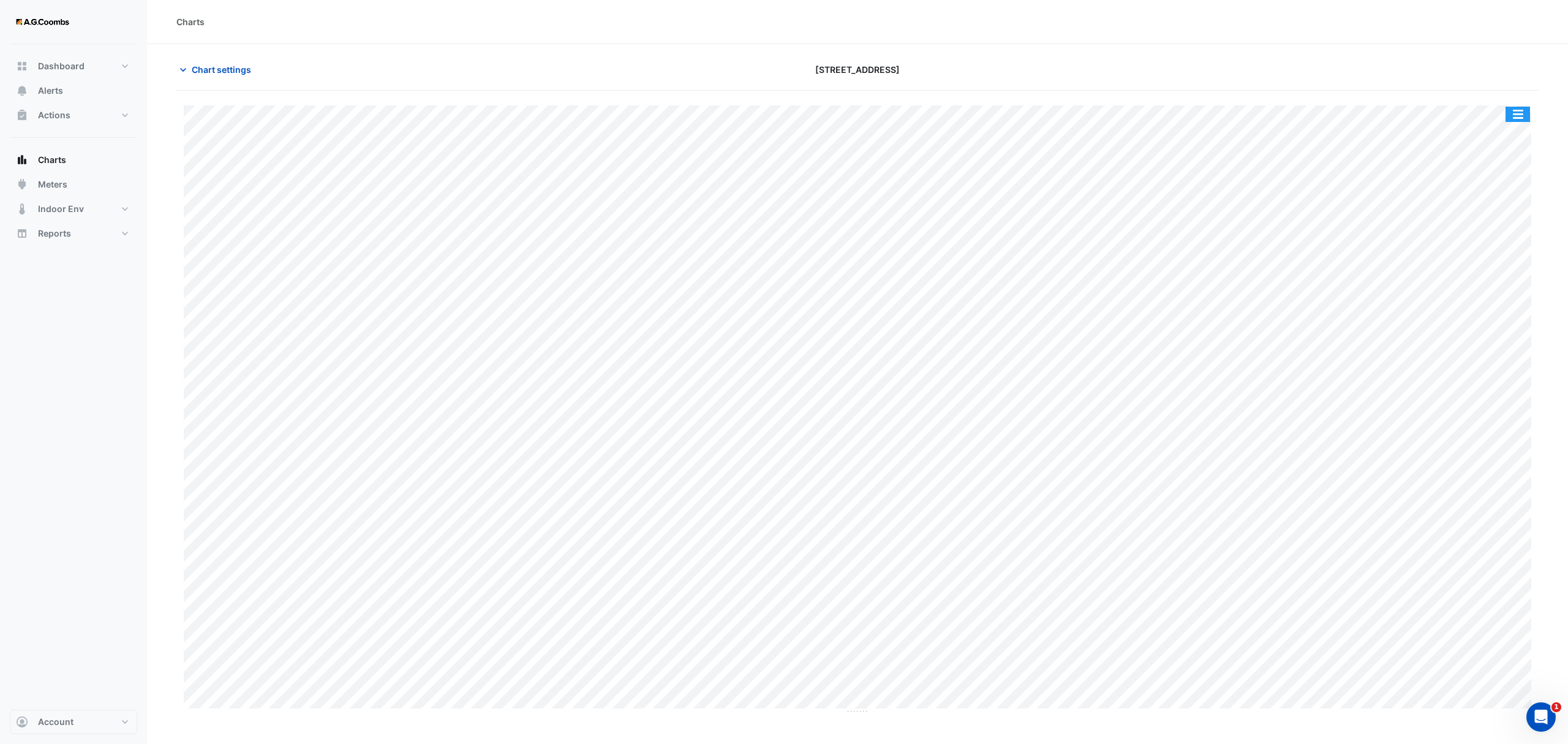
click at [1524, 112] on button "button" at bounding box center [1517, 114] width 25 height 15
click at [1507, 246] on div "Pivot Data Table" at bounding box center [1493, 246] width 73 height 29
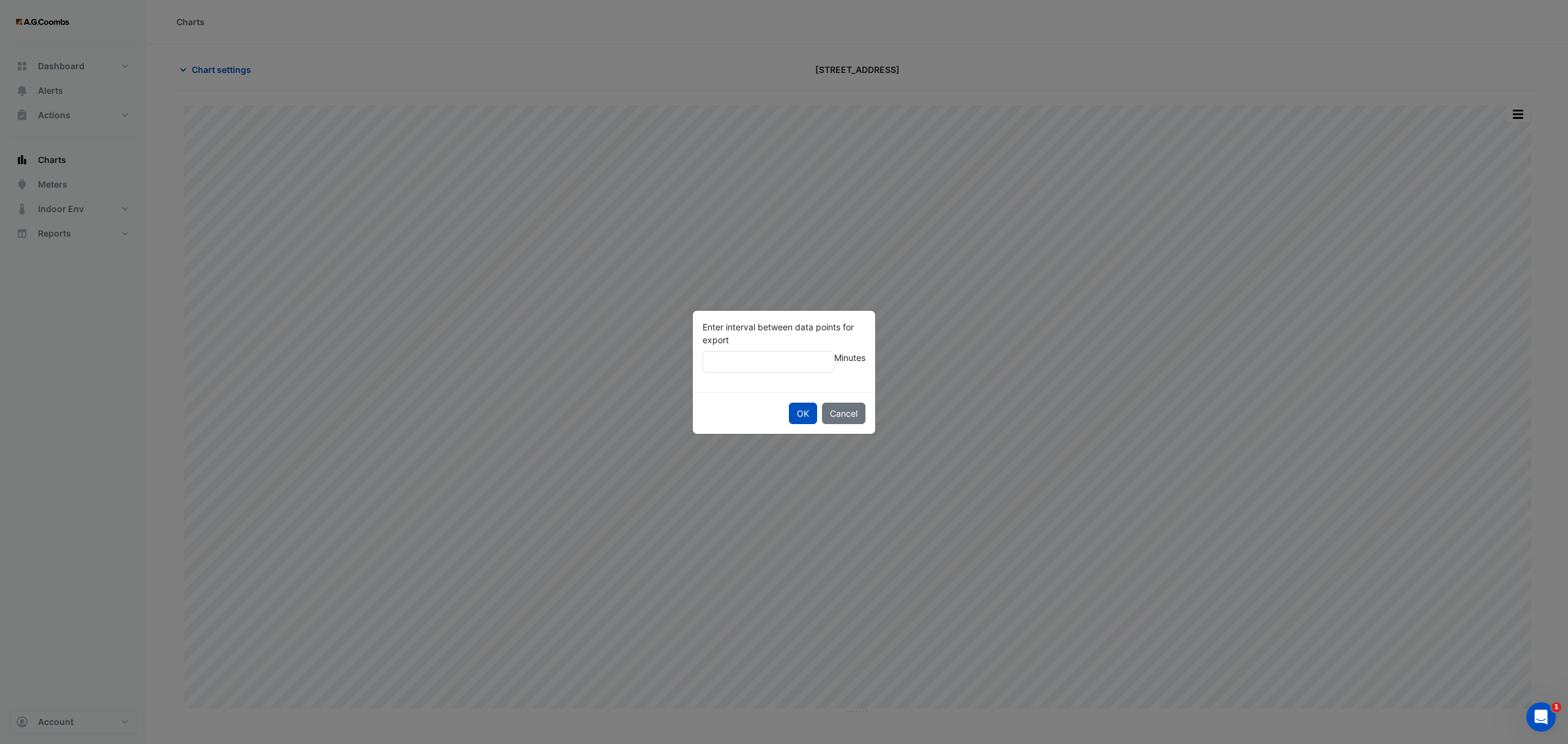
type input "**"
click at [789, 402] on button "OK" at bounding box center [803, 413] width 28 height 21
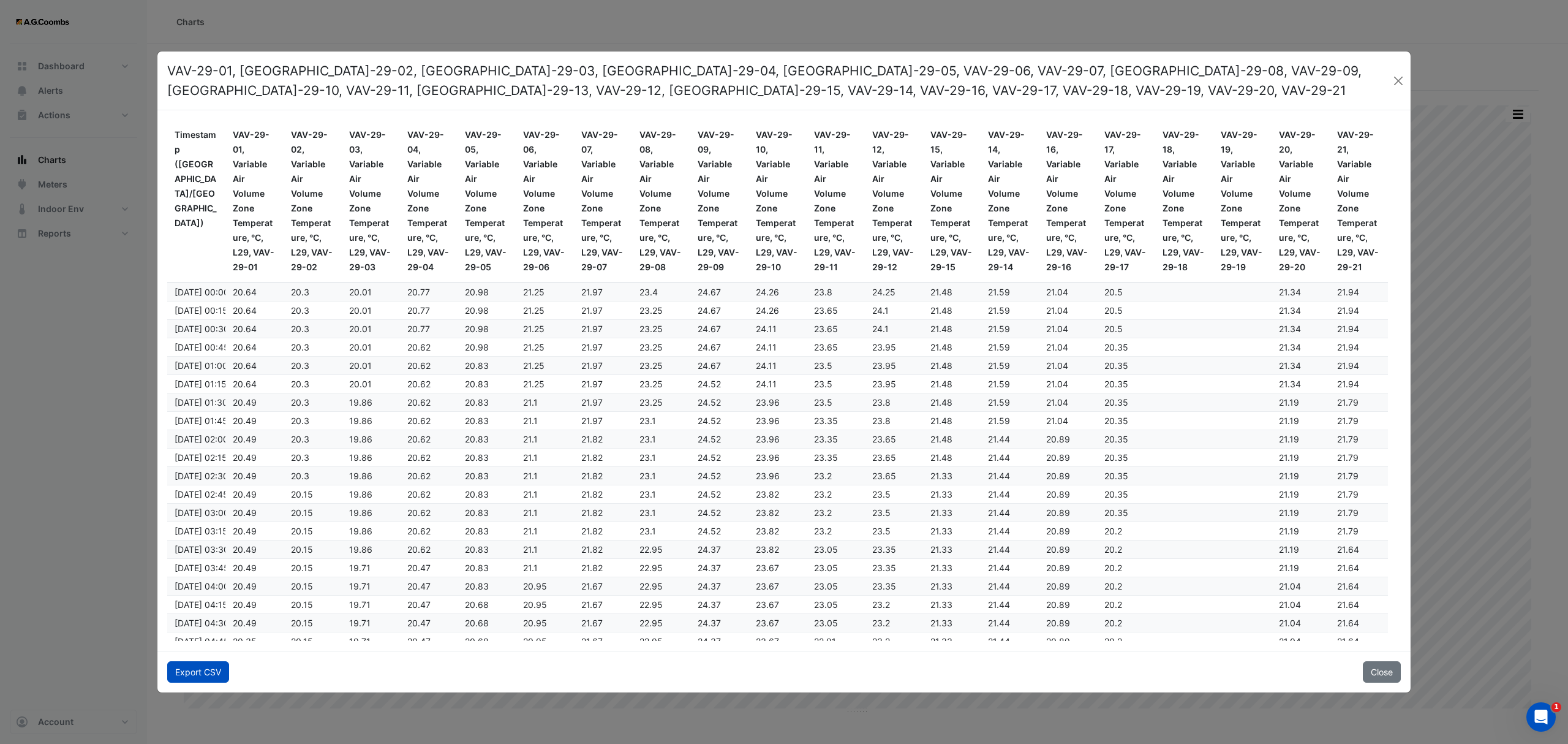
click at [186, 674] on button "Export CSV" at bounding box center [198, 672] width 62 height 21
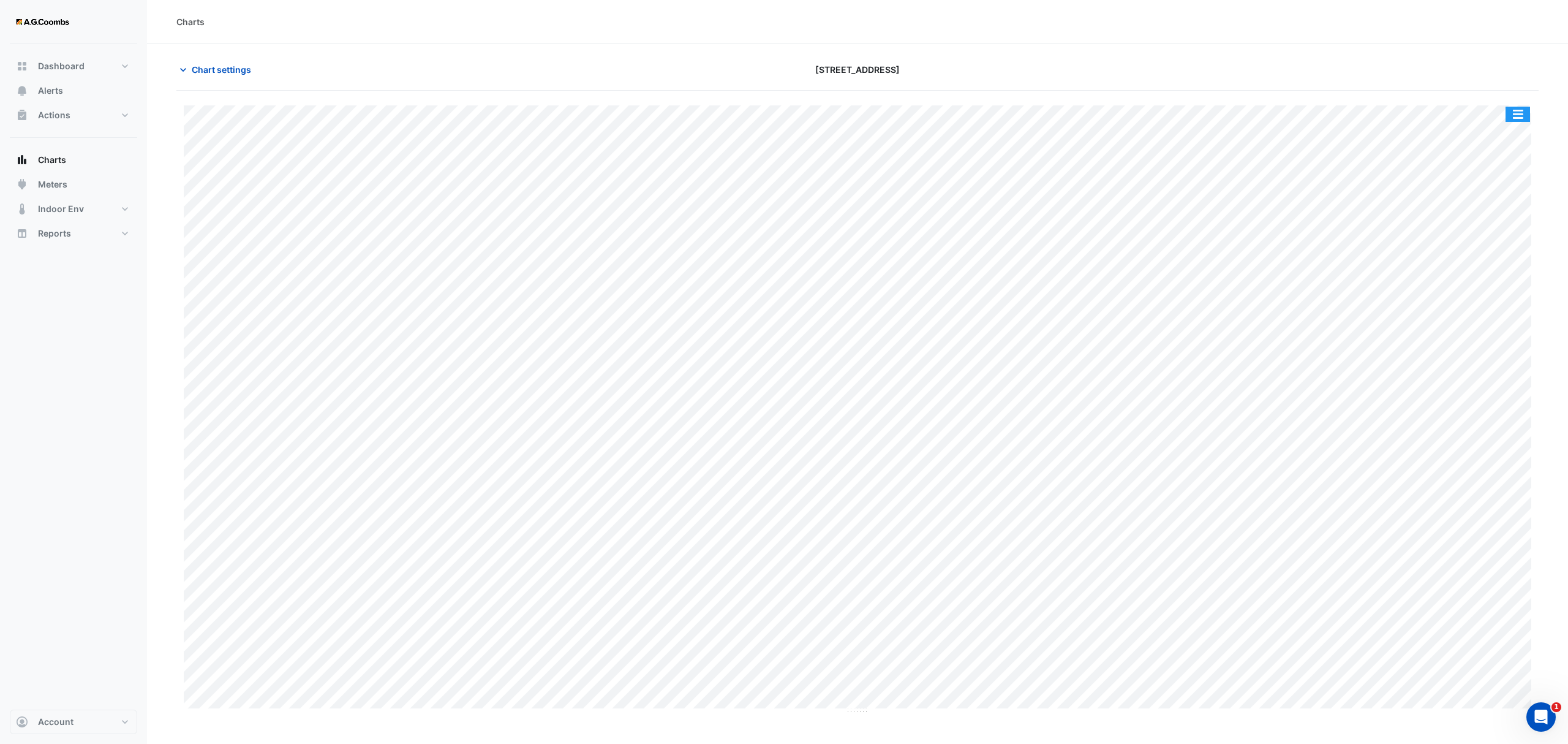
click at [1514, 116] on button "button" at bounding box center [1517, 114] width 25 height 15
click at [1484, 253] on div "Pivot Data Table" at bounding box center [1493, 246] width 73 height 29
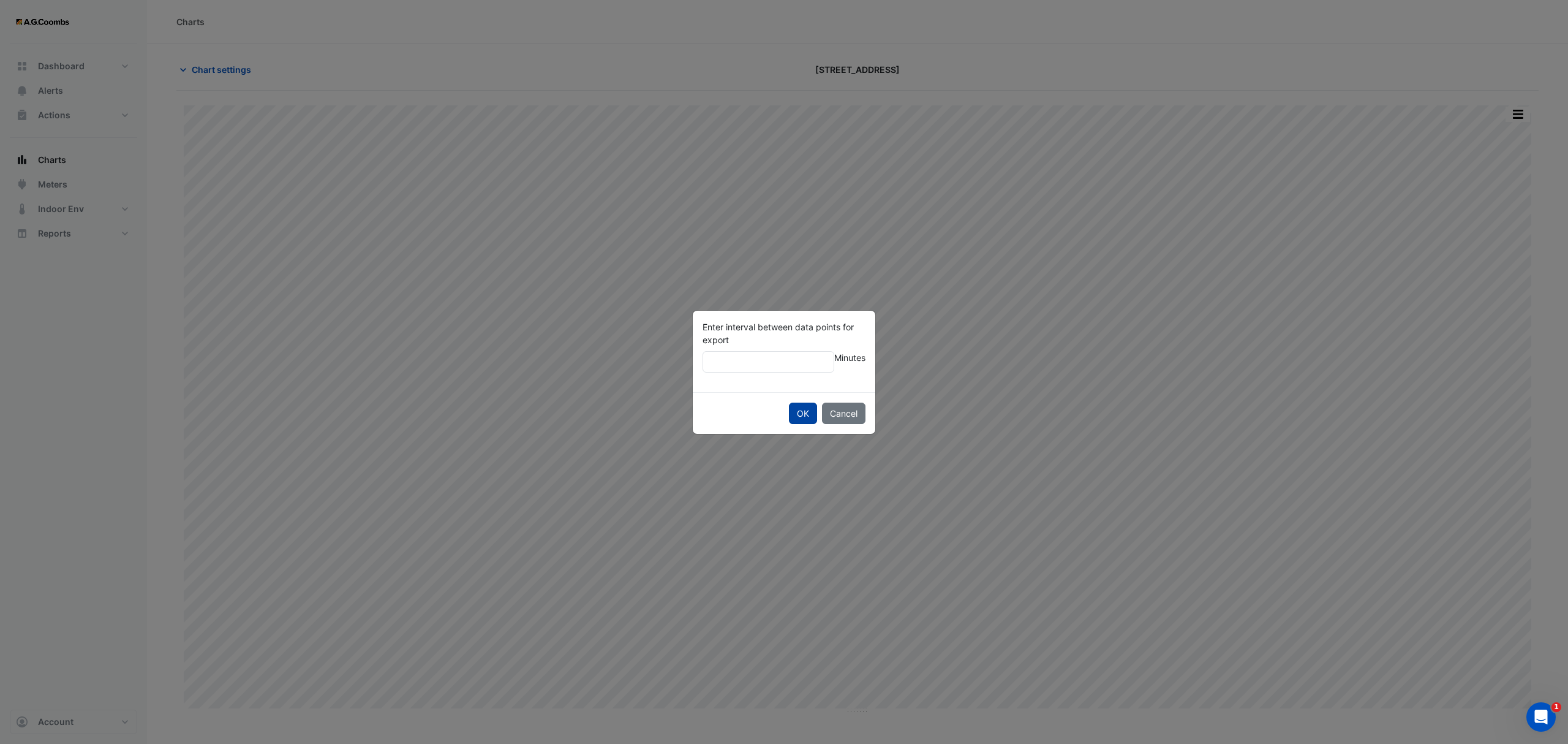
type input "**"
click at [789, 402] on button "OK" at bounding box center [803, 413] width 28 height 21
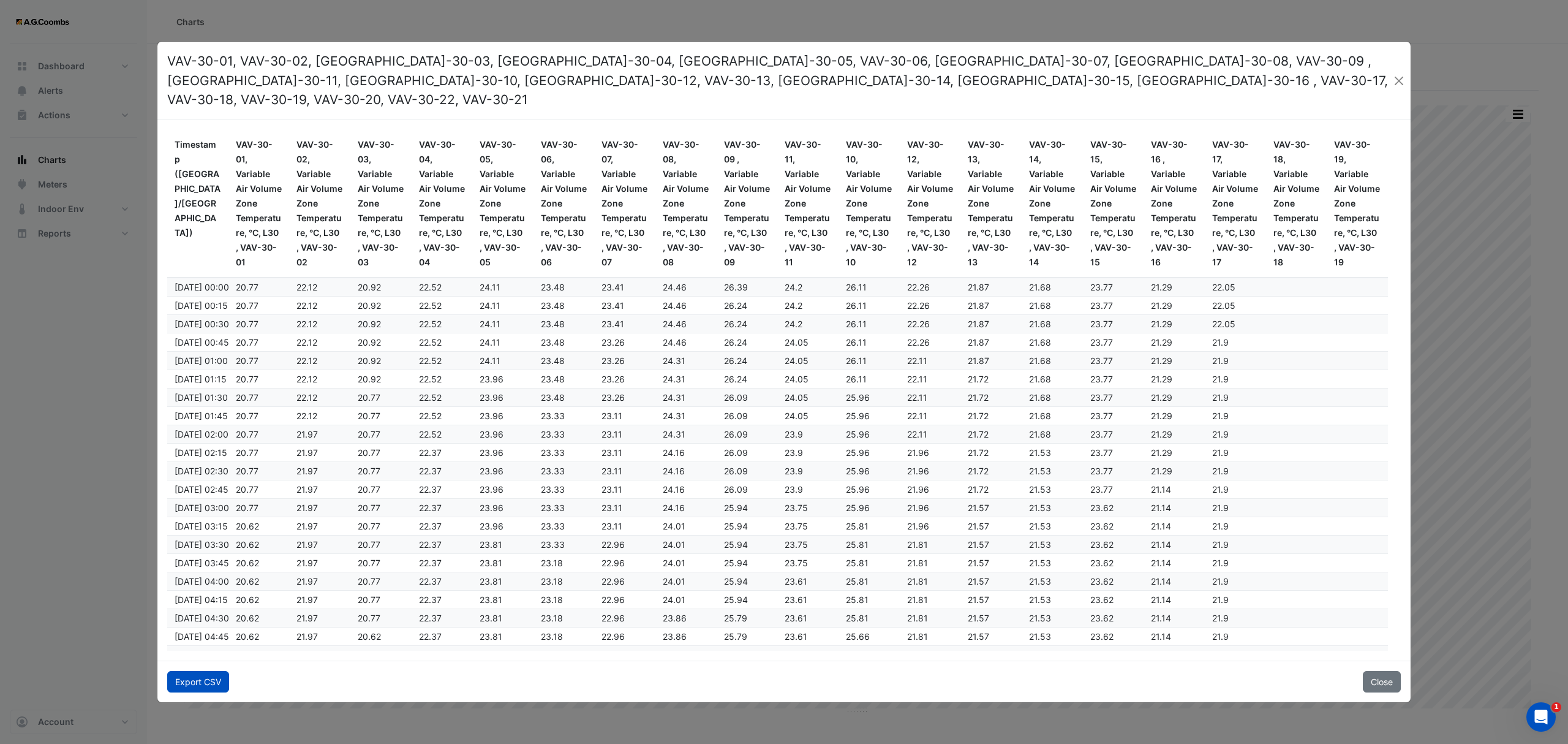
click at [182, 671] on button "Export CSV" at bounding box center [198, 682] width 62 height 21
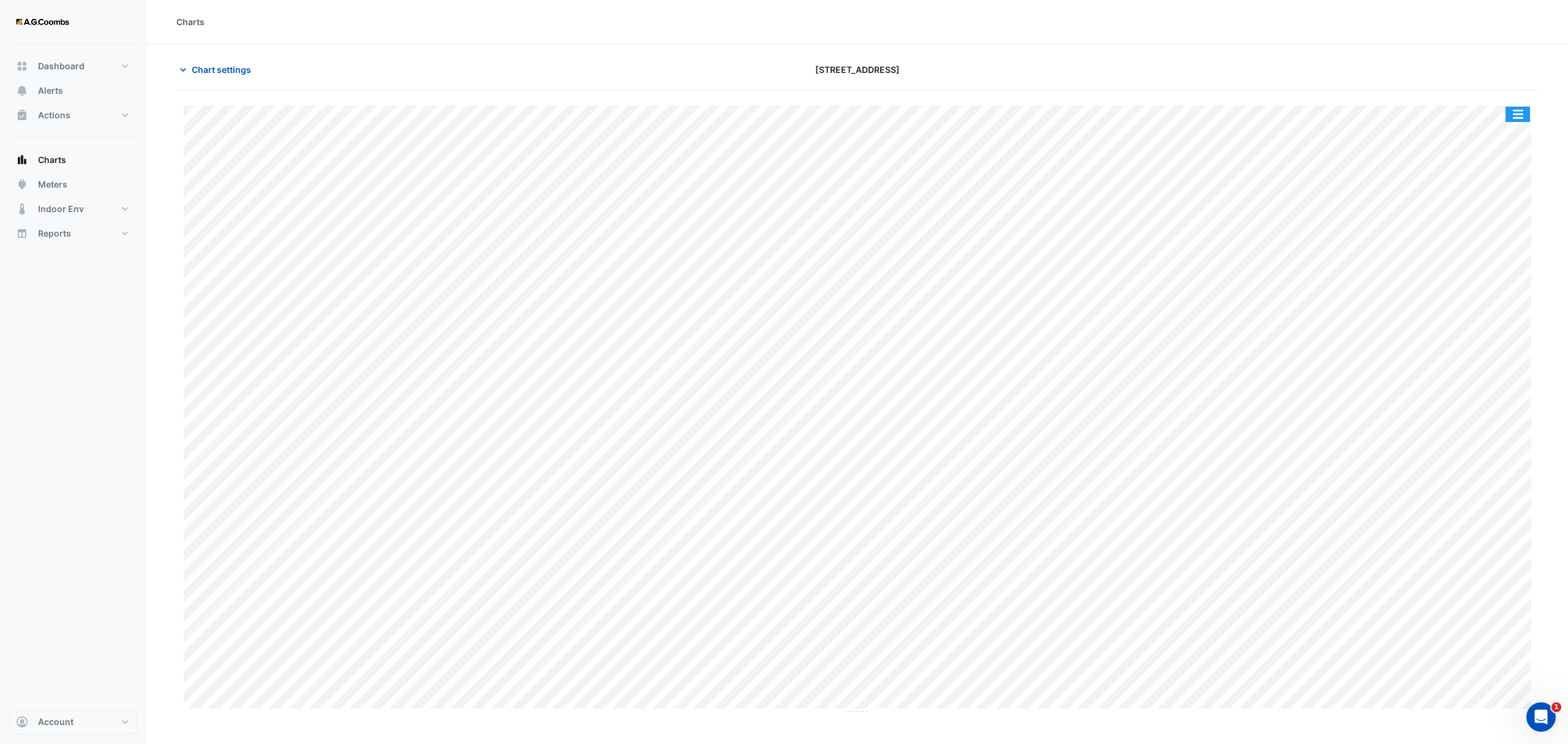
click at [1529, 114] on button "button" at bounding box center [1517, 114] width 25 height 15
click at [1492, 241] on div "Pivot Data Table" at bounding box center [1493, 246] width 73 height 29
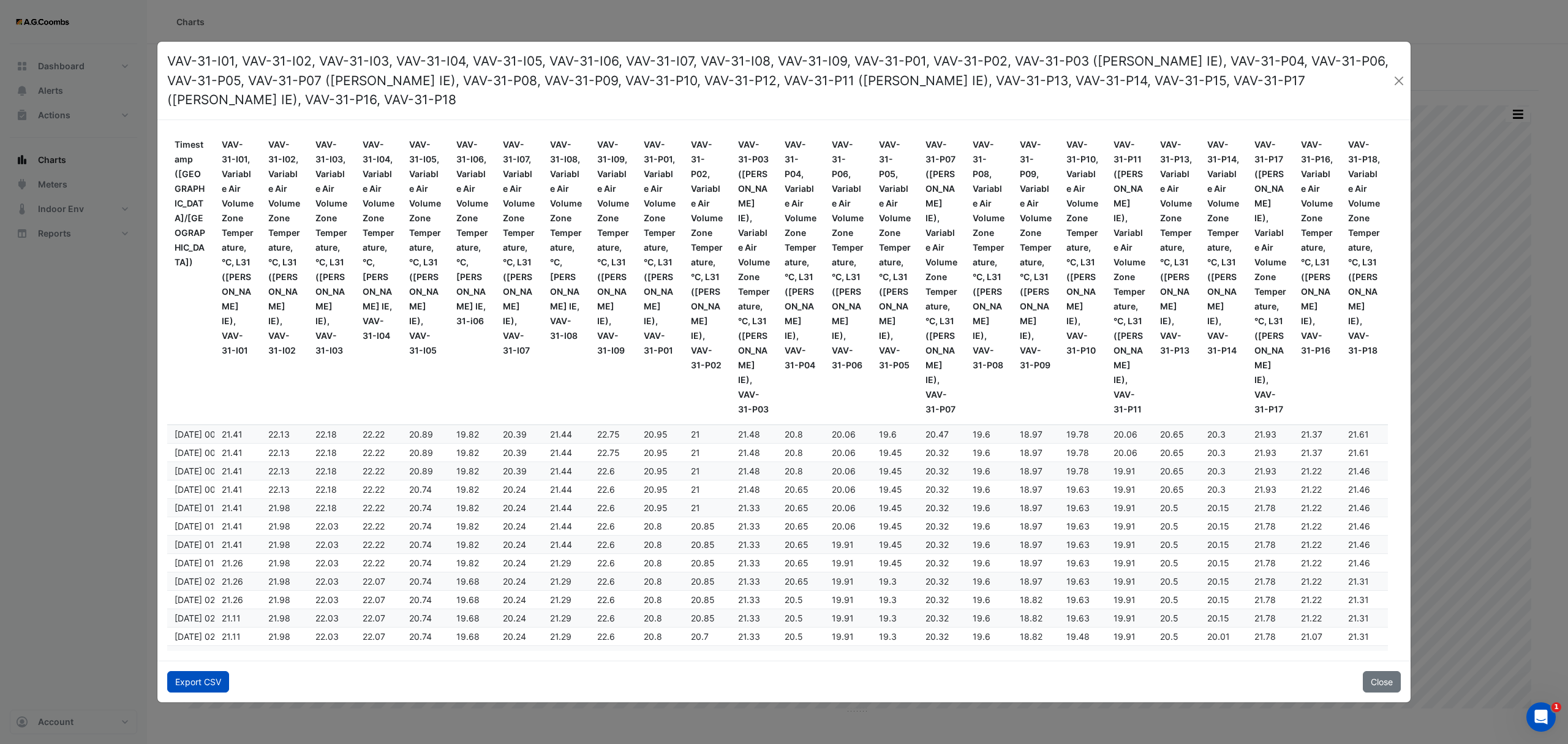
click at [204, 671] on button "Export CSV" at bounding box center [198, 682] width 62 height 21
